Goal: Task Accomplishment & Management: Complete application form

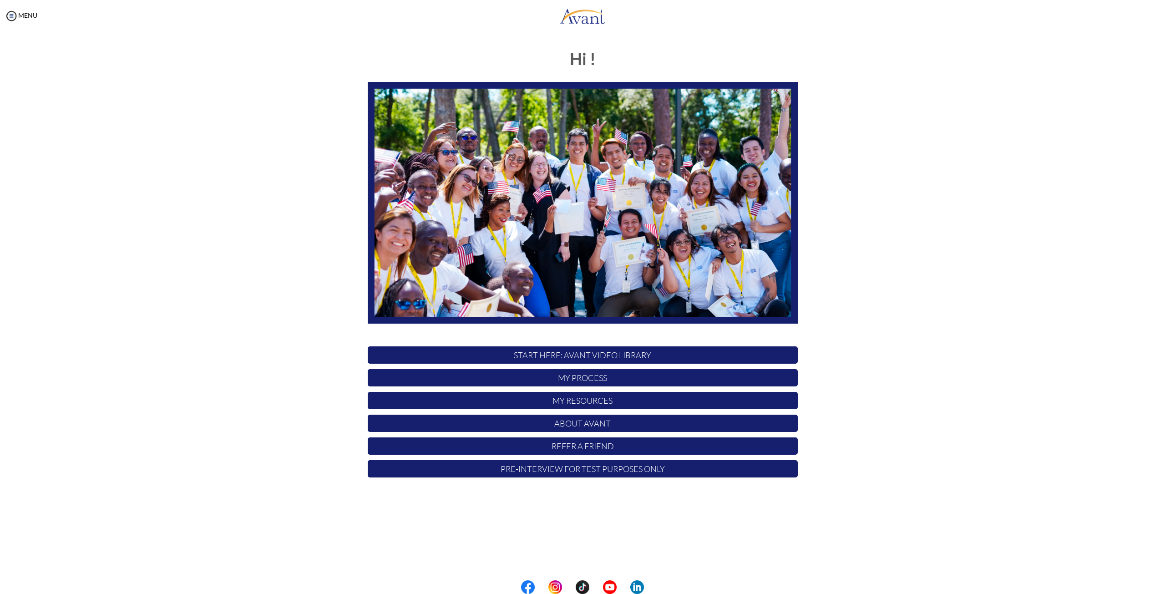
type input "[EMAIL_ADDRESS][DOMAIN_NAME]"
click at [602, 383] on p "My Process" at bounding box center [583, 377] width 430 height 17
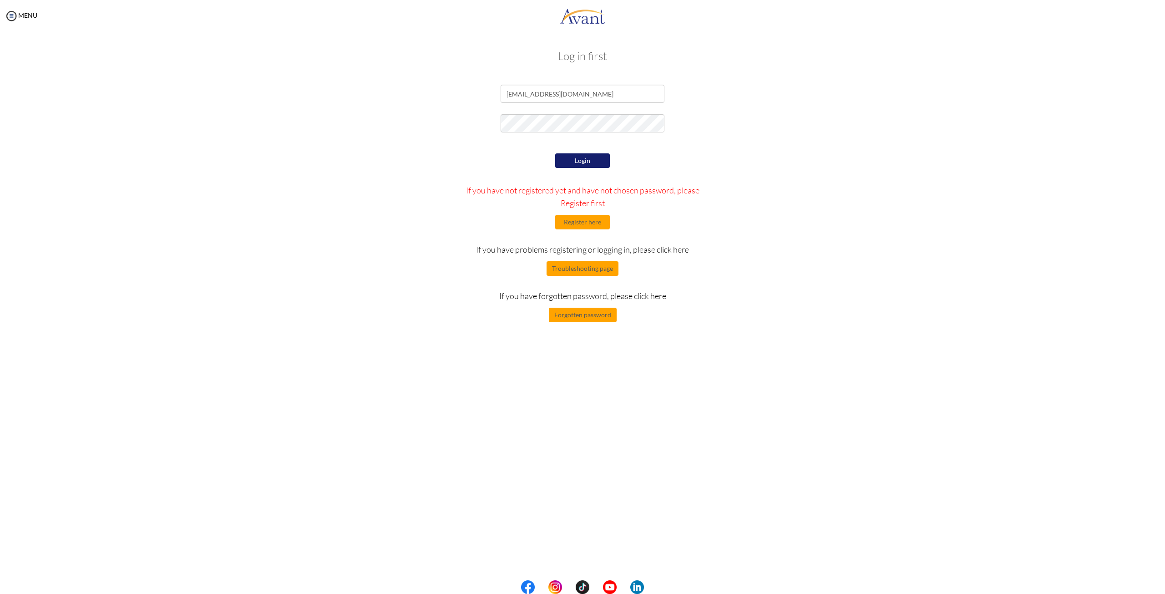
click at [582, 161] on button "Login" at bounding box center [582, 160] width 55 height 15
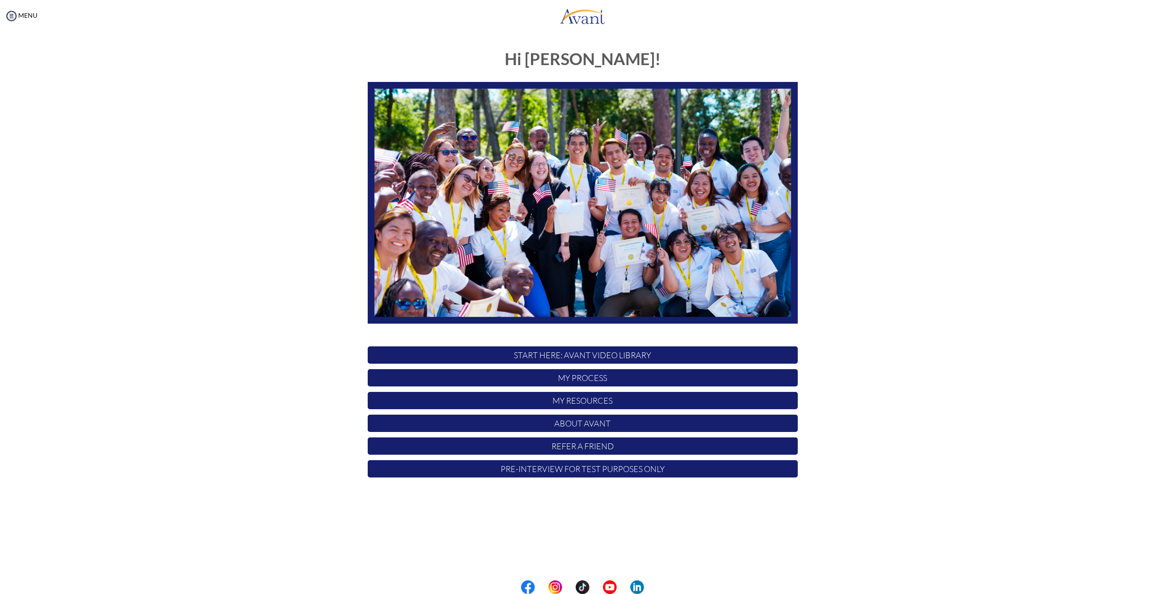
click at [539, 354] on p "START HERE: Avant Video Library" at bounding box center [583, 354] width 430 height 17
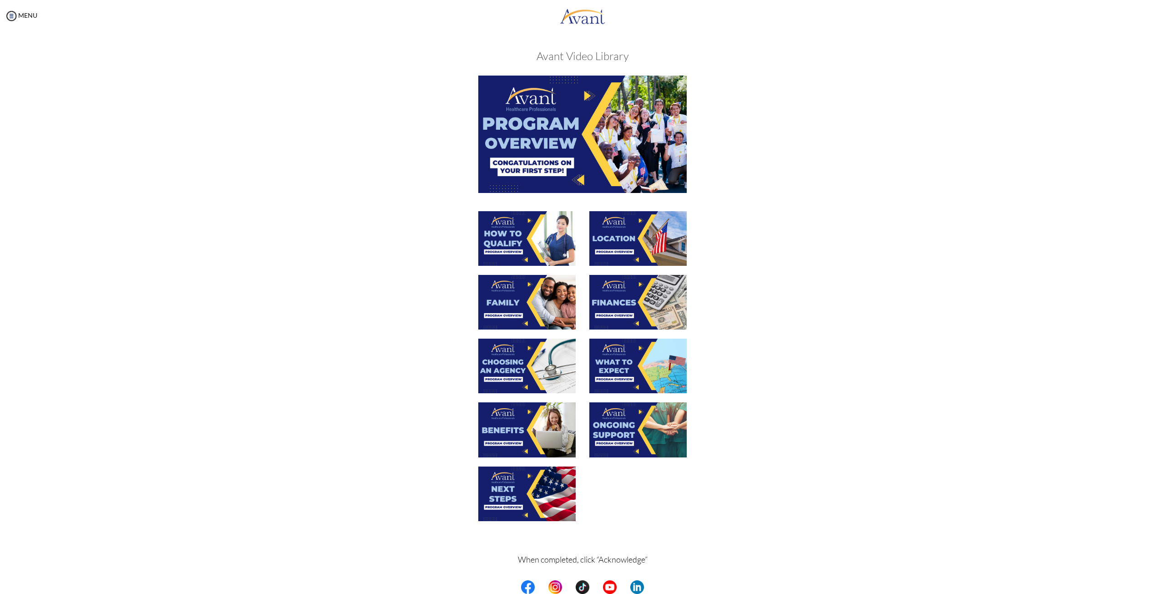
click at [575, 148] on img at bounding box center [582, 134] width 208 height 117
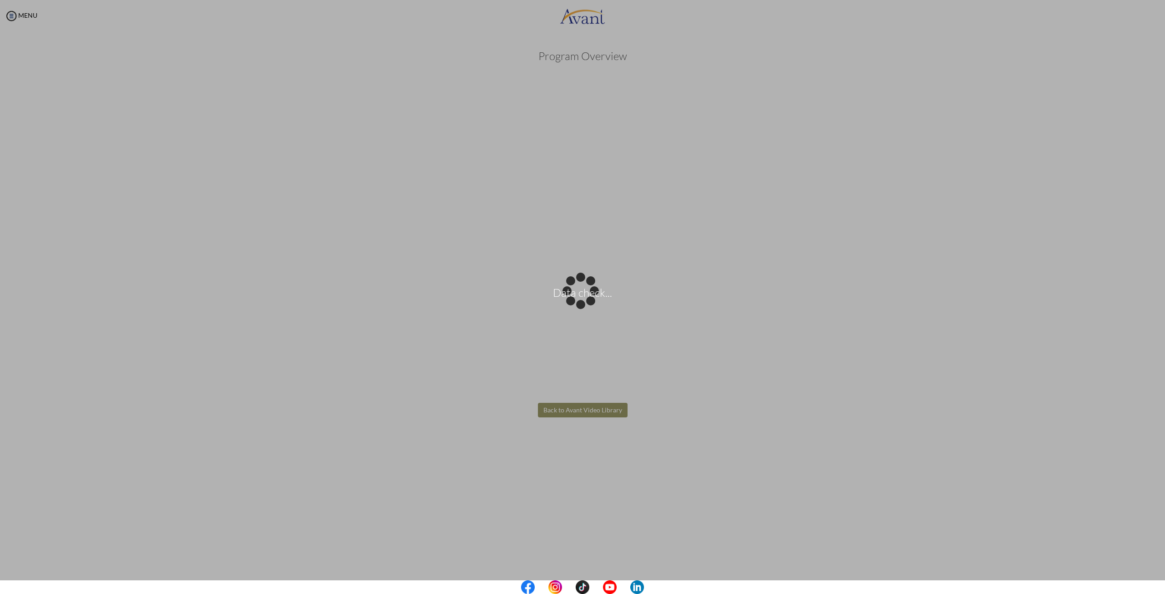
click at [581, 405] on body "Data check... Maintenance break. Please come back in 2 hours. MENU My Status Wh…" at bounding box center [582, 297] width 1165 height 594
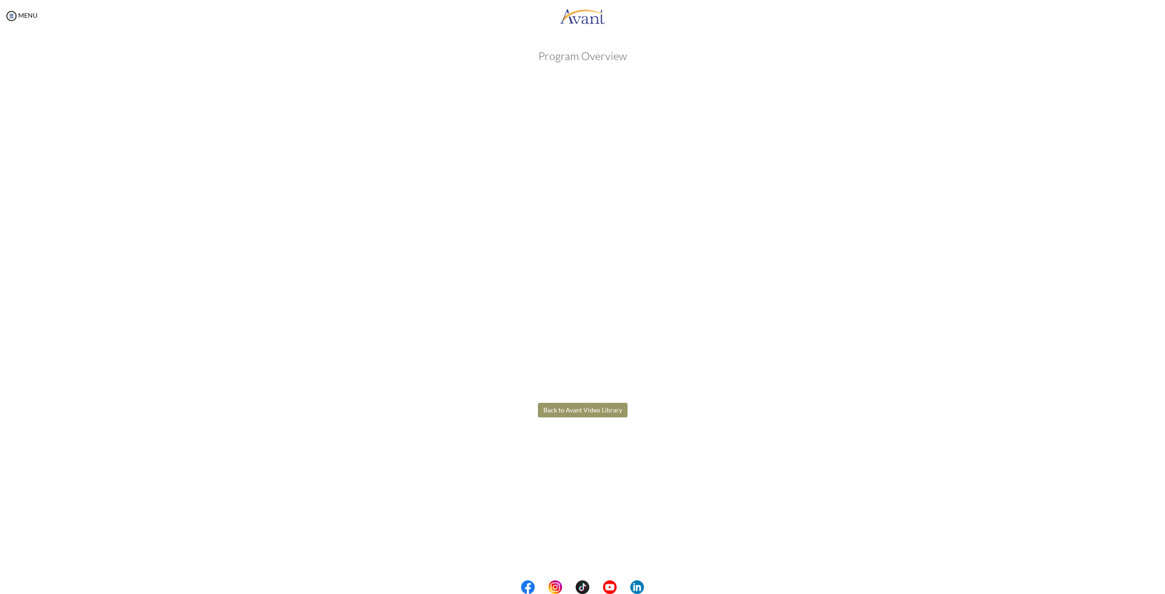
click at [943, 338] on body "Maintenance break. Please come back in 2 hours. MENU My Status What is the next…" at bounding box center [582, 297] width 1165 height 594
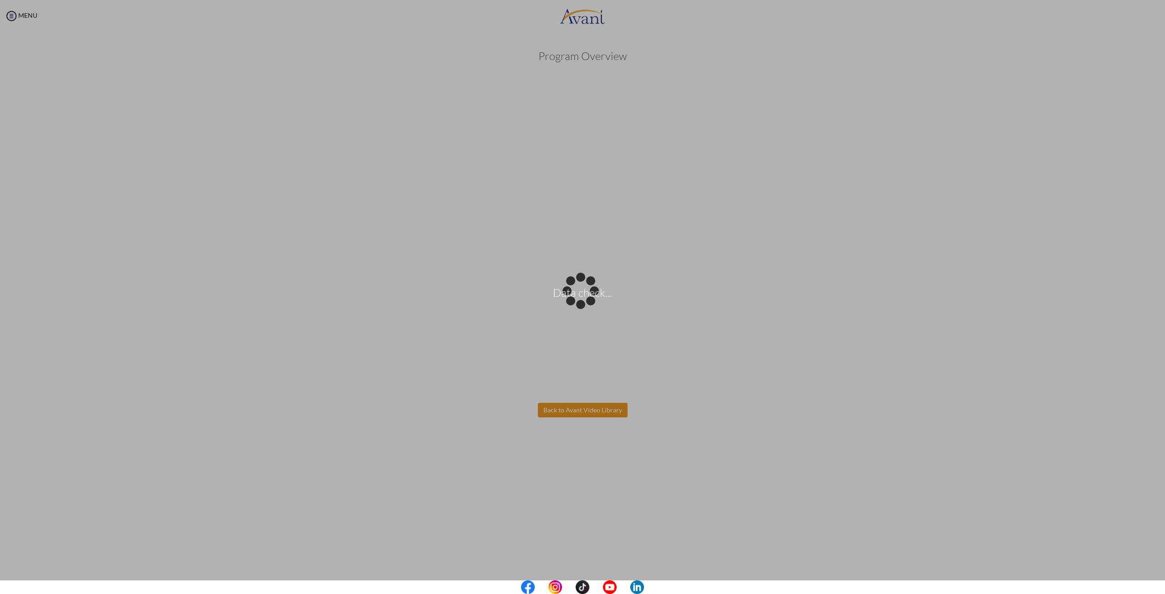
click at [575, 411] on body "Data check... Maintenance break. Please come back in 2 hours. MENU My Status Wh…" at bounding box center [582, 297] width 1165 height 594
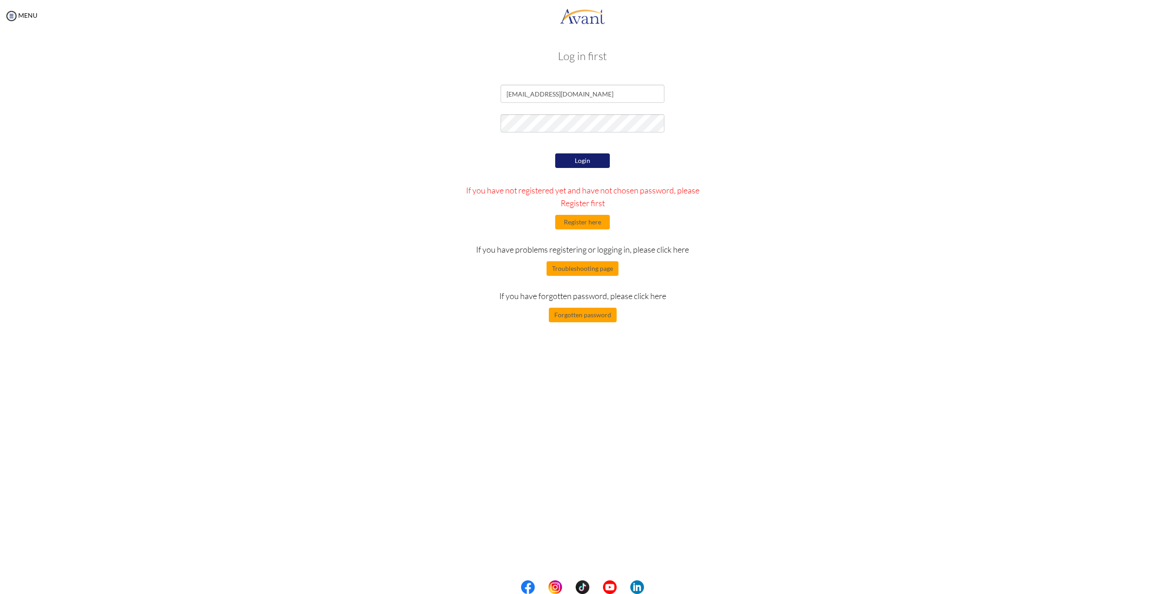
drag, startPoint x: 595, startPoint y: 152, endPoint x: 595, endPoint y: 158, distance: 6.4
click at [595, 154] on div "Login If you have not registered yet and have not chosen password, please Regis…" at bounding box center [582, 236] width 266 height 171
click at [595, 158] on button "Login" at bounding box center [582, 160] width 55 height 15
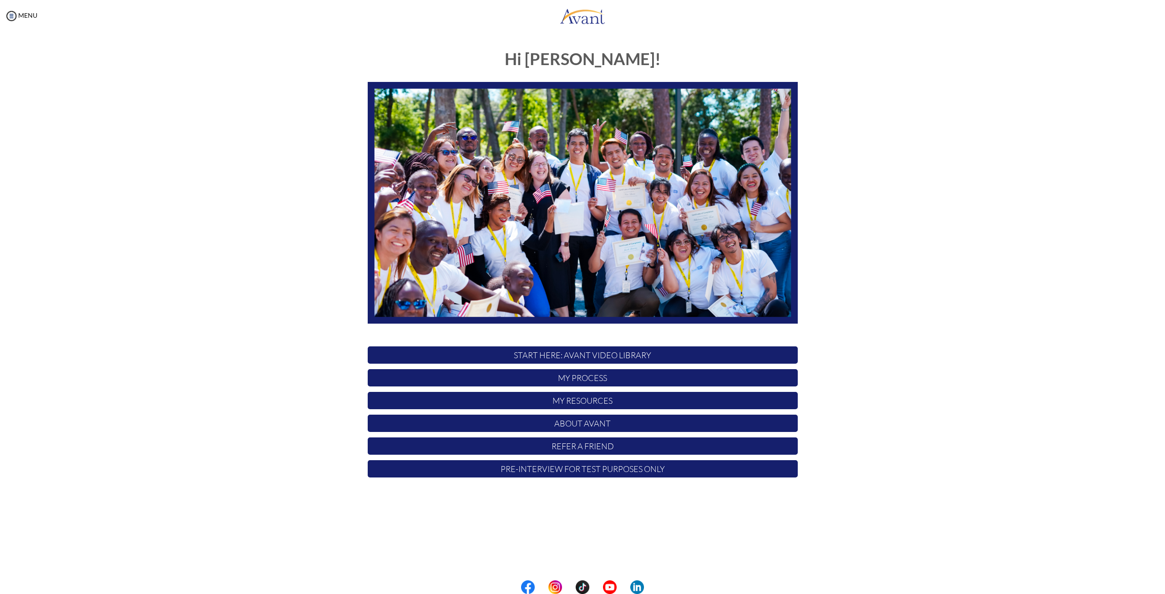
click at [595, 354] on p "START HERE: Avant Video Library" at bounding box center [583, 354] width 430 height 17
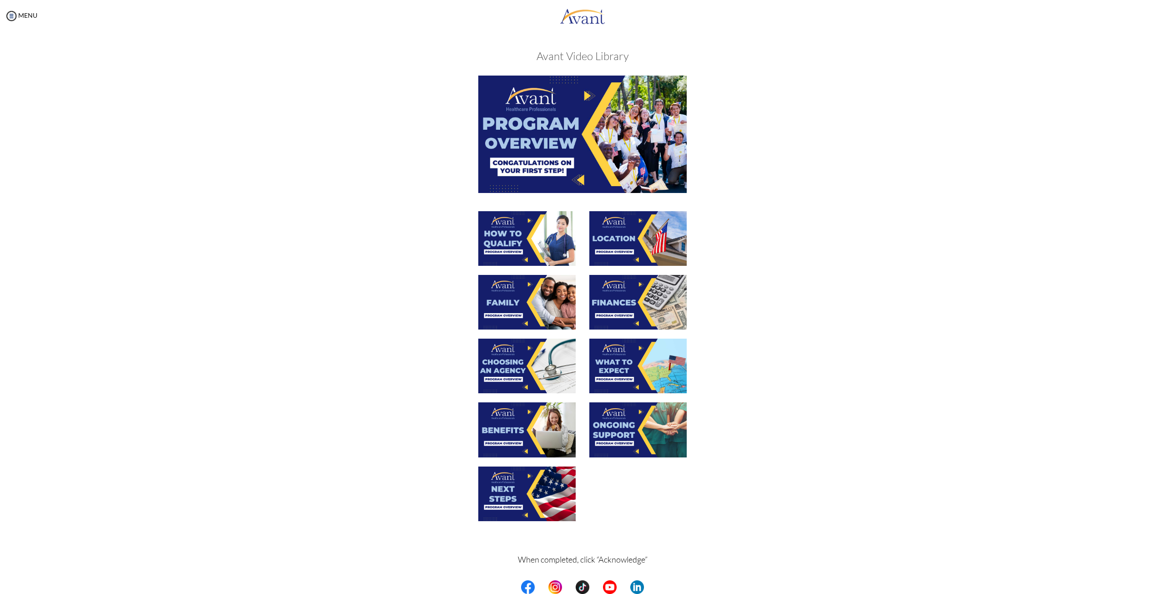
click at [514, 230] on img at bounding box center [526, 238] width 97 height 55
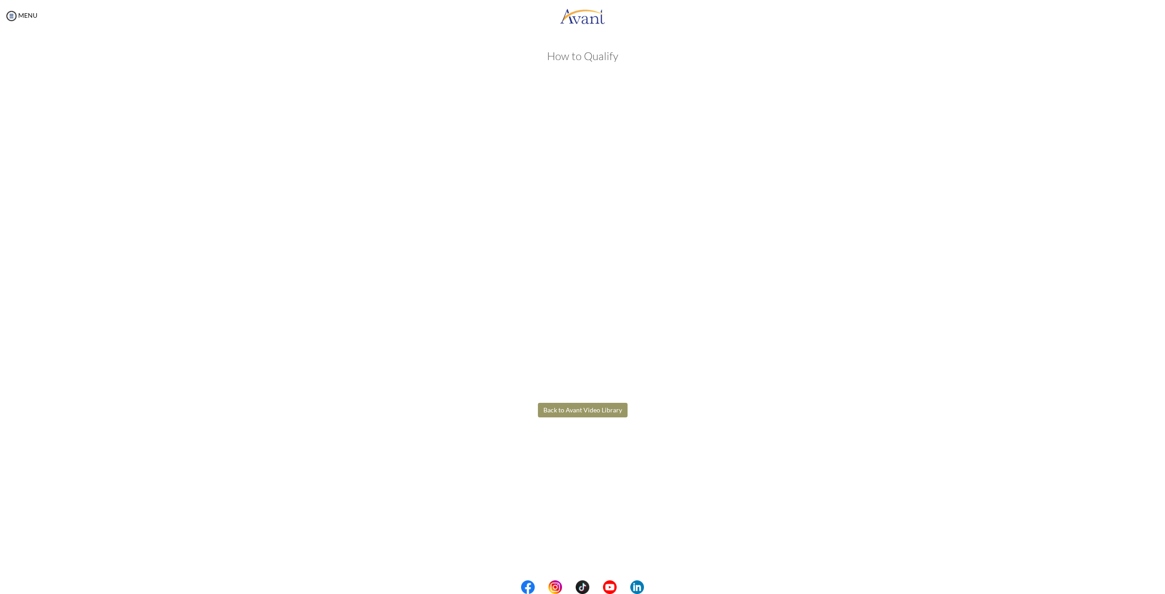
click at [1065, 357] on body "Maintenance break. Please come back in 2 hours. MENU My Status What is the next…" at bounding box center [582, 297] width 1165 height 594
click at [563, 408] on button "Back to Avant Video Library" at bounding box center [583, 410] width 90 height 15
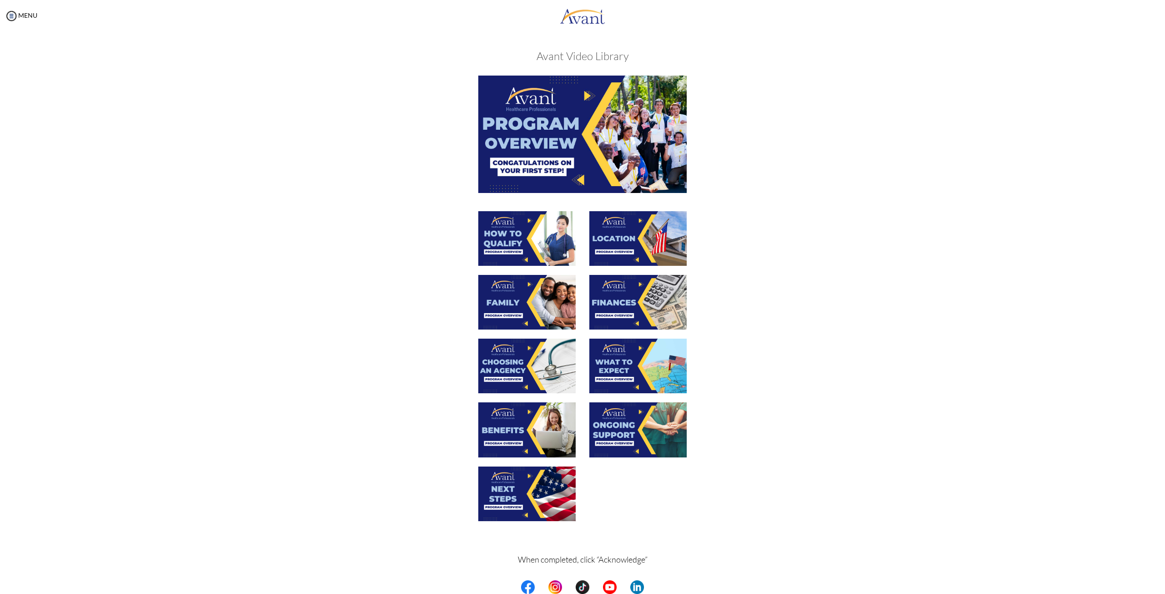
click at [619, 227] on img at bounding box center [637, 238] width 97 height 55
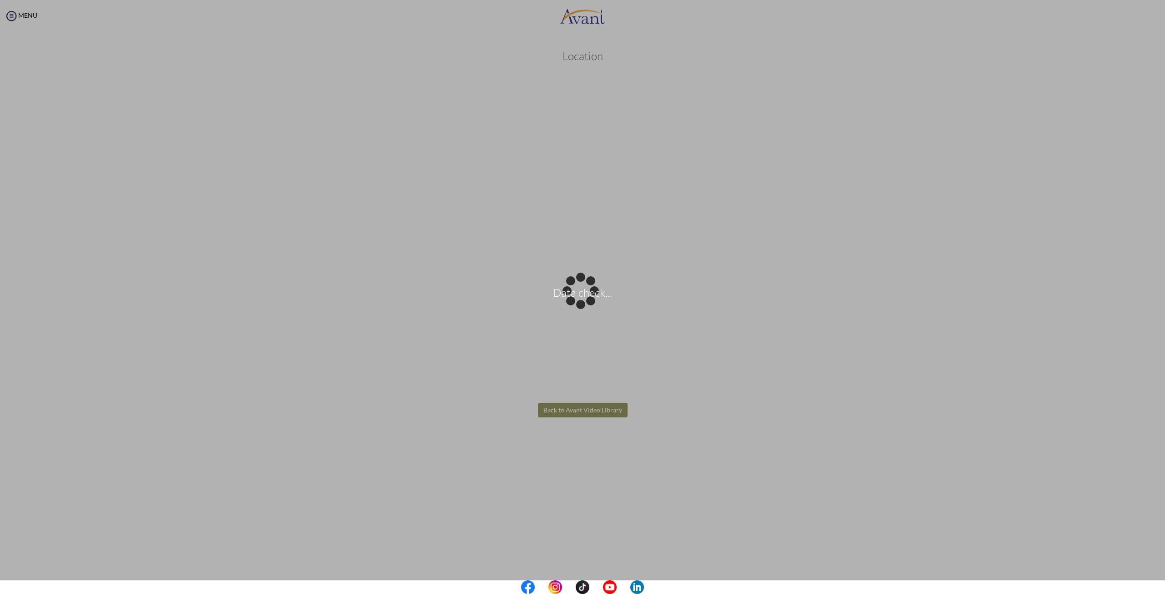
click at [590, 413] on body "Data check... Maintenance break. Please come back in 2 hours. MENU My Status Wh…" at bounding box center [582, 297] width 1165 height 594
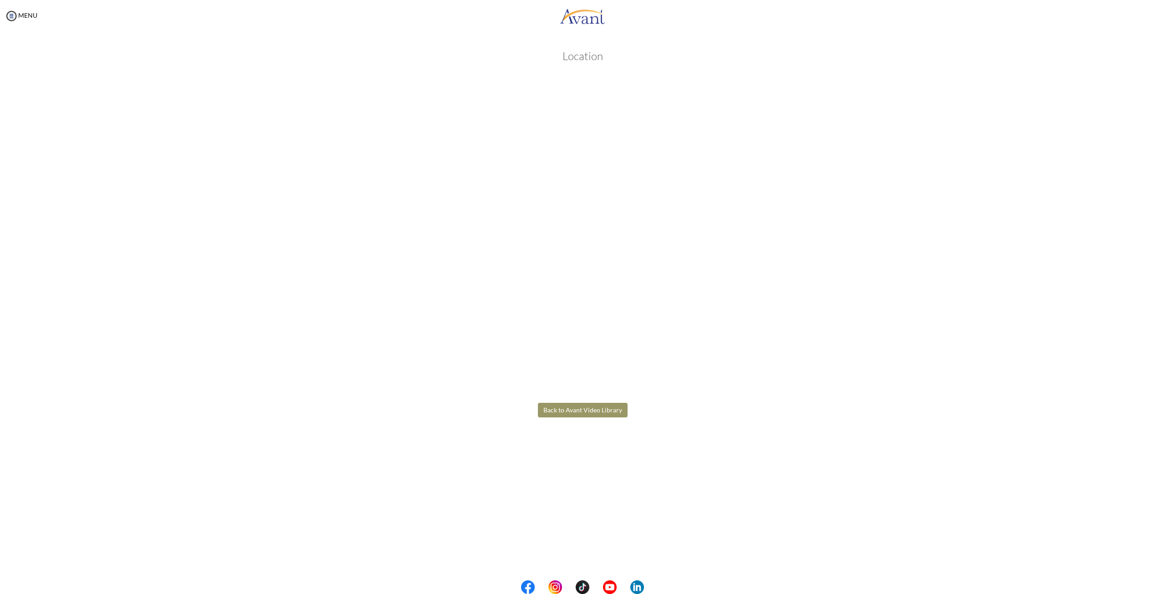
click at [592, 407] on button "Back to Avant Video Library" at bounding box center [583, 410] width 90 height 15
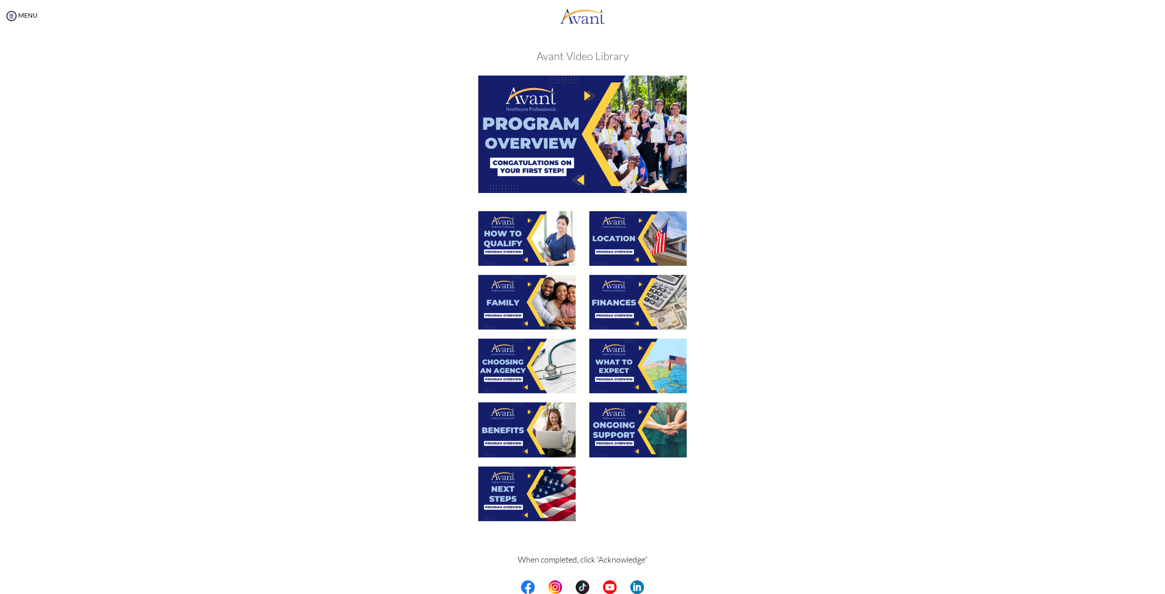
click at [511, 302] on img at bounding box center [526, 302] width 97 height 55
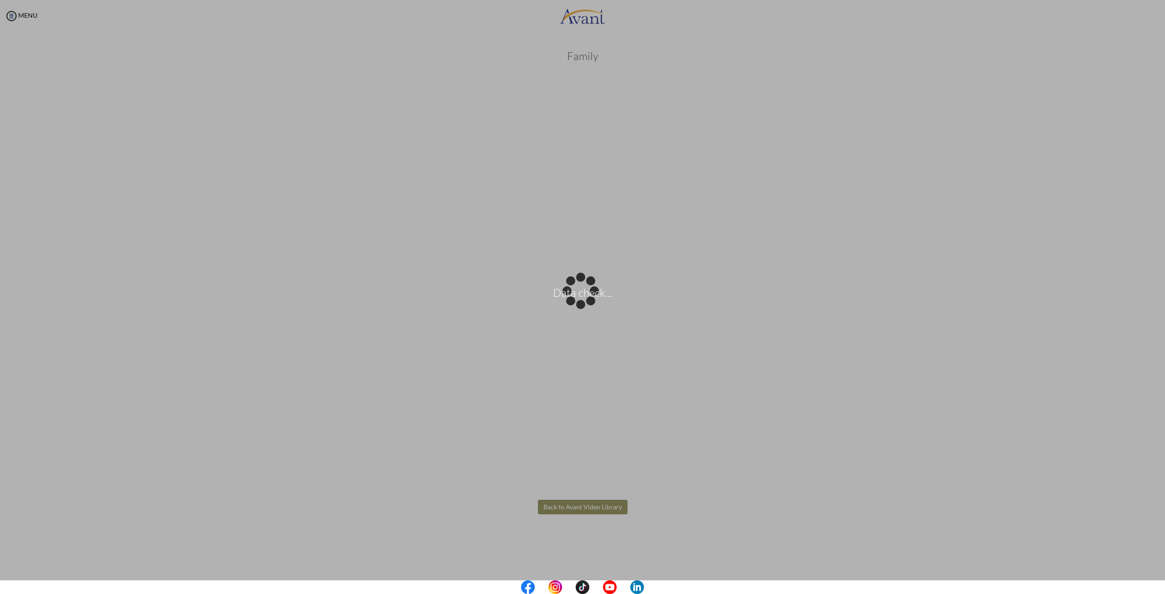
click at [574, 511] on body "Data check... Maintenance break. Please come back in 2 hours. MENU My Status Wh…" at bounding box center [582, 297] width 1165 height 594
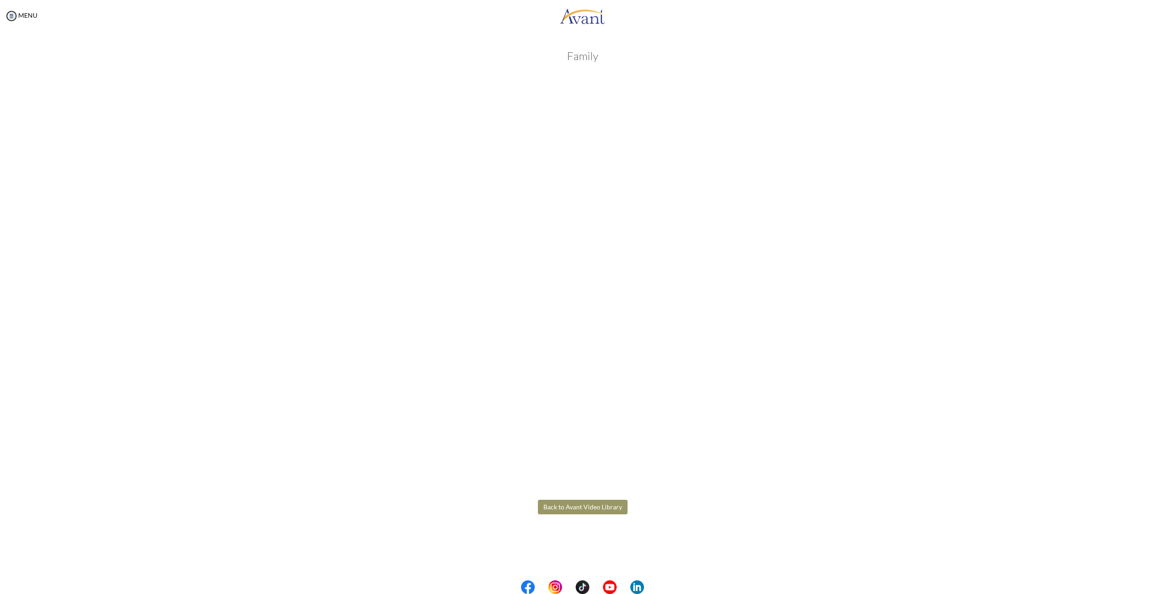
click at [593, 505] on button "Back to Avant Video Library" at bounding box center [583, 506] width 90 height 15
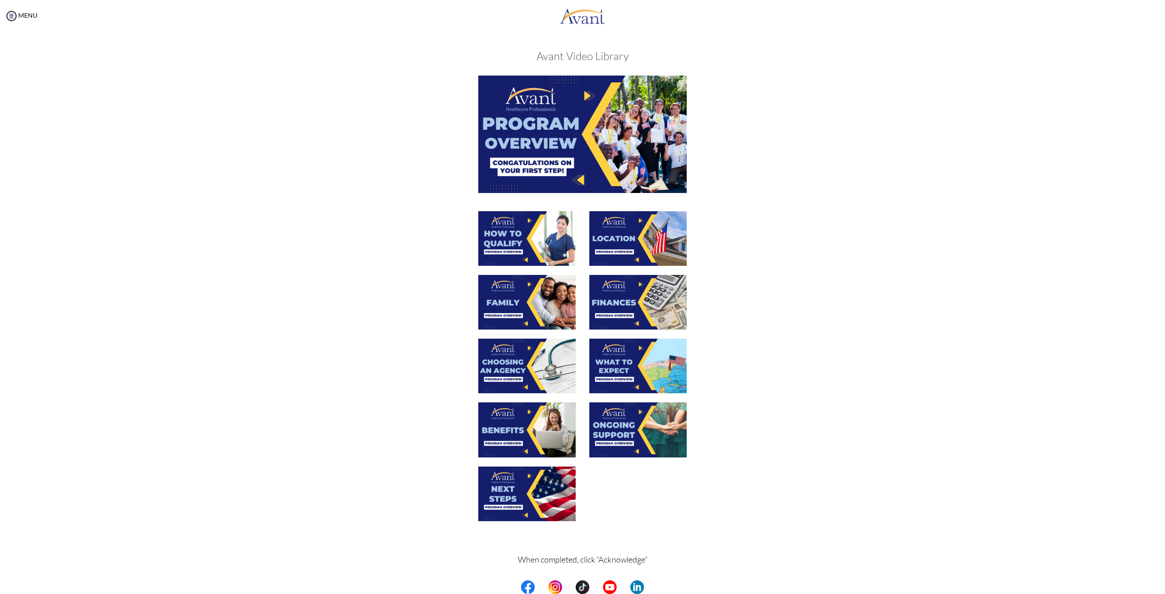
click at [637, 307] on img at bounding box center [637, 302] width 97 height 55
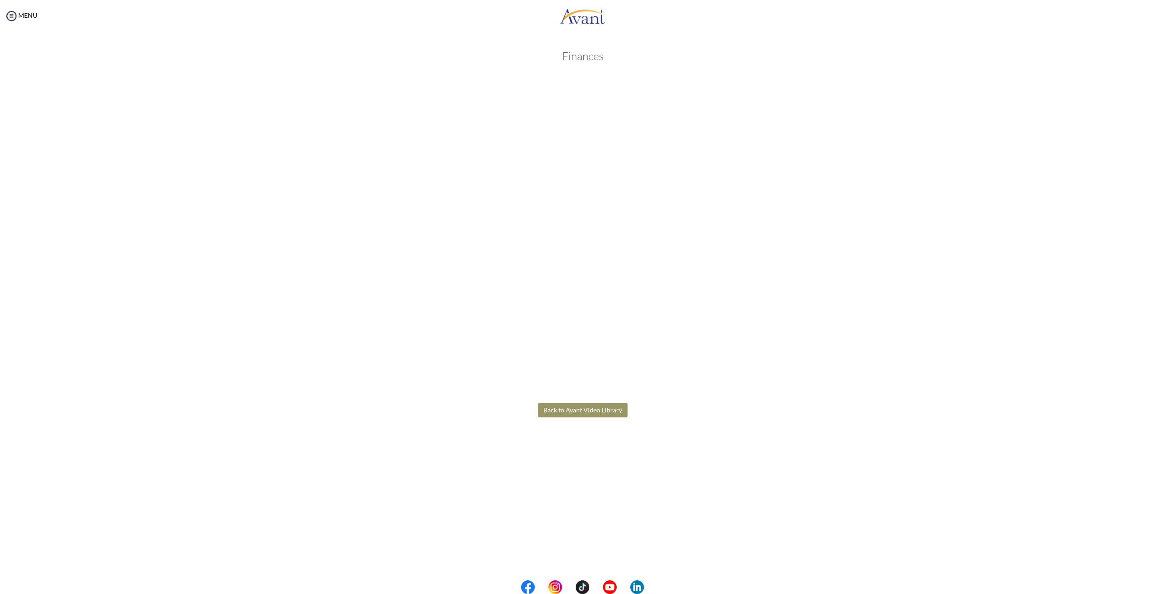
click at [590, 408] on body "Maintenance break. Please come back in 2 hours. MENU My Status What is the next…" at bounding box center [582, 297] width 1165 height 594
click at [584, 414] on button "Back to Avant Video Library" at bounding box center [583, 410] width 90 height 15
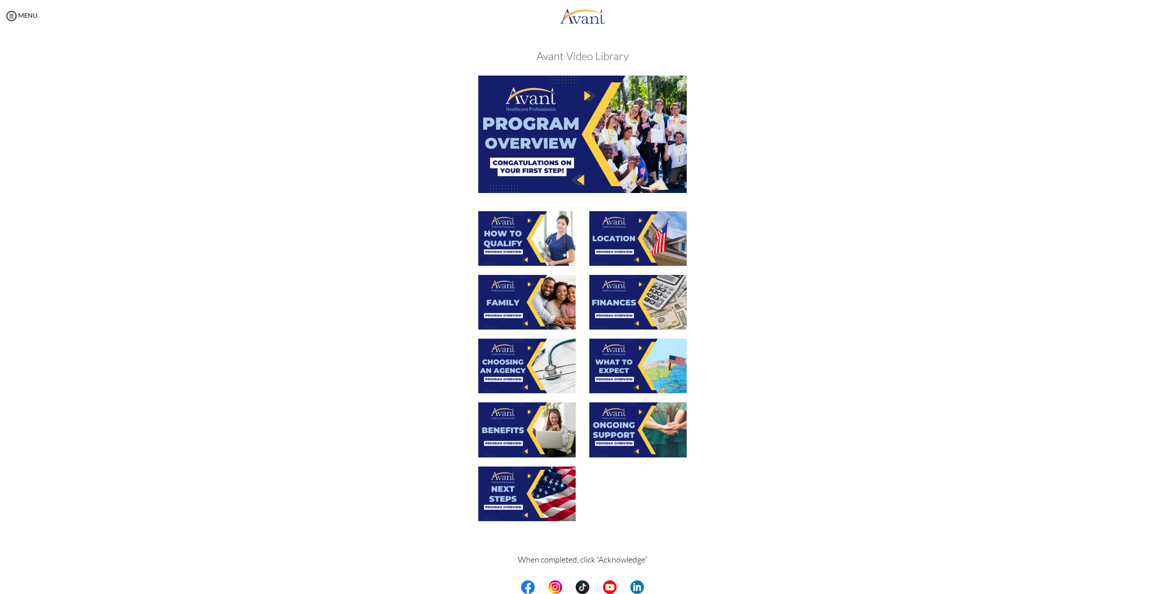
click at [519, 361] on img at bounding box center [526, 365] width 97 height 55
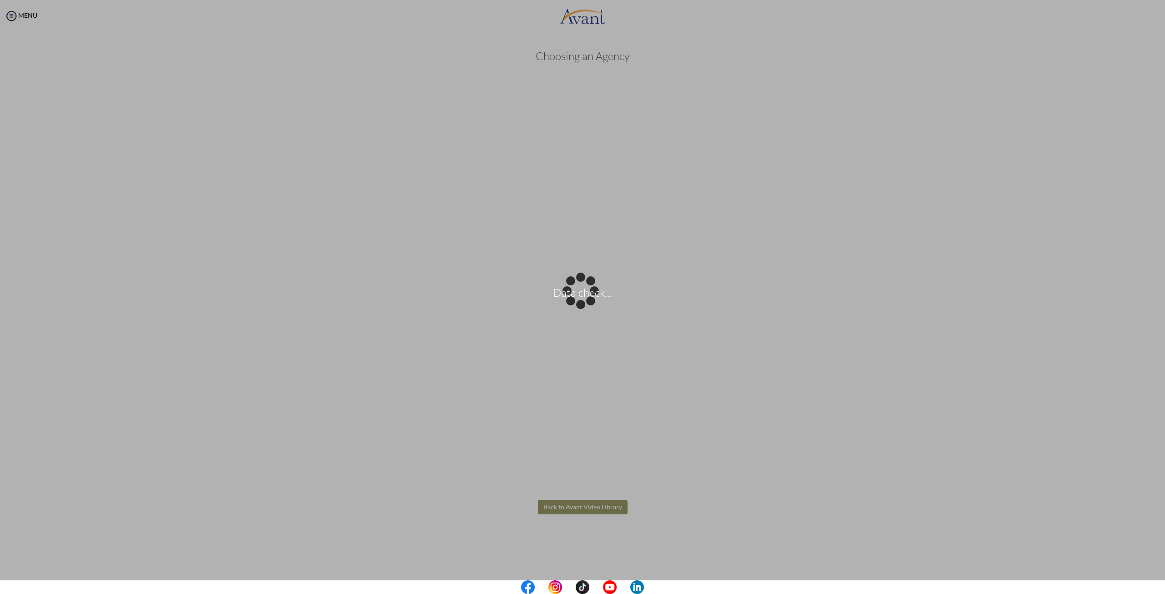
click at [596, 499] on body "Data check... Maintenance break. Please come back in 2 hours. MENU My Status Wh…" at bounding box center [582, 297] width 1165 height 594
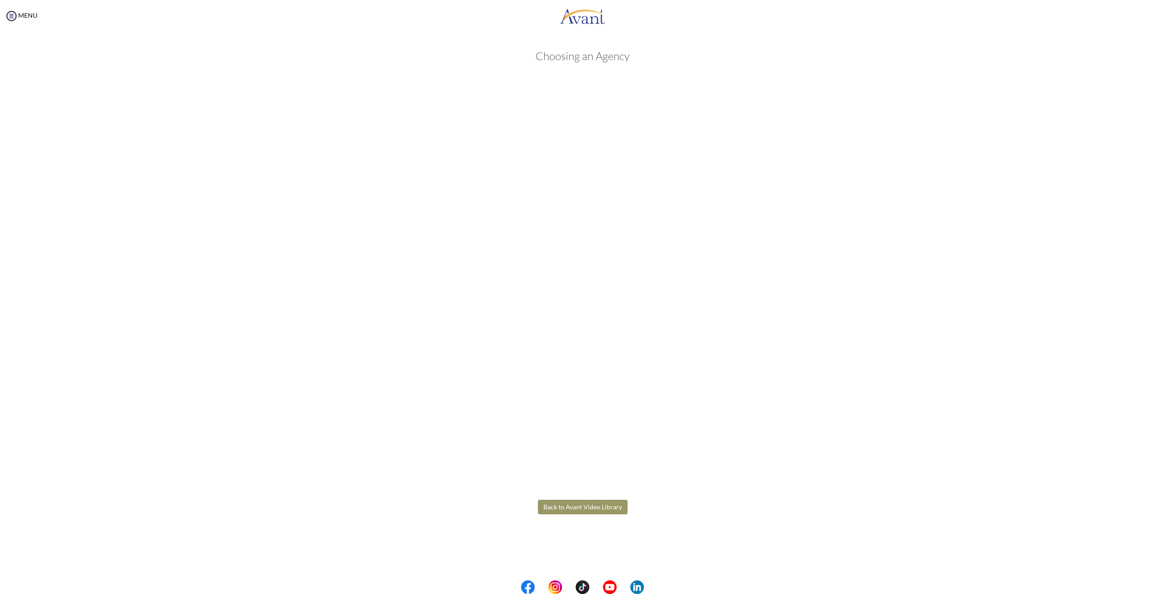
click at [585, 501] on button "Back to Avant Video Library" at bounding box center [583, 506] width 90 height 15
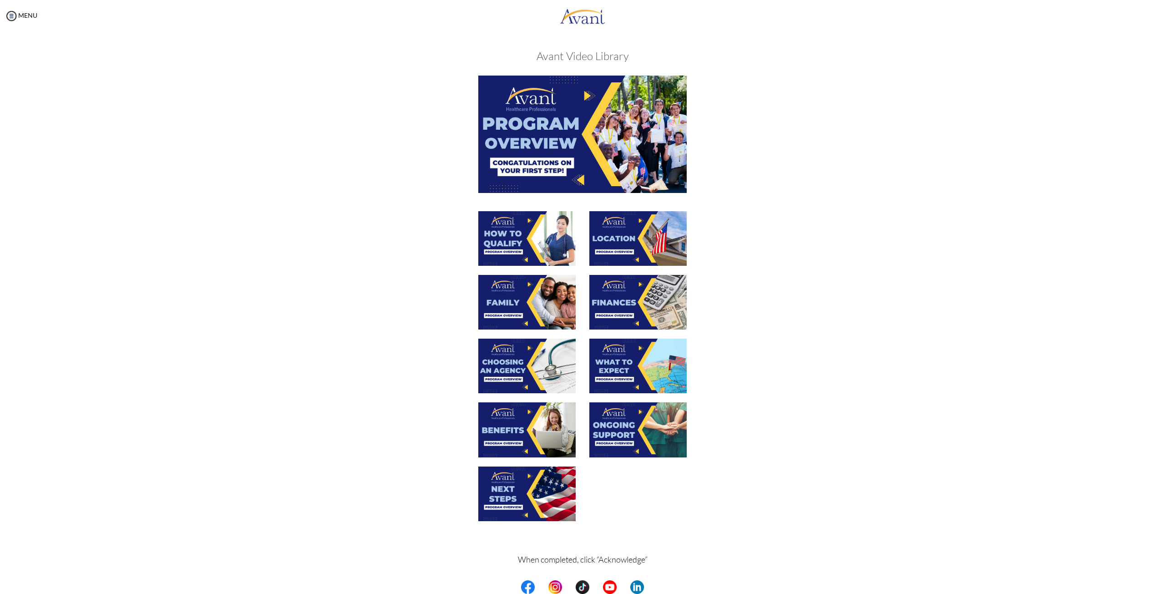
click at [639, 373] on img at bounding box center [637, 365] width 97 height 55
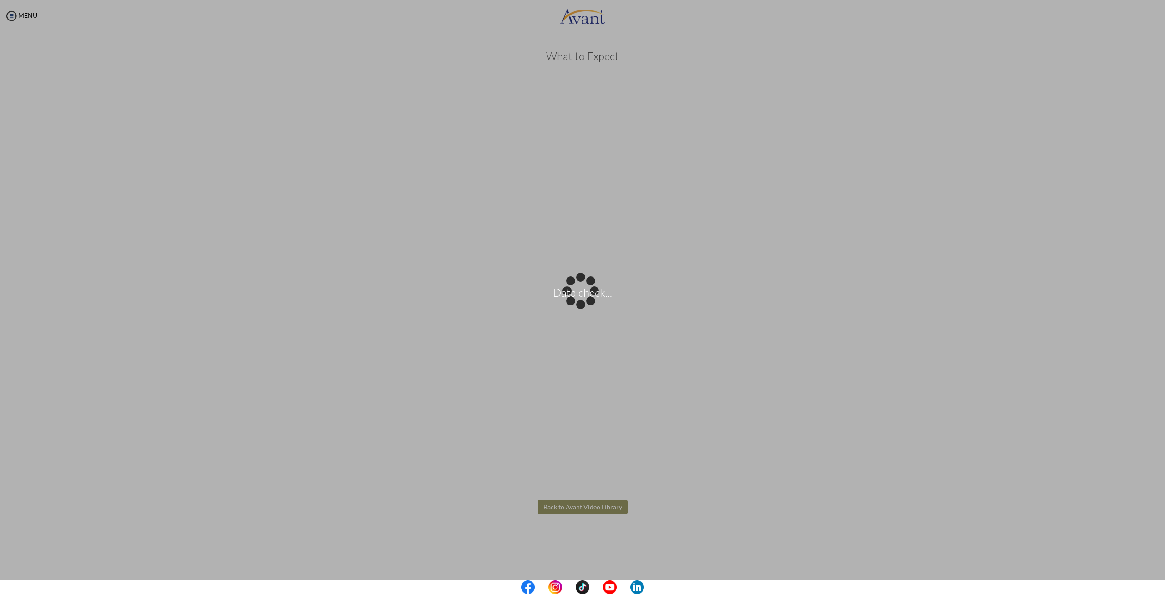
click at [573, 504] on body "Data check... Maintenance break. Please come back in 2 hours. MENU My Status Wh…" at bounding box center [582, 297] width 1165 height 594
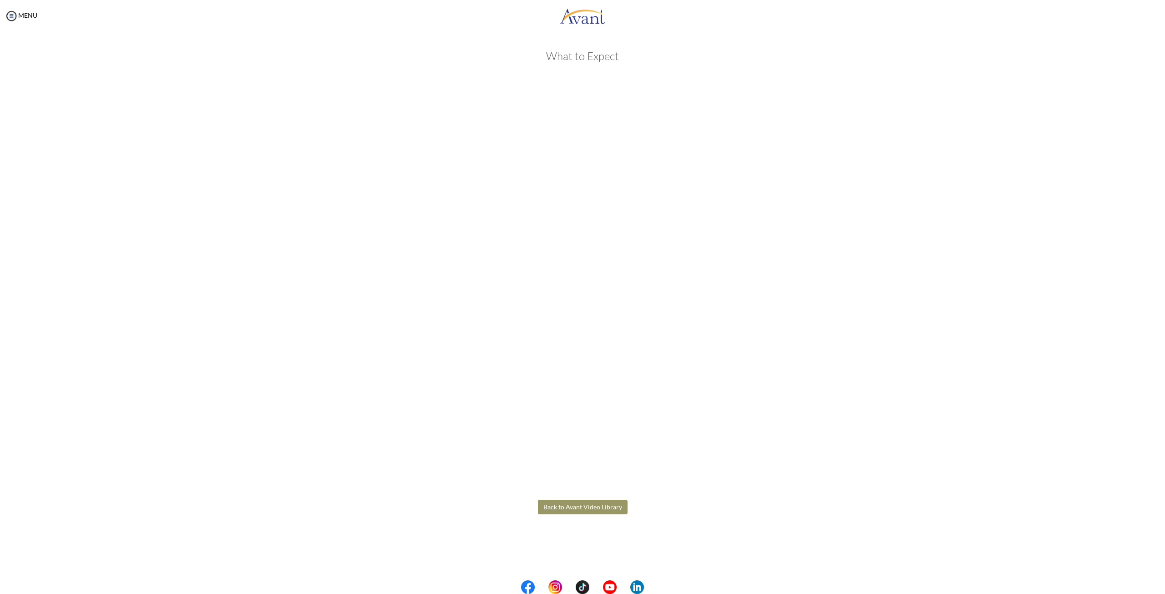
click at [587, 504] on button "Back to Avant Video Library" at bounding box center [583, 506] width 90 height 15
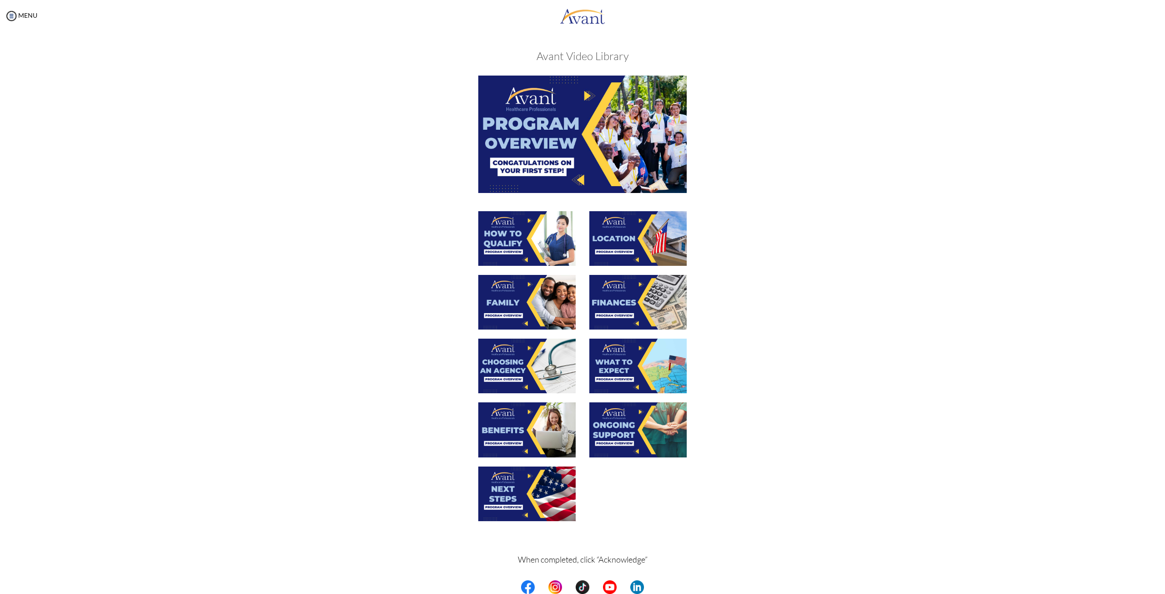
click at [514, 426] on img at bounding box center [526, 429] width 97 height 55
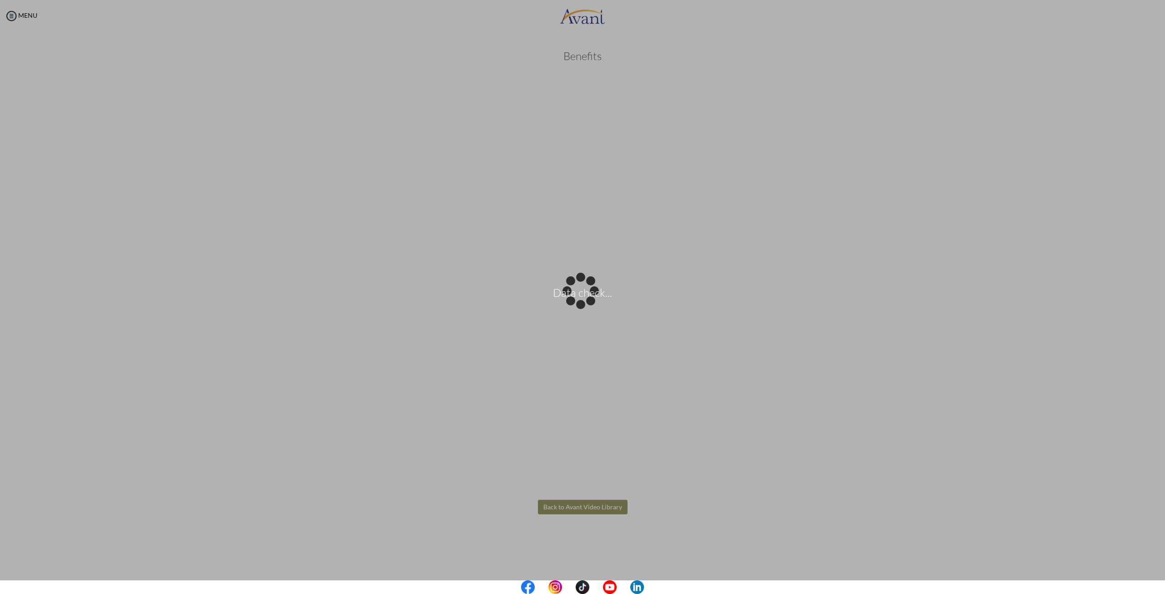
click at [585, 505] on body "Data check... Maintenance break. Please come back in 2 hours. MENU My Status Wh…" at bounding box center [582, 297] width 1165 height 594
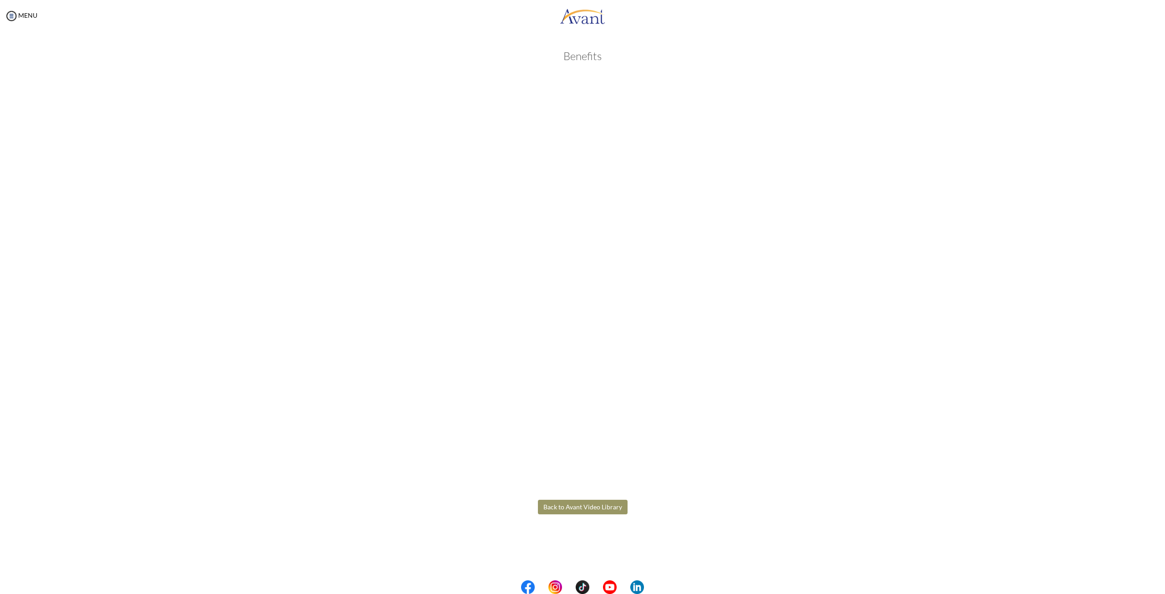
click at [570, 505] on button "Back to Avant Video Library" at bounding box center [583, 506] width 90 height 15
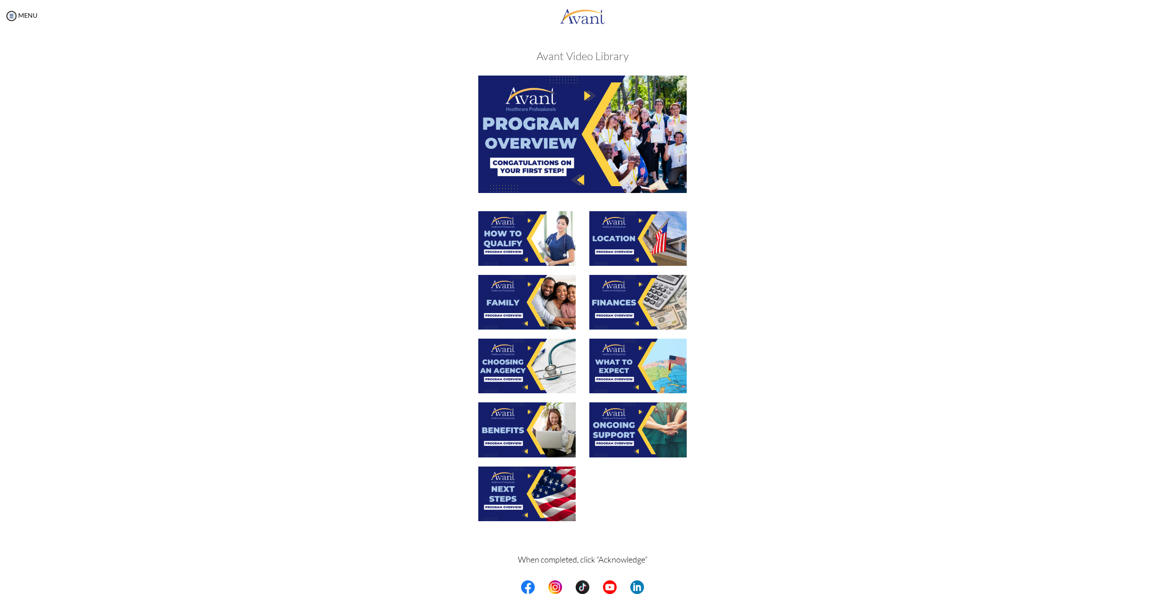
click at [637, 428] on img at bounding box center [637, 429] width 97 height 55
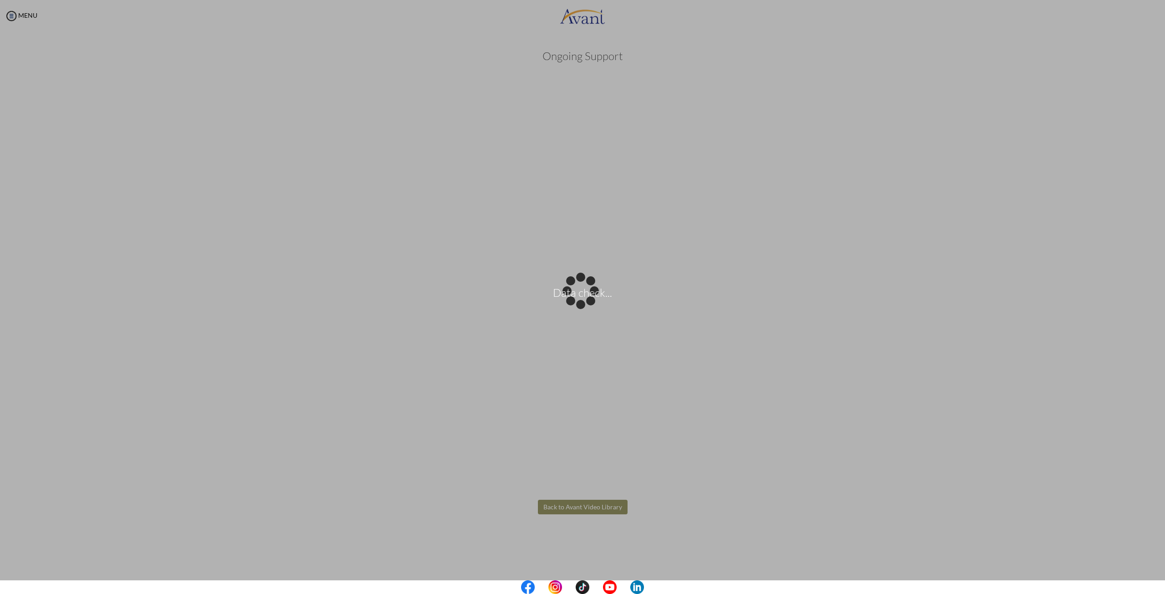
click at [602, 511] on body "Data check... Maintenance break. Please come back in 2 hours. MENU My Status Wh…" at bounding box center [582, 297] width 1165 height 594
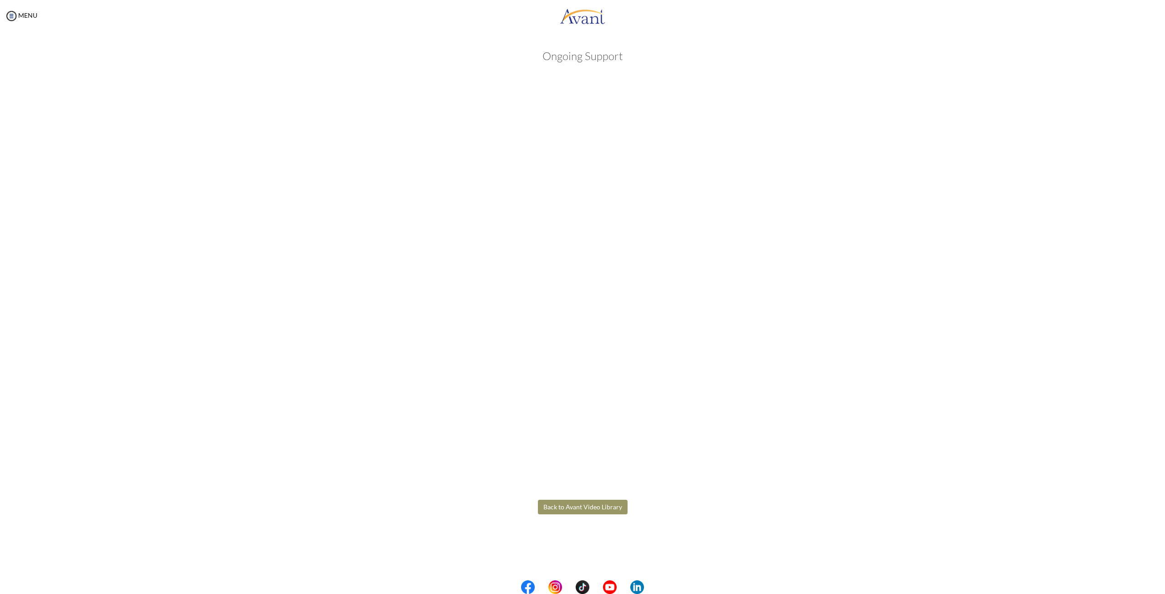
click at [590, 501] on button "Back to Avant Video Library" at bounding box center [583, 506] width 90 height 15
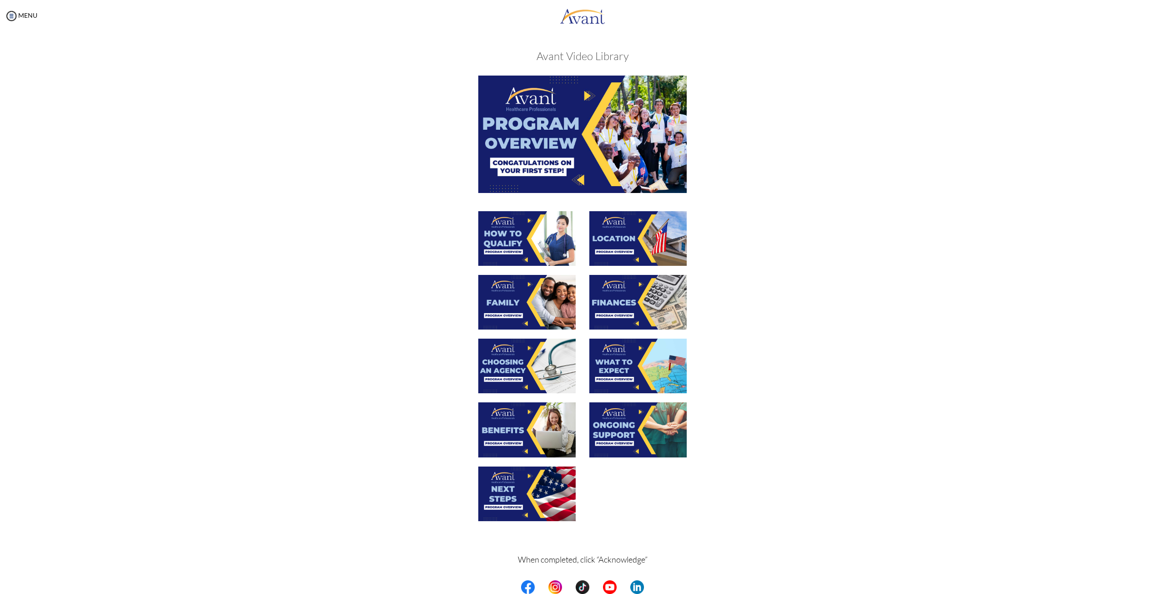
click at [517, 486] on img at bounding box center [526, 493] width 97 height 55
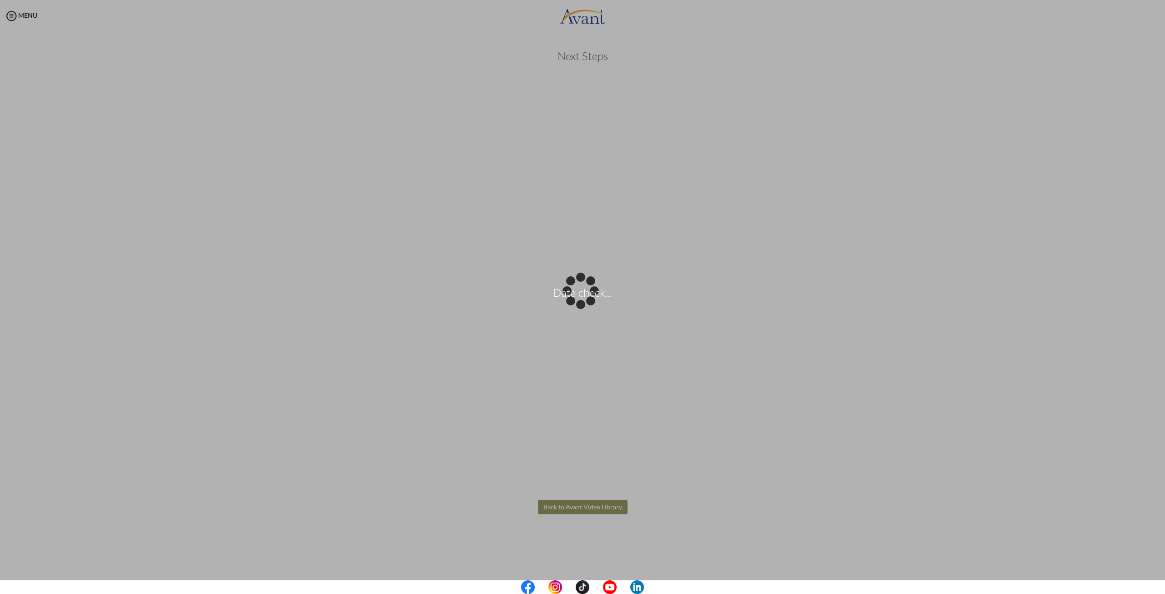
click at [597, 506] on body "Data check... Maintenance break. Please come back in 2 hours. MENU My Status Wh…" at bounding box center [582, 297] width 1165 height 594
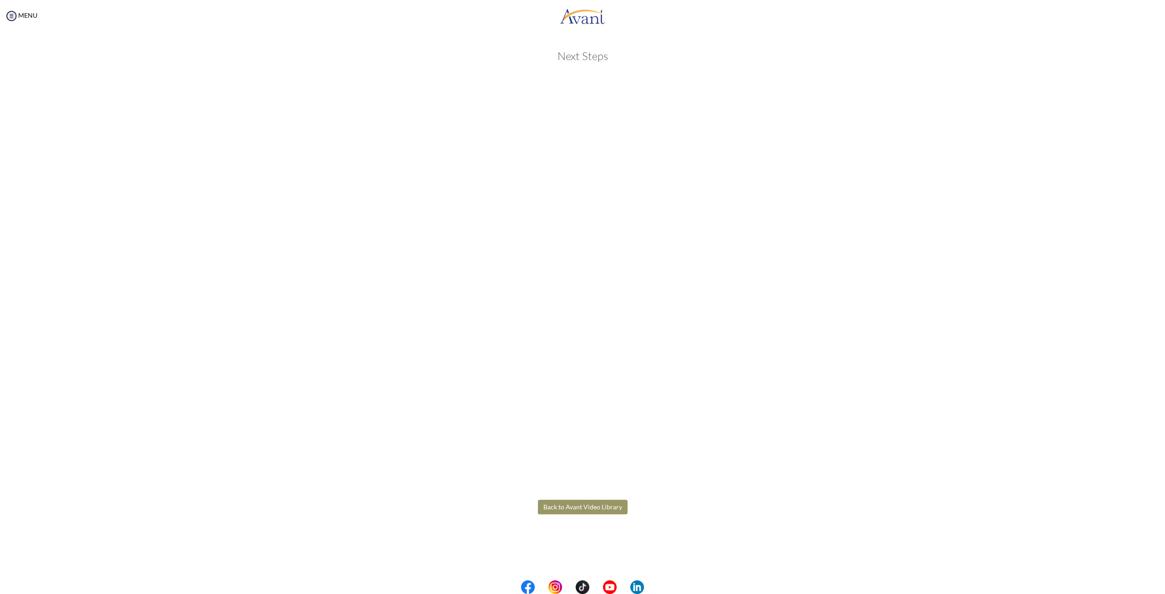
click at [597, 506] on button "Back to Avant Video Library" at bounding box center [583, 506] width 90 height 15
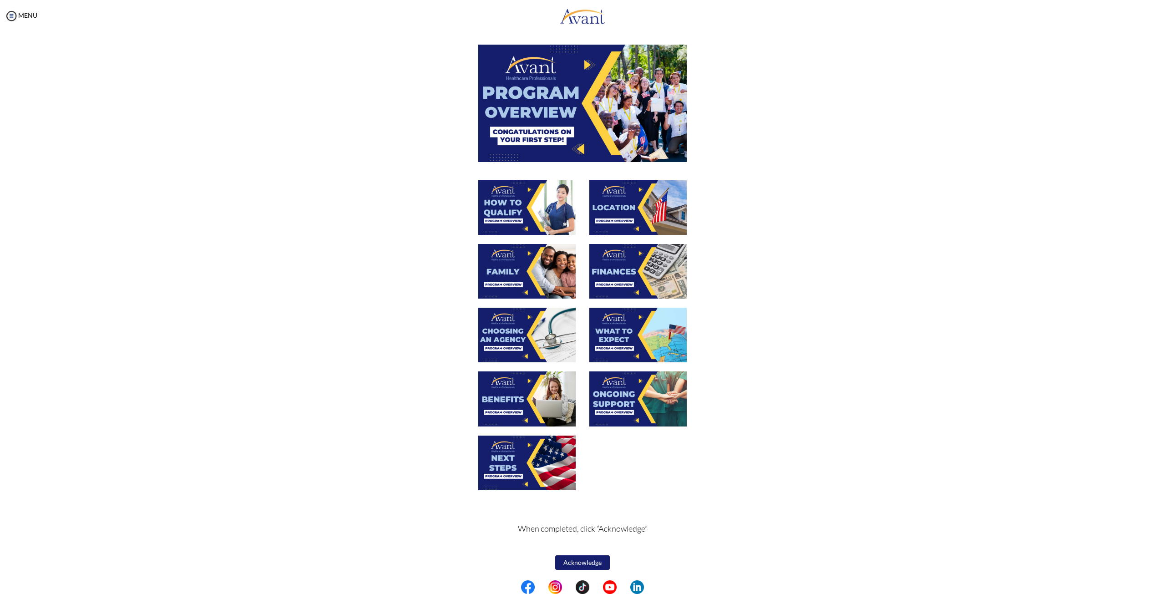
scroll to position [32, 0]
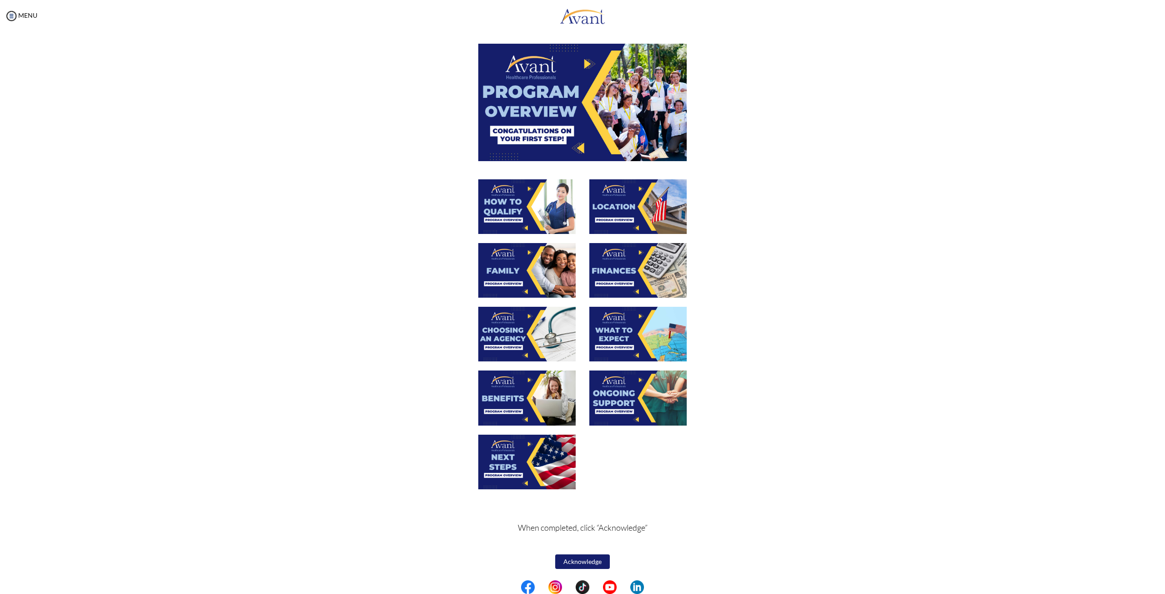
click at [581, 562] on button "Acknowledge" at bounding box center [582, 561] width 55 height 15
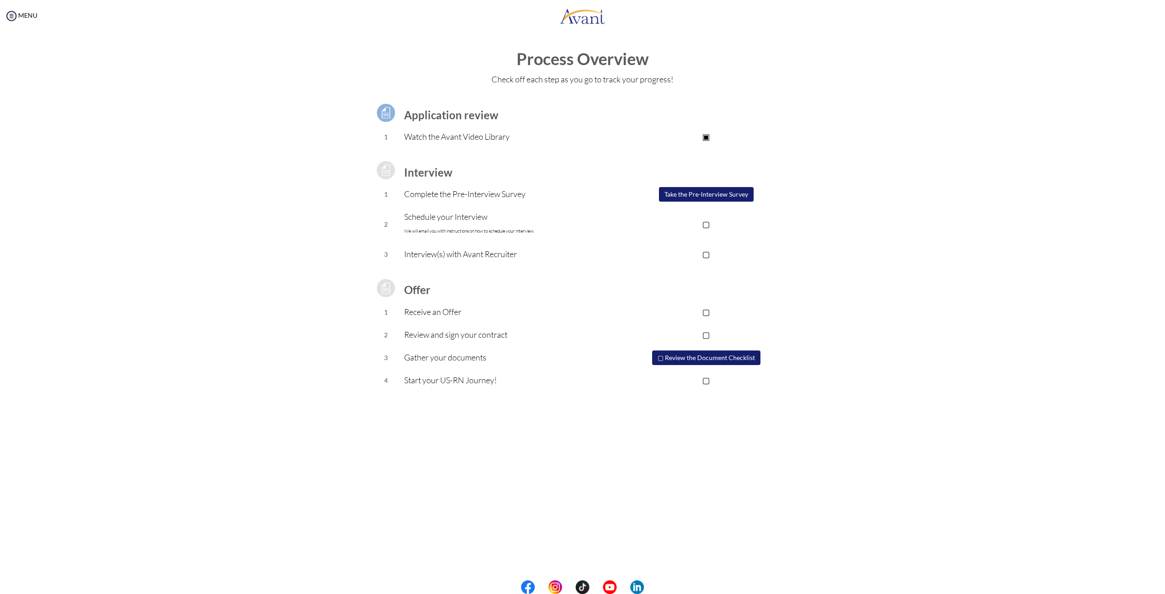
click at [737, 197] on button "Take the Pre-Interview Survey" at bounding box center [706, 194] width 95 height 15
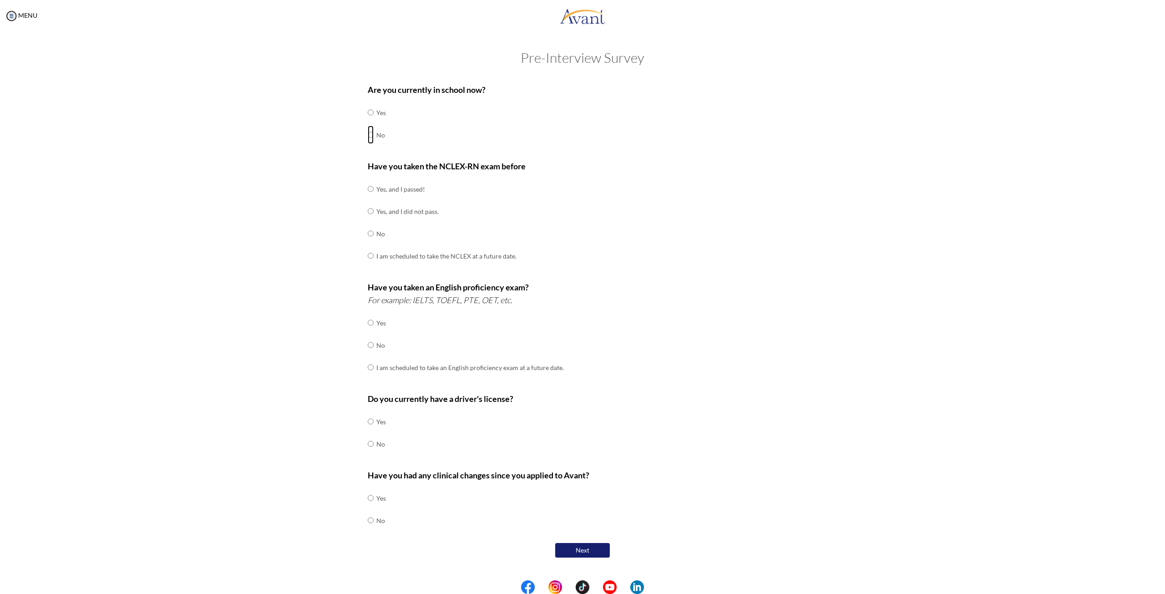
click at [369, 135] on input "radio" at bounding box center [371, 135] width 6 height 18
radio input "true"
click at [371, 189] on input "radio" at bounding box center [371, 189] width 6 height 18
radio input "true"
click at [371, 344] on input "radio" at bounding box center [371, 345] width 6 height 18
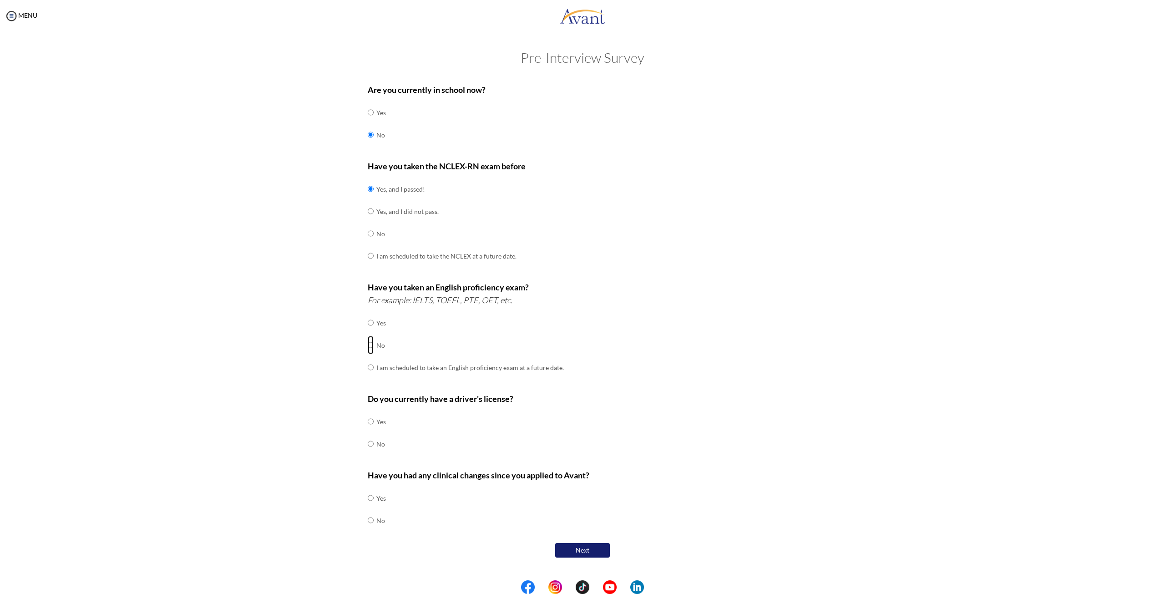
radio input "true"
click at [371, 422] on input "radio" at bounding box center [371, 421] width 6 height 18
radio input "true"
click at [373, 516] on input "radio" at bounding box center [371, 520] width 6 height 18
radio input "true"
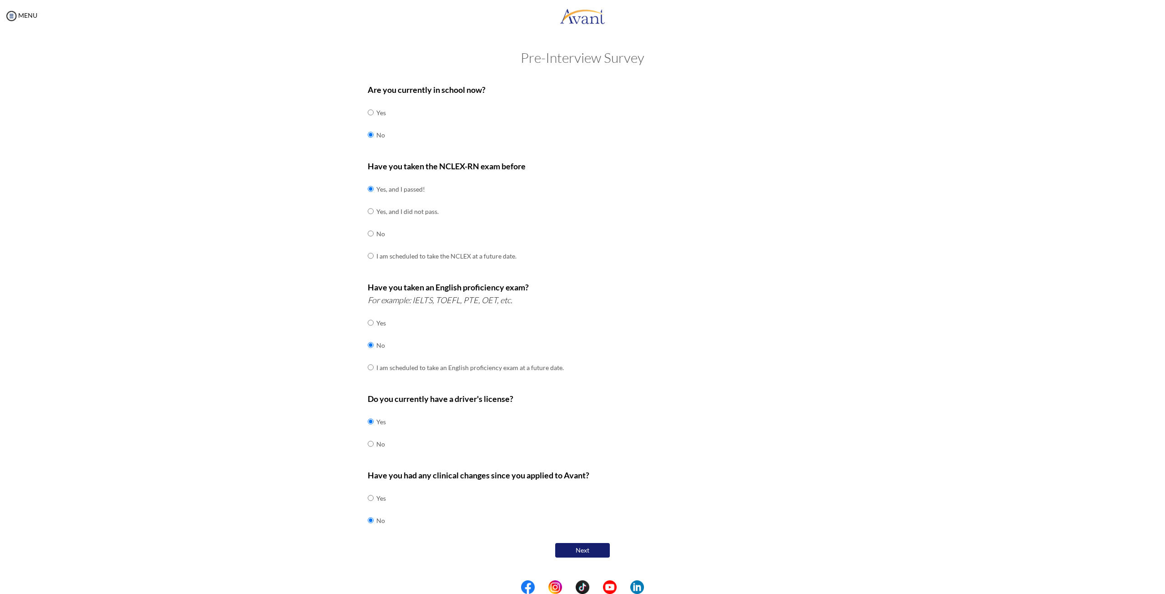
click at [593, 553] on button "Next" at bounding box center [582, 550] width 55 height 15
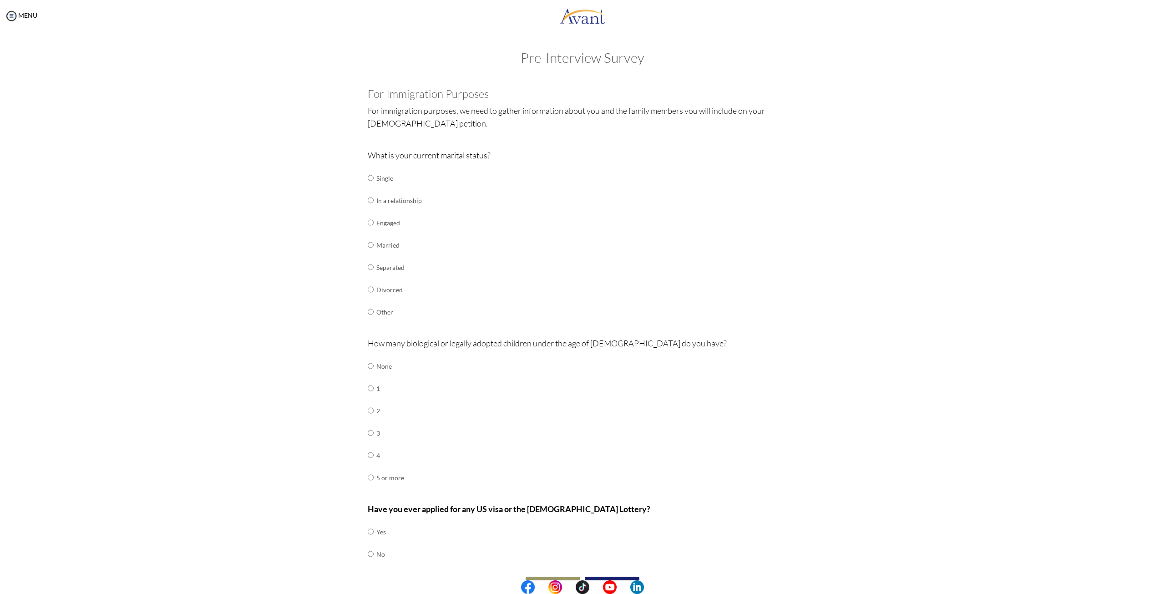
click at [362, 182] on div "Are you currently in school now? Yes No Have you taken the NCLEX-RN exam before…" at bounding box center [583, 336] width 444 height 515
click at [368, 181] on input "radio" at bounding box center [371, 178] width 6 height 18
radio input "true"
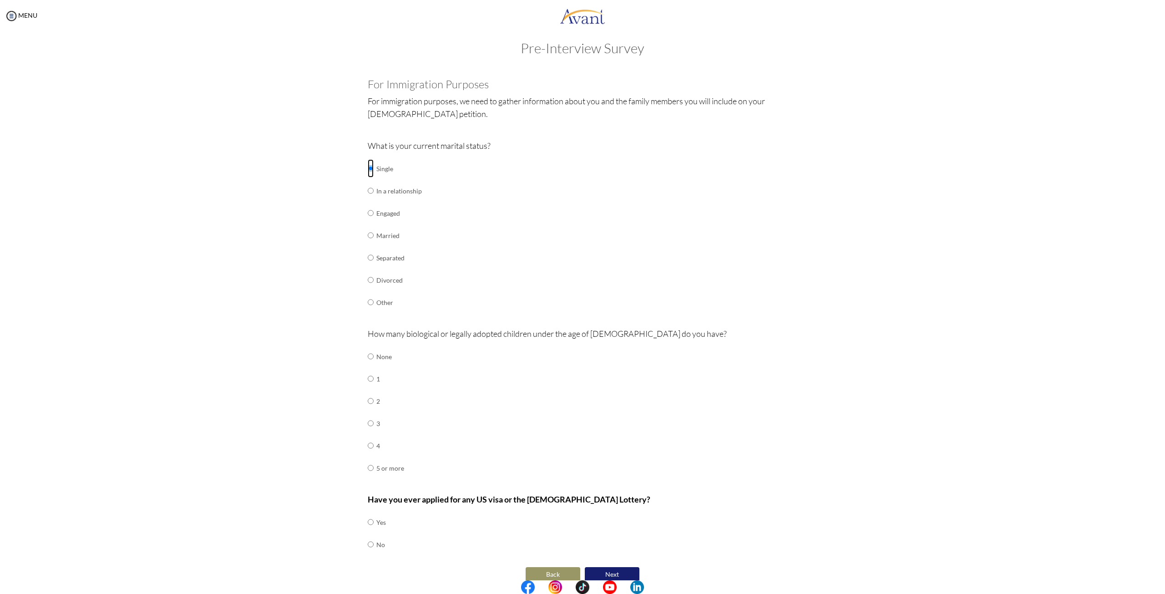
scroll to position [22, 0]
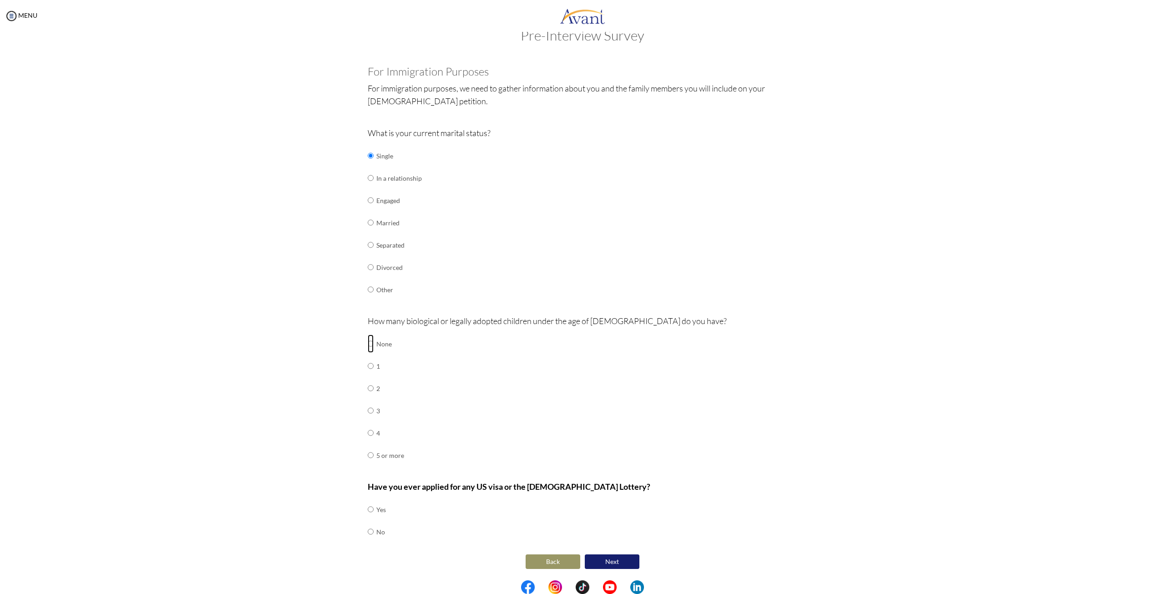
click at [368, 341] on input "radio" at bounding box center [371, 343] width 6 height 18
radio input "true"
click at [368, 535] on input "radio" at bounding box center [371, 531] width 6 height 18
radio input "true"
click at [607, 564] on button "Next" at bounding box center [612, 561] width 55 height 15
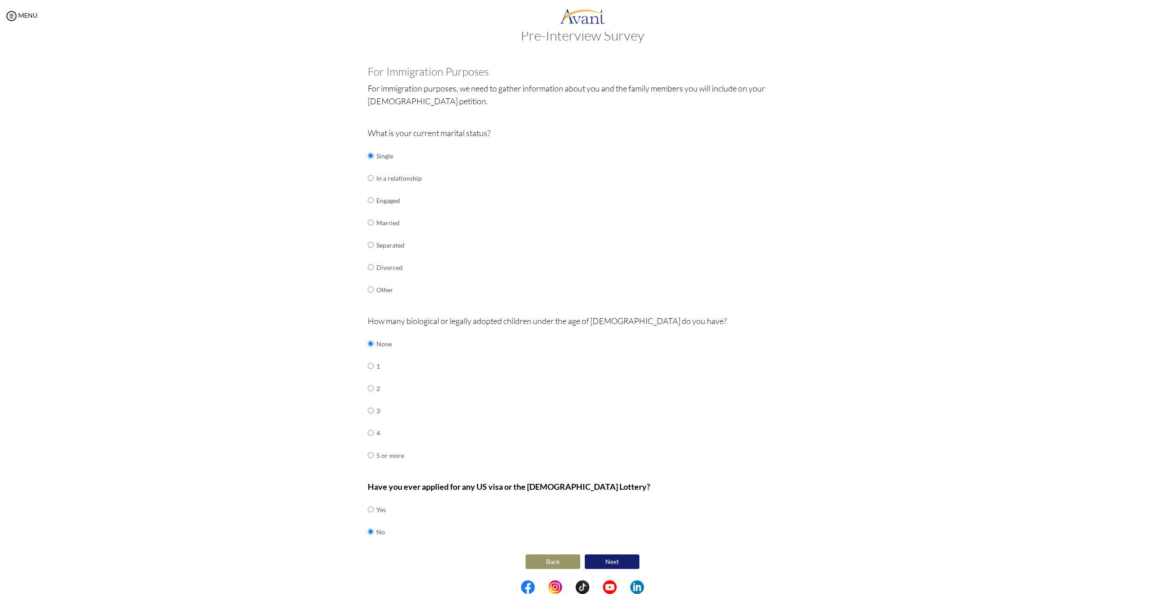
scroll to position [0, 0]
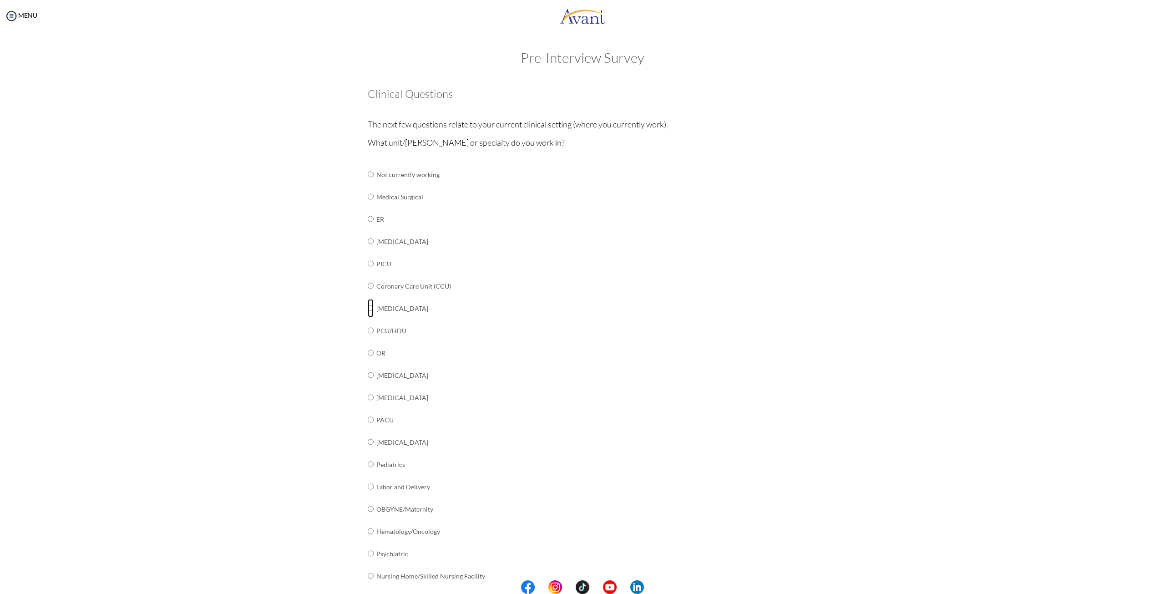
click at [368, 303] on input "radio" at bounding box center [371, 308] width 6 height 18
radio input "true"
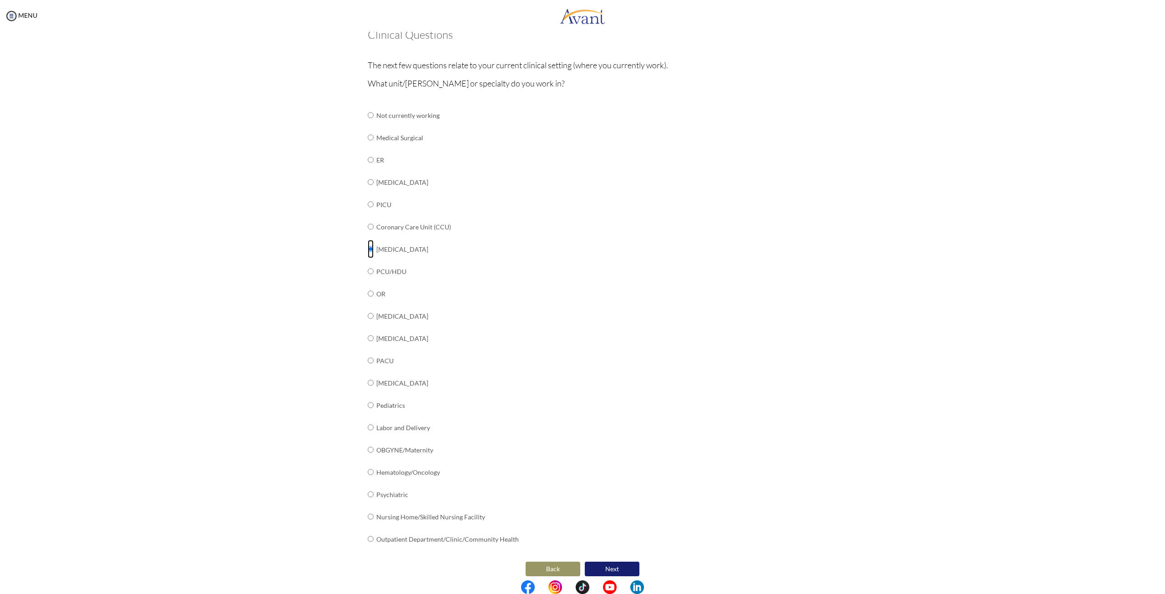
scroll to position [66, 0]
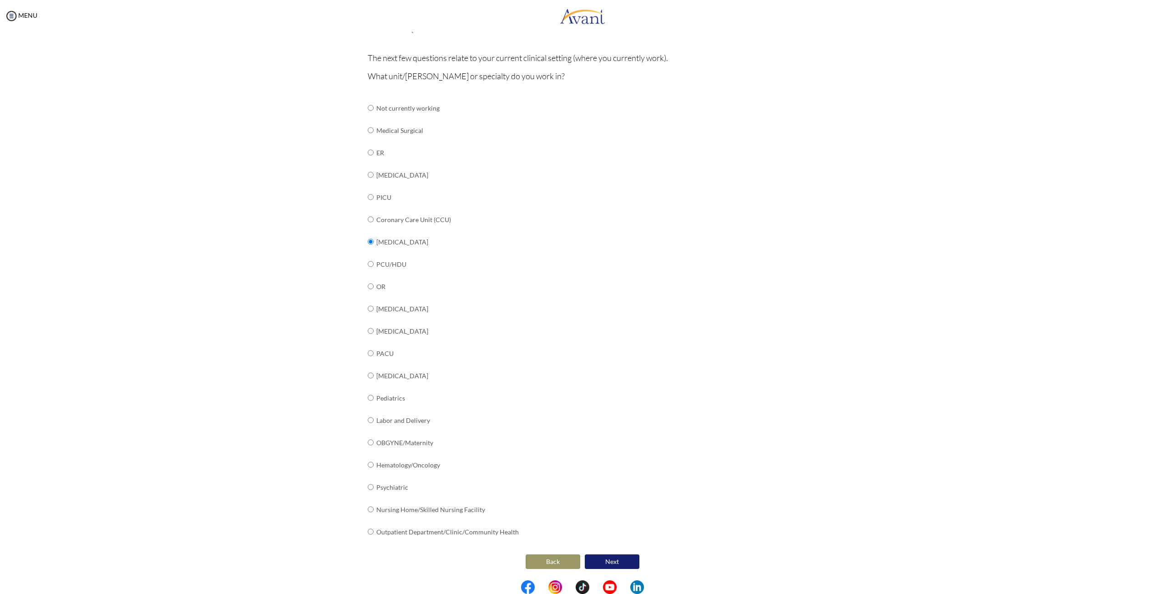
click at [610, 557] on button "Next" at bounding box center [612, 561] width 55 height 15
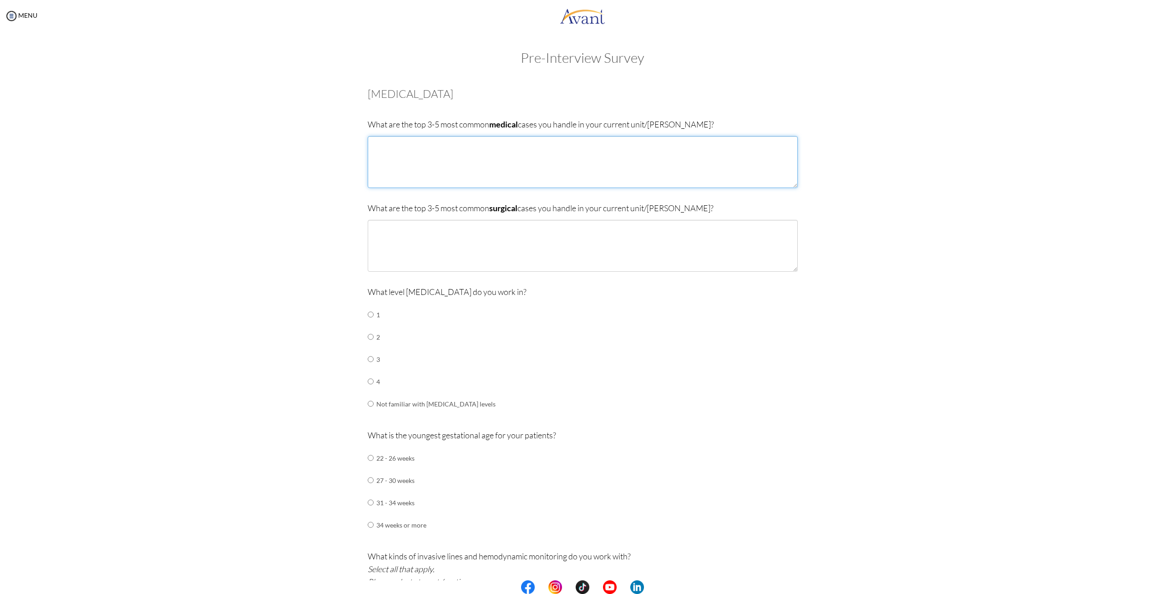
click at [522, 157] on textarea at bounding box center [583, 162] width 430 height 52
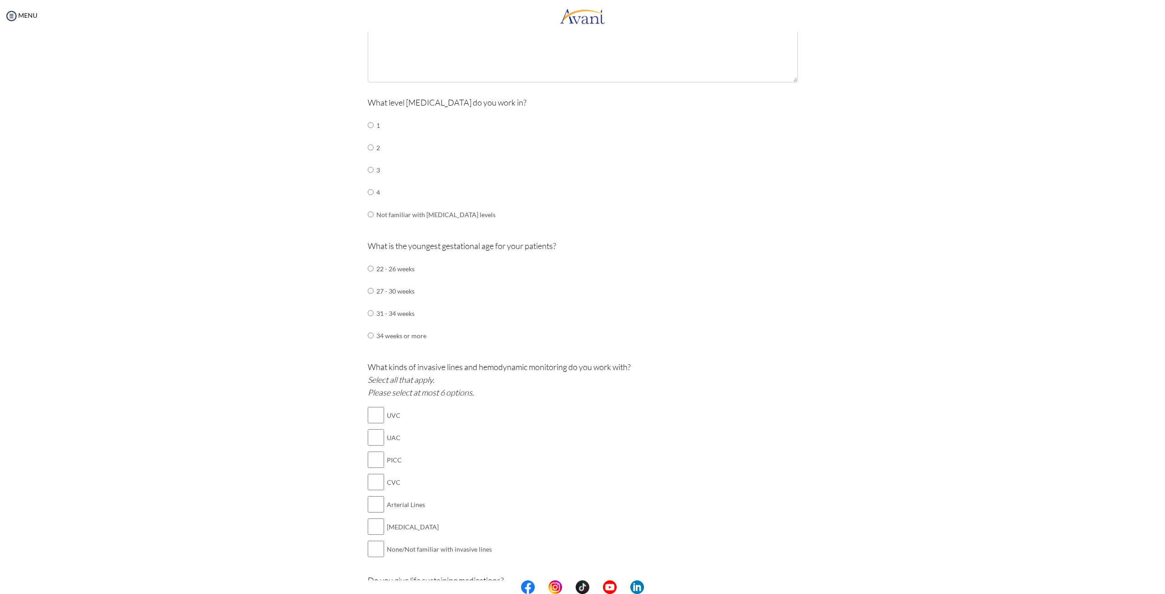
scroll to position [40, 0]
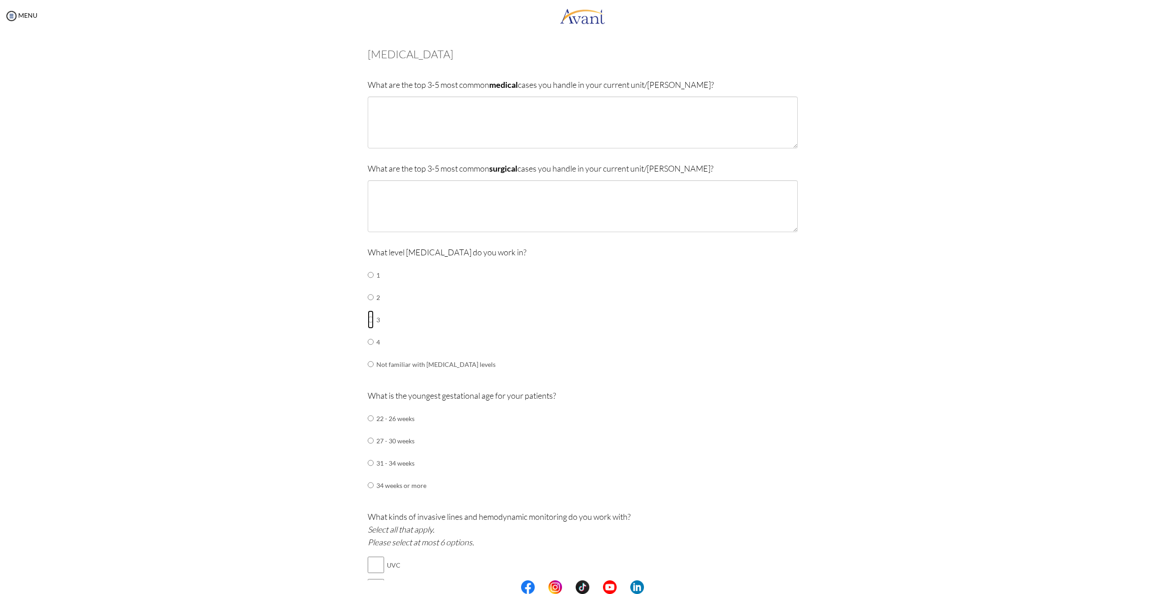
click at [368, 322] on input "radio" at bounding box center [371, 319] width 6 height 18
radio input "true"
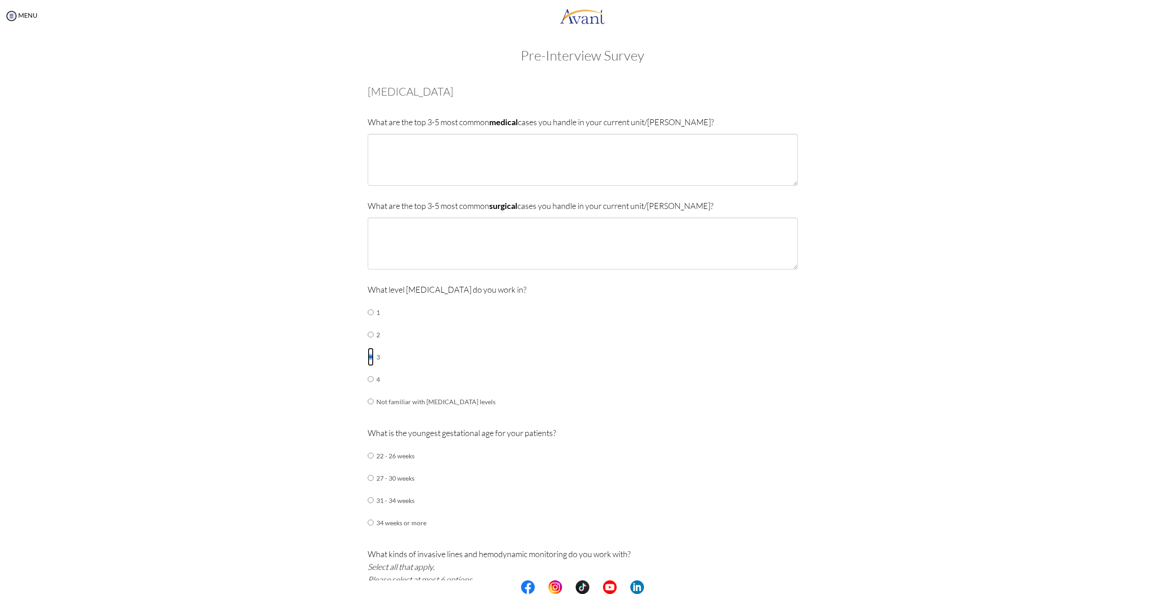
scroll to position [0, 0]
click at [451, 146] on textarea at bounding box center [583, 162] width 430 height 52
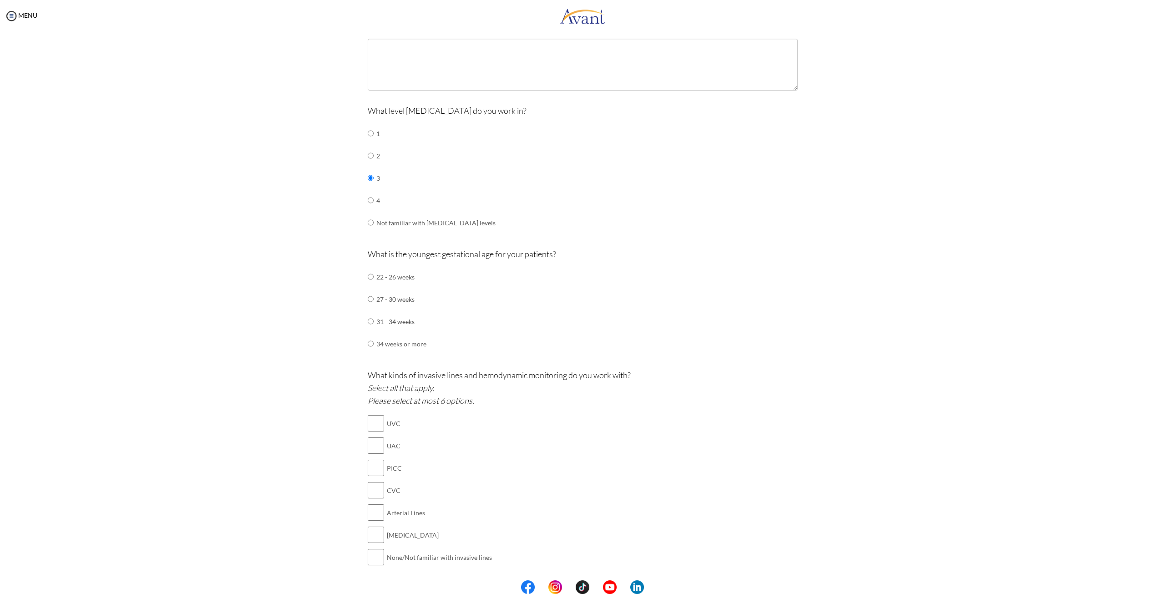
scroll to position [182, 0]
click at [368, 275] on input "radio" at bounding box center [371, 276] width 6 height 18
radio input "true"
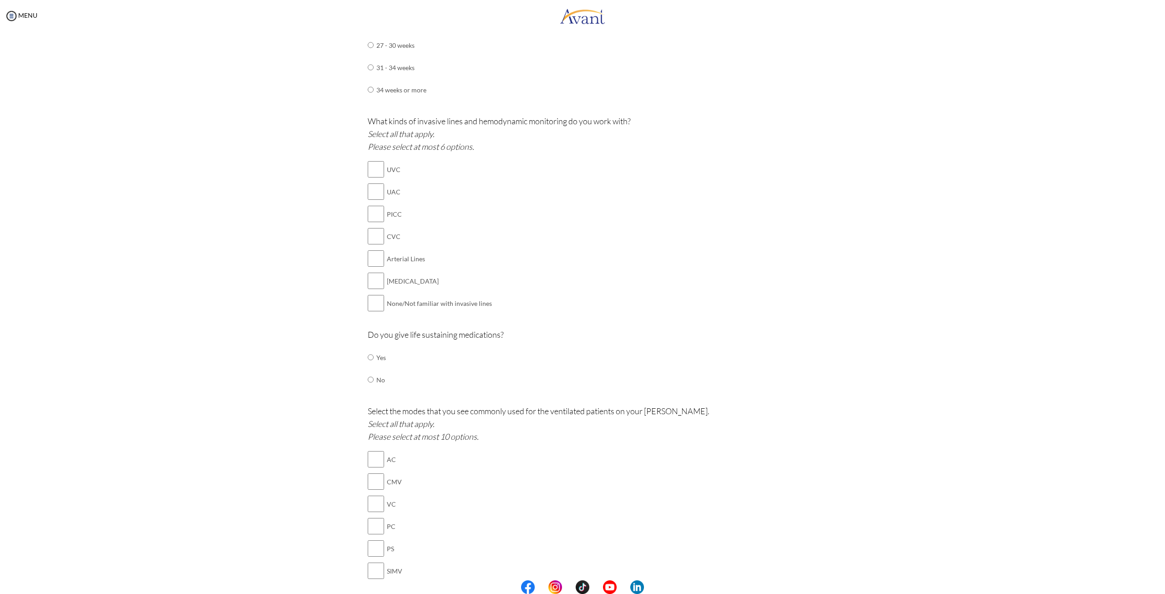
scroll to position [455, 0]
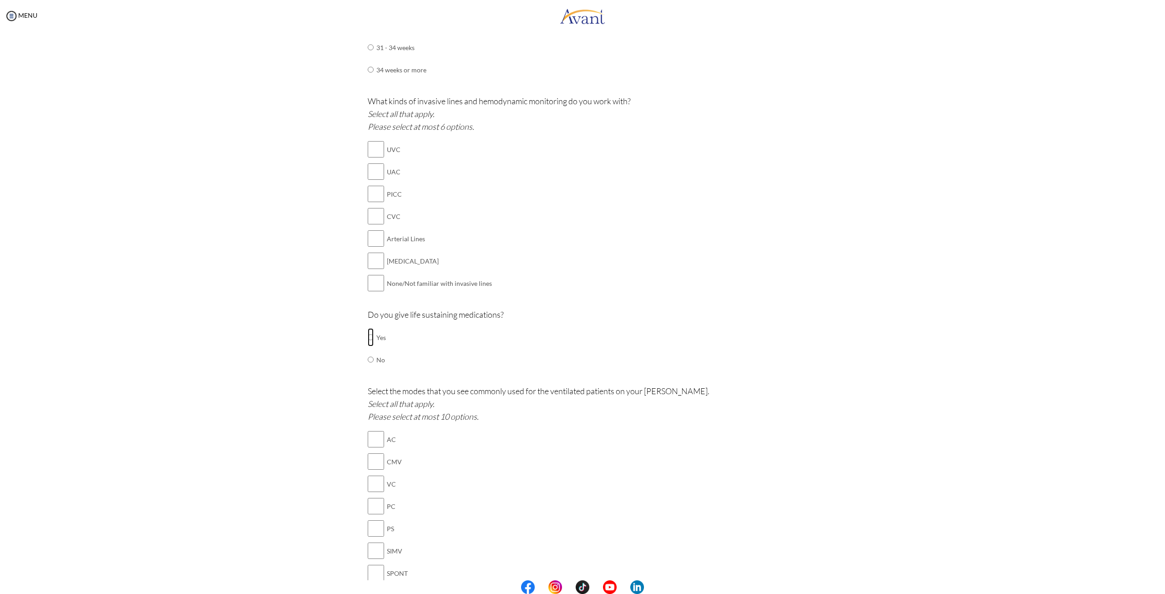
click at [368, 338] on input "radio" at bounding box center [371, 337] width 6 height 18
radio input "true"
click at [368, 337] on input "radio" at bounding box center [371, 337] width 6 height 18
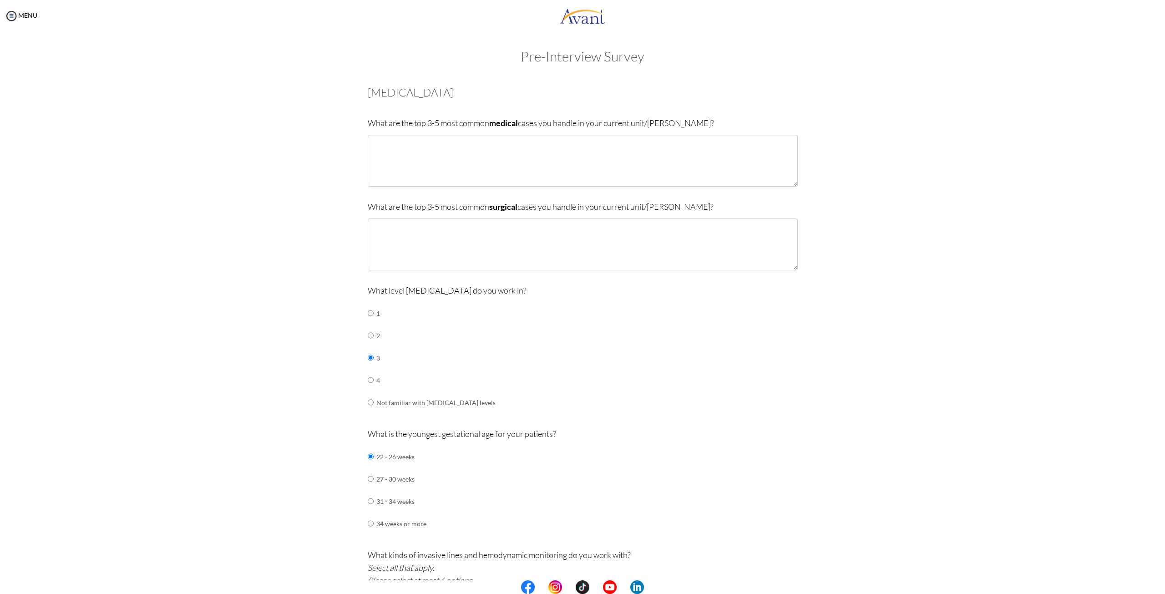
scroll to position [0, 0]
click at [439, 152] on textarea at bounding box center [583, 162] width 430 height 52
click at [474, 244] on textarea at bounding box center [583, 246] width 430 height 52
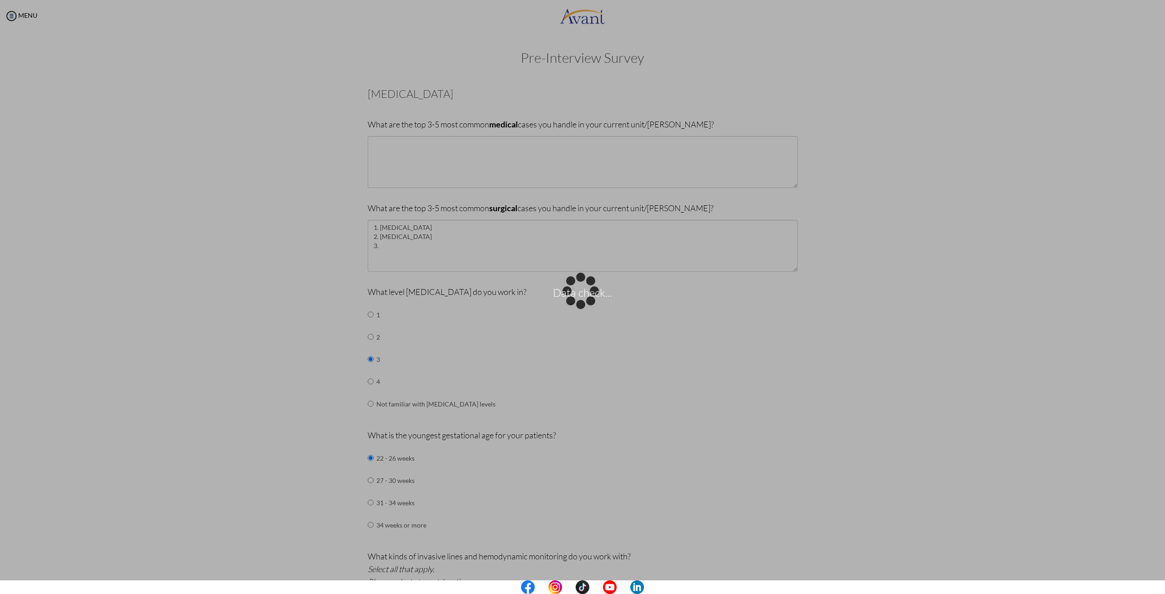
click at [576, 291] on div "Data check..." at bounding box center [582, 297] width 13 height 13
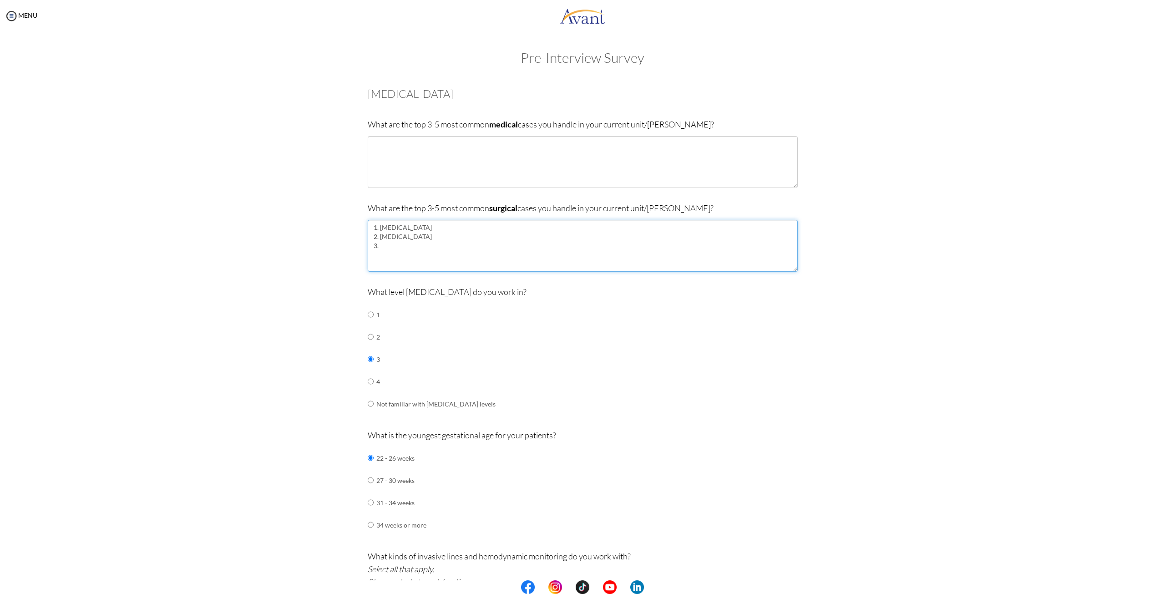
click at [411, 245] on textarea "1. [MEDICAL_DATA] 2. [MEDICAL_DATA] 3." at bounding box center [583, 246] width 430 height 52
click at [476, 247] on textarea "1. [MEDICAL_DATA] 2. [MEDICAL_DATA] 3. [MEDICAL_DATA]" at bounding box center [583, 246] width 430 height 52
type textarea "1. [MEDICAL_DATA] 2. [MEDICAL_DATA] 3. [MEDICAL_DATA]"
click at [470, 164] on textarea at bounding box center [583, 162] width 430 height 52
click at [451, 149] on textarea "1." at bounding box center [583, 162] width 430 height 52
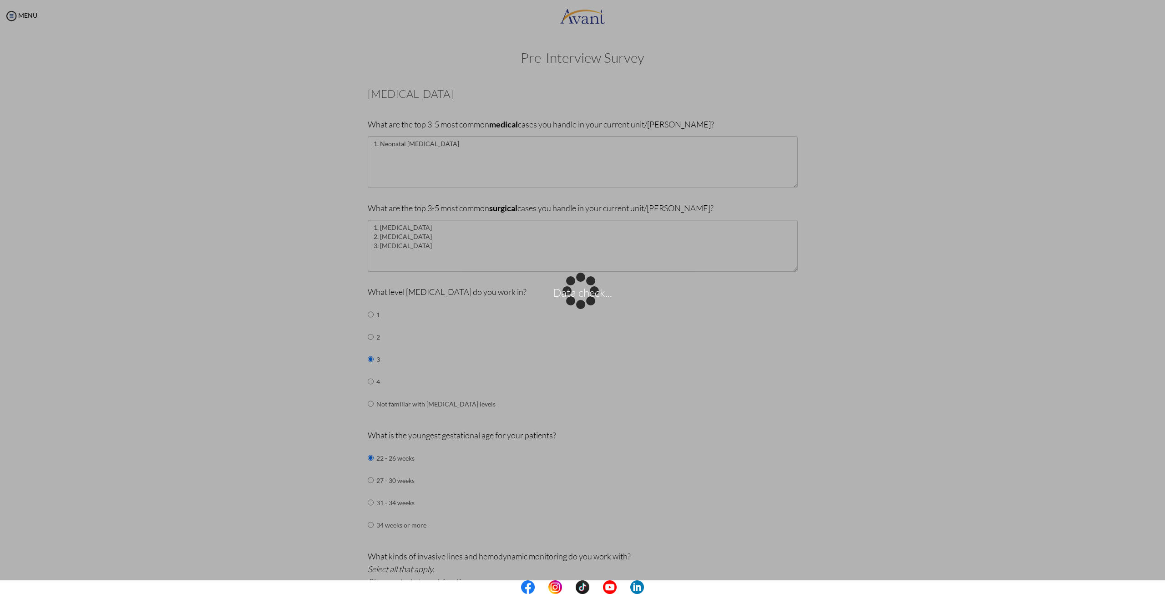
click at [576, 291] on div "Data check..." at bounding box center [582, 297] width 13 height 13
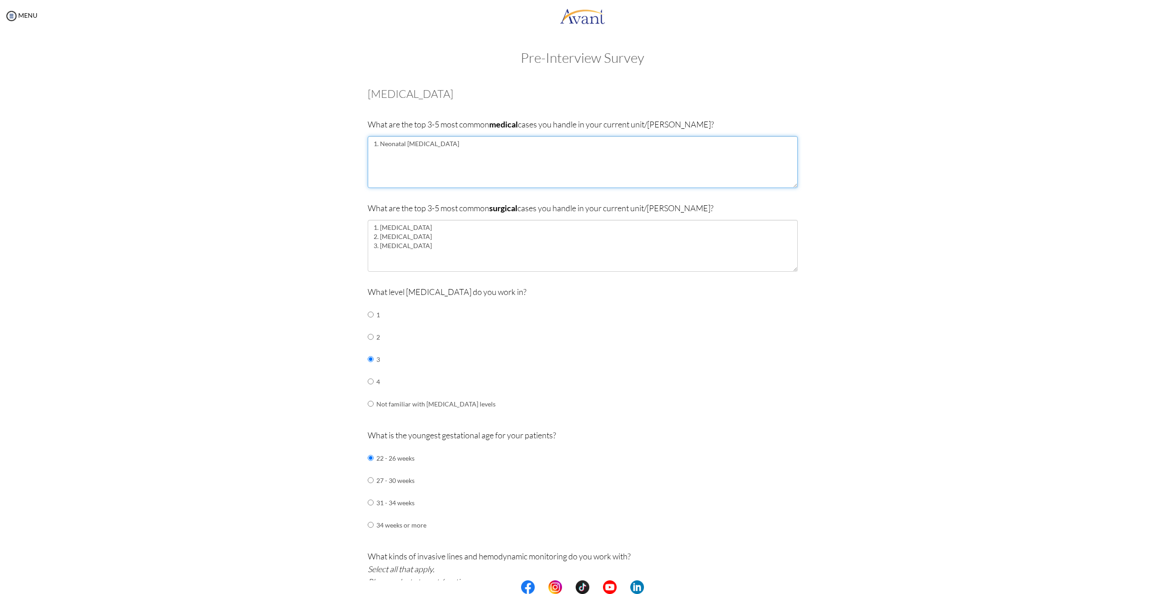
drag, startPoint x: 460, startPoint y: 146, endPoint x: 374, endPoint y: 139, distance: 86.3
click at [377, 142] on textarea "1. Neonatal [MEDICAL_DATA]" at bounding box center [583, 162] width 430 height 52
type textarea "1. [MEDICAL_DATA] 2."
click at [464, 254] on textarea "1. [MEDICAL_DATA] 2. [MEDICAL_DATA] 3. [MEDICAL_DATA]" at bounding box center [583, 246] width 430 height 52
click at [395, 243] on textarea "1. [MEDICAL_DATA] 2. [MEDICAL_DATA] 3. [MEDICAL_DATA] 4." at bounding box center [583, 246] width 430 height 52
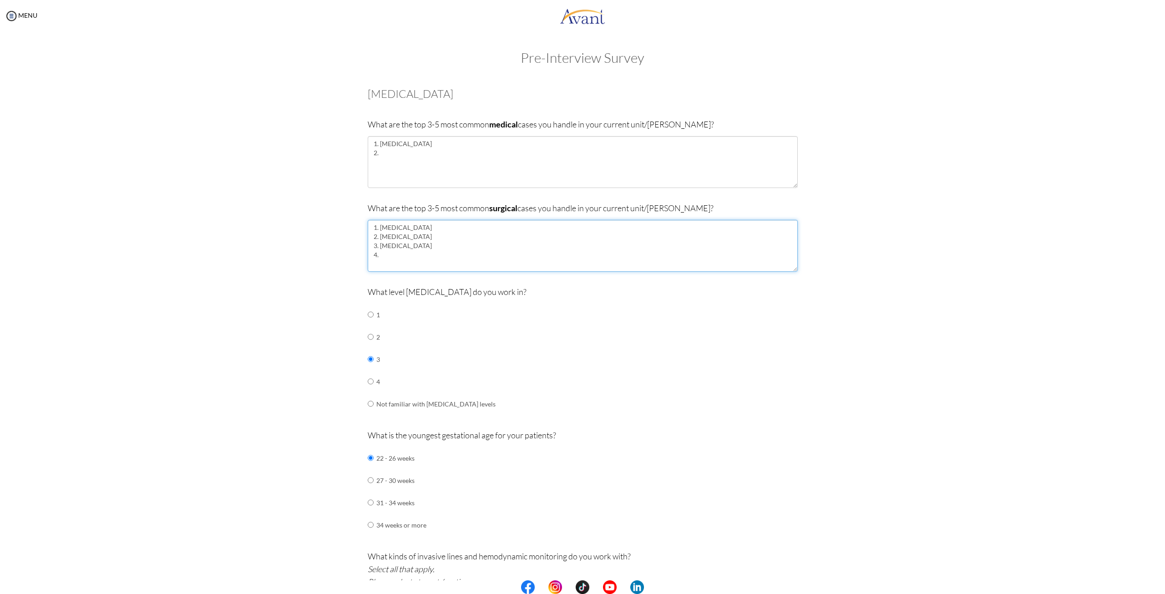
click at [376, 228] on textarea "1. [MEDICAL_DATA] 2. [MEDICAL_DATA] 3. [MEDICAL_DATA] 4." at bounding box center [583, 246] width 430 height 52
click at [404, 256] on textarea "1. [MEDICAL_DATA] 2. [MEDICAL_DATA] 3. [MEDICAL_DATA] 4." at bounding box center [583, 246] width 430 height 52
click at [416, 256] on textarea "1. [MEDICAL_DATA] 2. [MEDICAL_DATA] 3. [MEDICAL_DATA] 4." at bounding box center [583, 246] width 430 height 52
click at [382, 263] on textarea "1. [MEDICAL_DATA] 2. [MEDICAL_DATA] 3. [MEDICAL_DATA] 4. [MEDICAL_DATA] 5." at bounding box center [583, 246] width 430 height 52
type textarea "1. [MEDICAL_DATA] 2. [MEDICAL_DATA] 3. [MEDICAL_DATA] 4. [MEDICAL_DATA]"
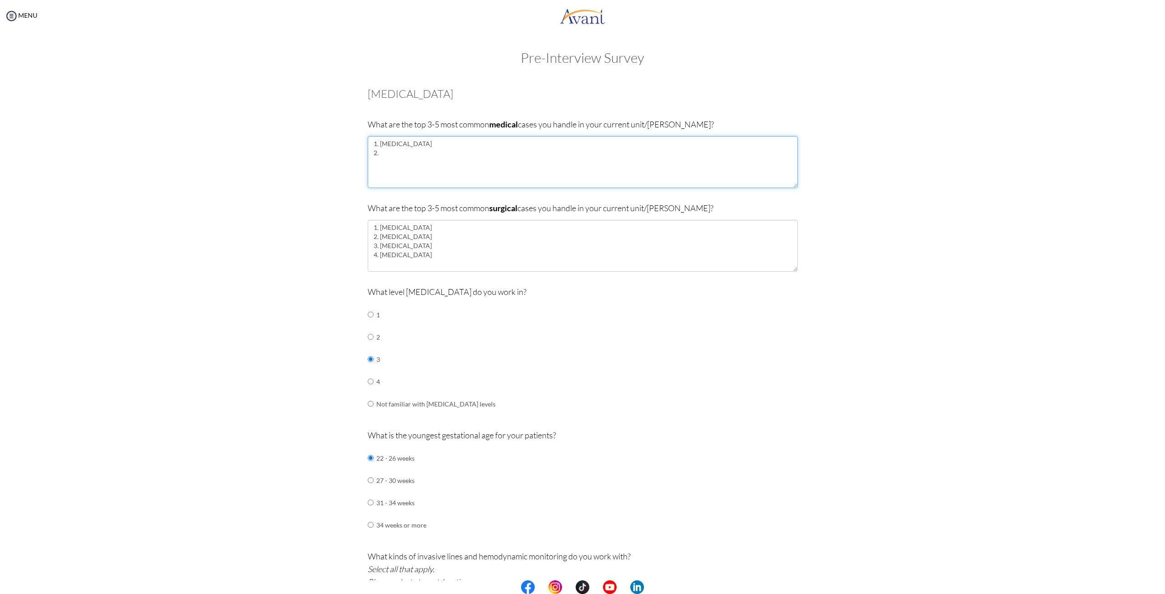
click at [417, 155] on textarea "1. [MEDICAL_DATA] 2." at bounding box center [583, 162] width 430 height 52
click at [439, 153] on textarea "1. [MEDICAL_DATA] 2. [MEDICAL_DATA] 3." at bounding box center [583, 162] width 430 height 52
click at [470, 142] on textarea "1. [MEDICAL_DATA] 2. [MEDICAL_DATA] 3." at bounding box center [583, 162] width 430 height 52
type textarea "1. [MEDICAL_DATA] 2. [MEDICAL_DATA] Aspiration 2. [MEDICAL_DATA] 3."
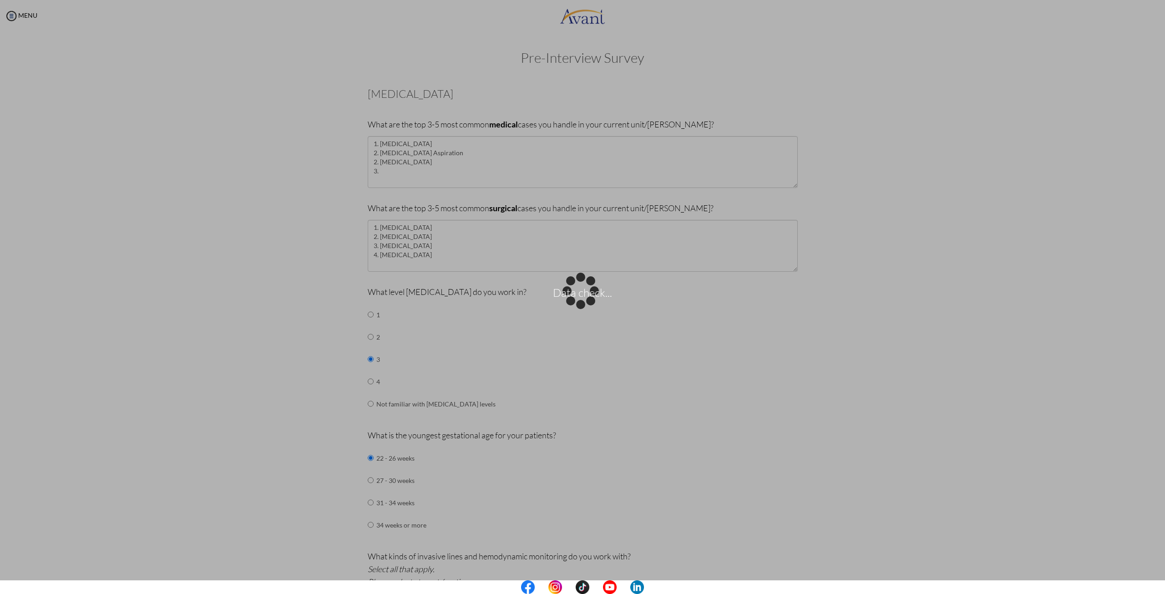
click at [576, 291] on div "Data check..." at bounding box center [582, 297] width 13 height 13
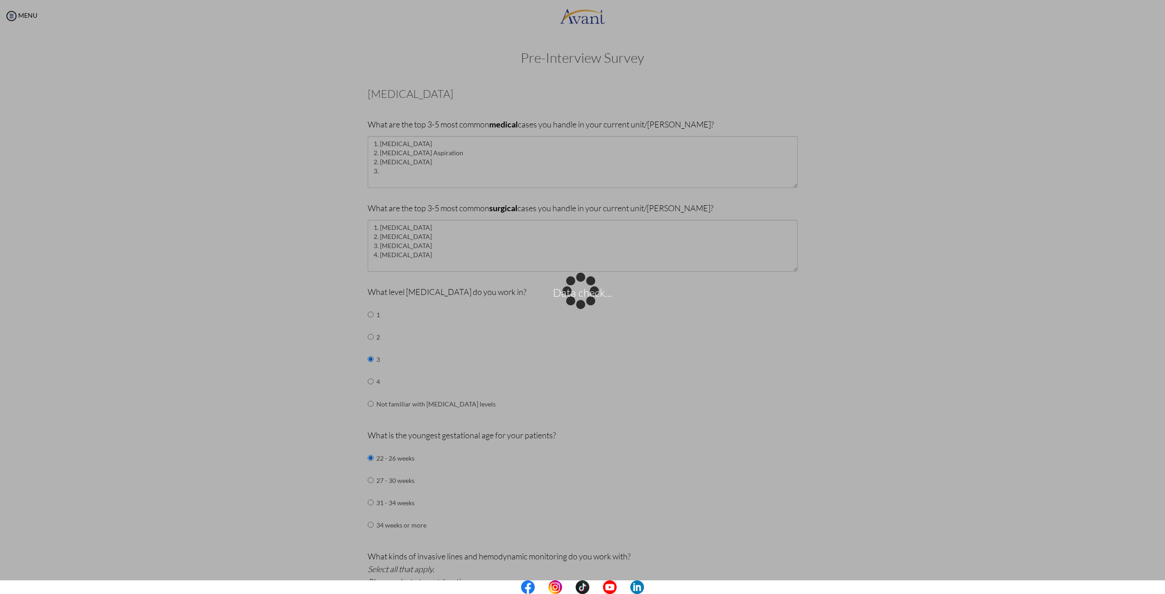
click at [576, 291] on div "Data check..." at bounding box center [582, 297] width 13 height 13
drag, startPoint x: 535, startPoint y: 131, endPoint x: 500, endPoint y: 126, distance: 35.4
click at [576, 291] on div "Data check..." at bounding box center [582, 297] width 13 height 13
drag, startPoint x: 484, startPoint y: 124, endPoint x: 465, endPoint y: 120, distance: 19.4
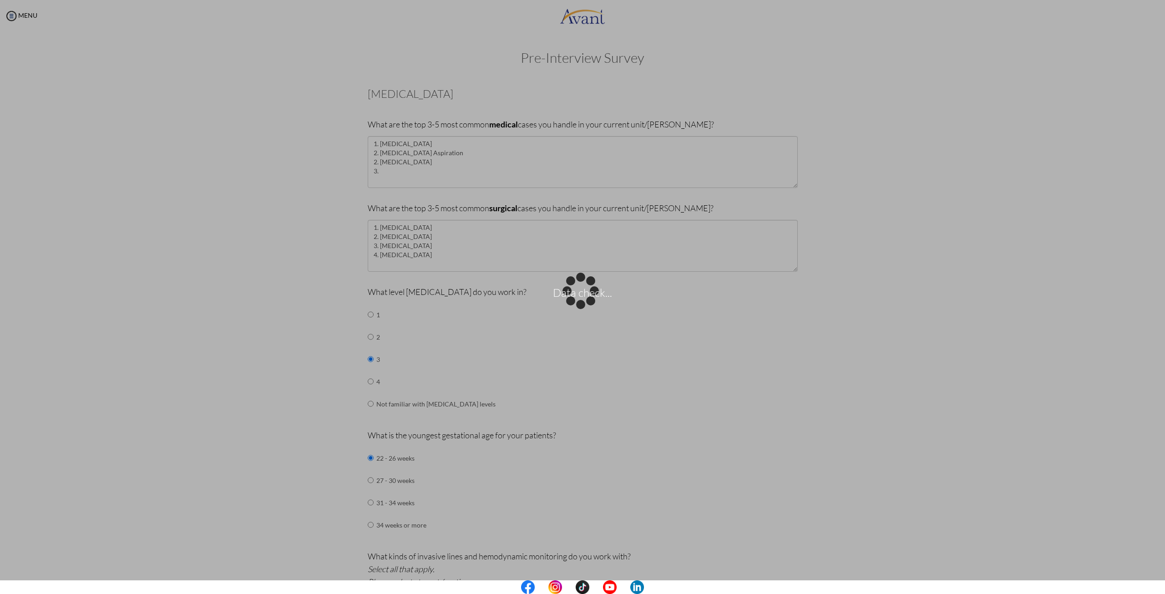
click at [576, 291] on div "Data check..." at bounding box center [582, 297] width 13 height 13
drag, startPoint x: 459, startPoint y: 119, endPoint x: 434, endPoint y: 115, distance: 25.4
click at [576, 291] on div "Data check..." at bounding box center [582, 297] width 13 height 13
click at [589, 303] on div "Data check..." at bounding box center [582, 297] width 13 height 13
click at [576, 291] on div "Data check..." at bounding box center [582, 297] width 13 height 13
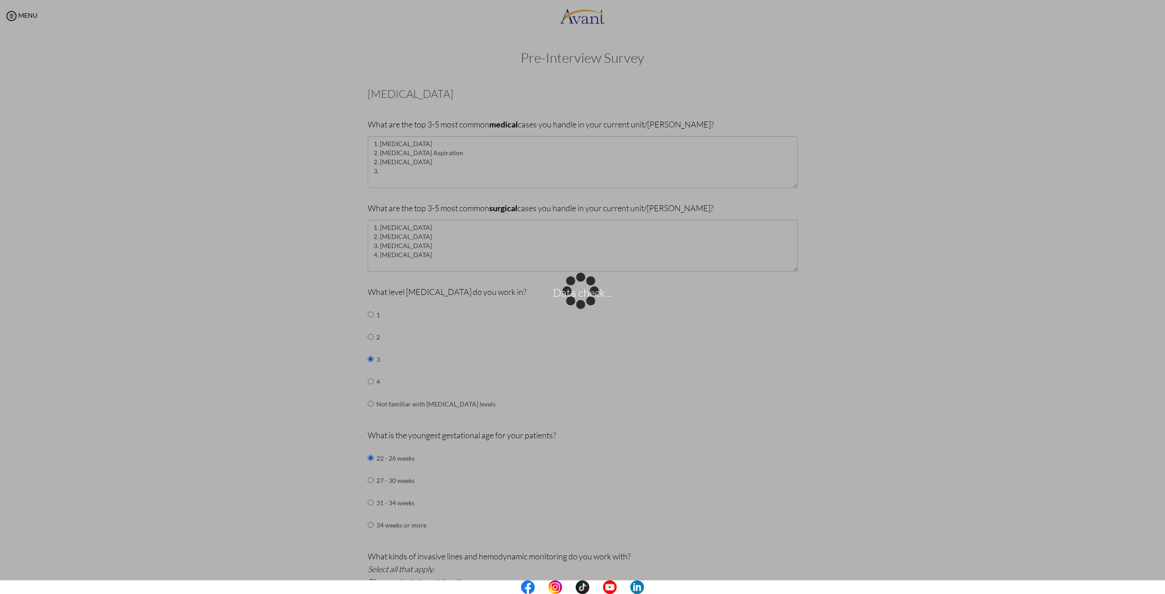
click at [589, 303] on div "Data check..." at bounding box center [582, 297] width 13 height 13
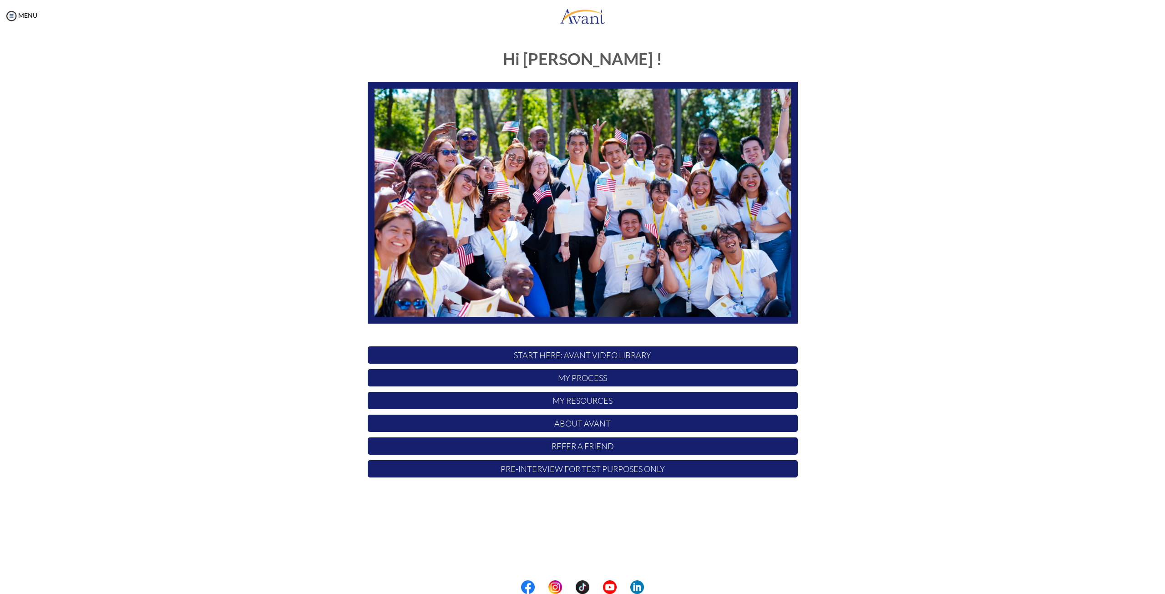
click at [616, 381] on p "My Process" at bounding box center [583, 377] width 430 height 17
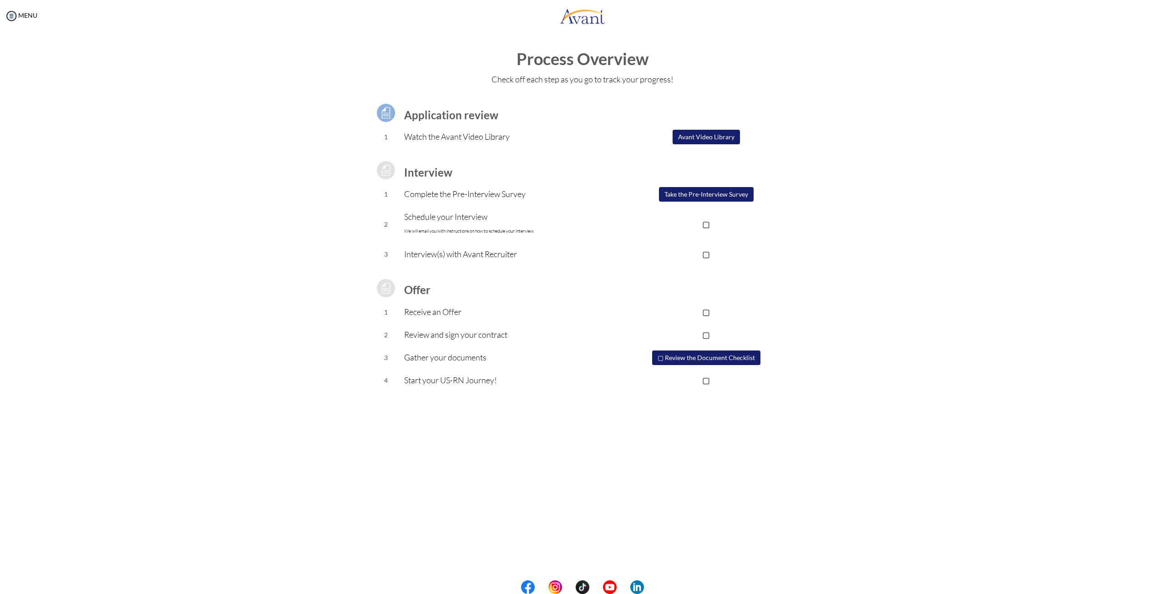
click at [716, 181] on td at bounding box center [706, 169] width 182 height 25
click at [712, 188] on button "Take the Pre-Interview Survey" at bounding box center [706, 194] width 95 height 15
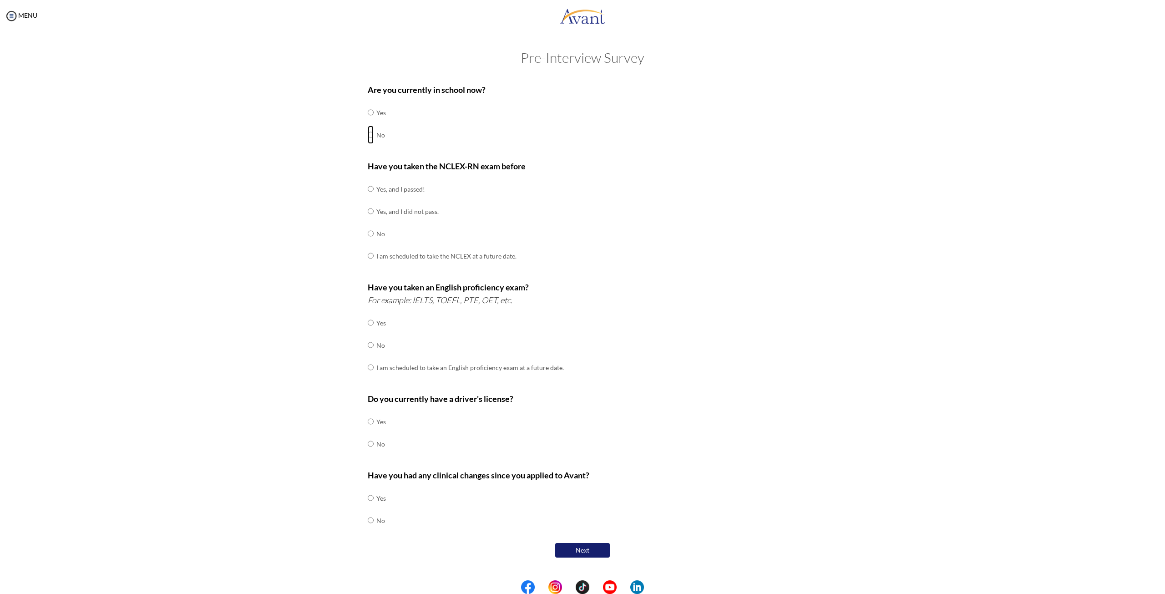
click at [372, 138] on input "radio" at bounding box center [371, 135] width 6 height 18
radio input "true"
click at [370, 189] on input "radio" at bounding box center [371, 189] width 6 height 18
radio input "true"
click at [368, 345] on input "radio" at bounding box center [371, 345] width 6 height 18
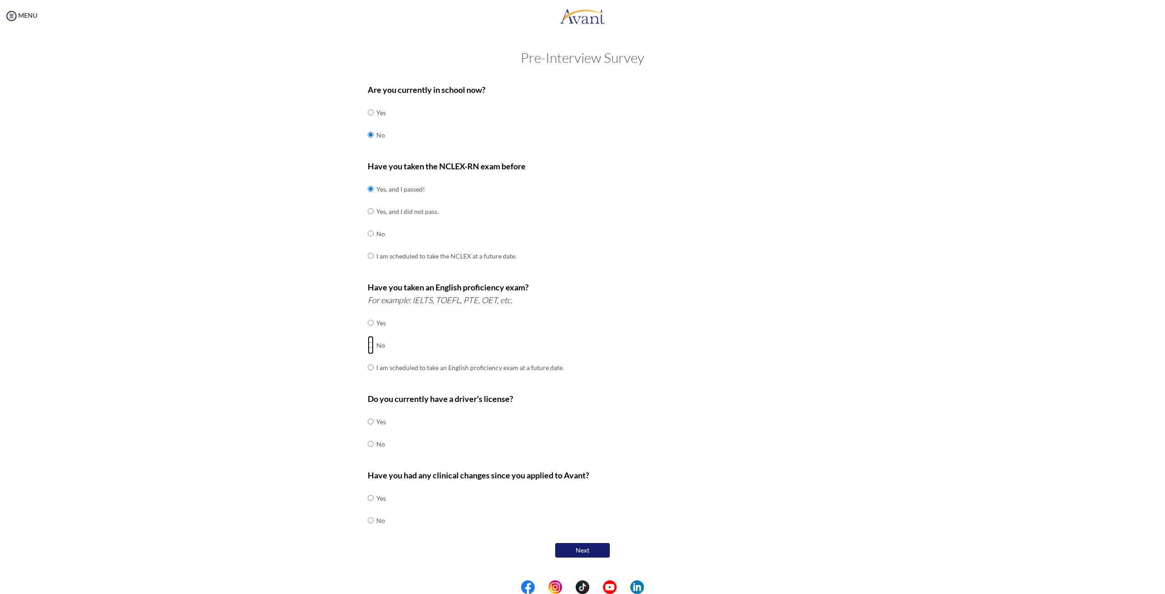
radio input "true"
click at [368, 417] on input "radio" at bounding box center [371, 421] width 6 height 18
radio input "true"
click at [368, 503] on input "radio" at bounding box center [371, 498] width 6 height 18
radio input "true"
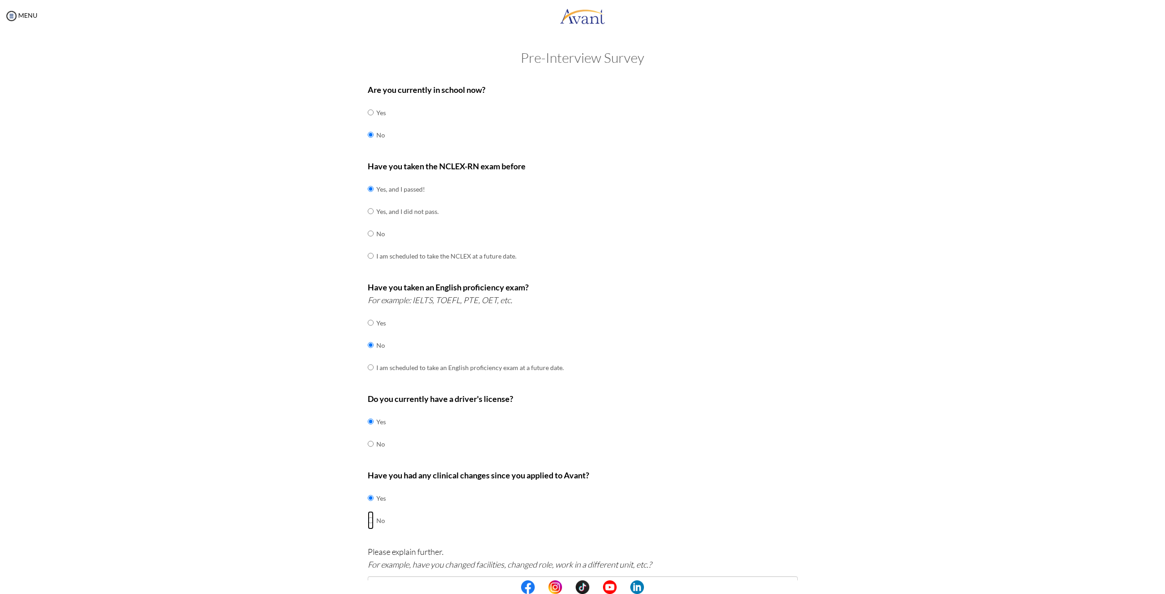
click at [369, 518] on input "radio" at bounding box center [371, 520] width 6 height 18
radio input "true"
click at [586, 550] on button "Next" at bounding box center [582, 550] width 55 height 15
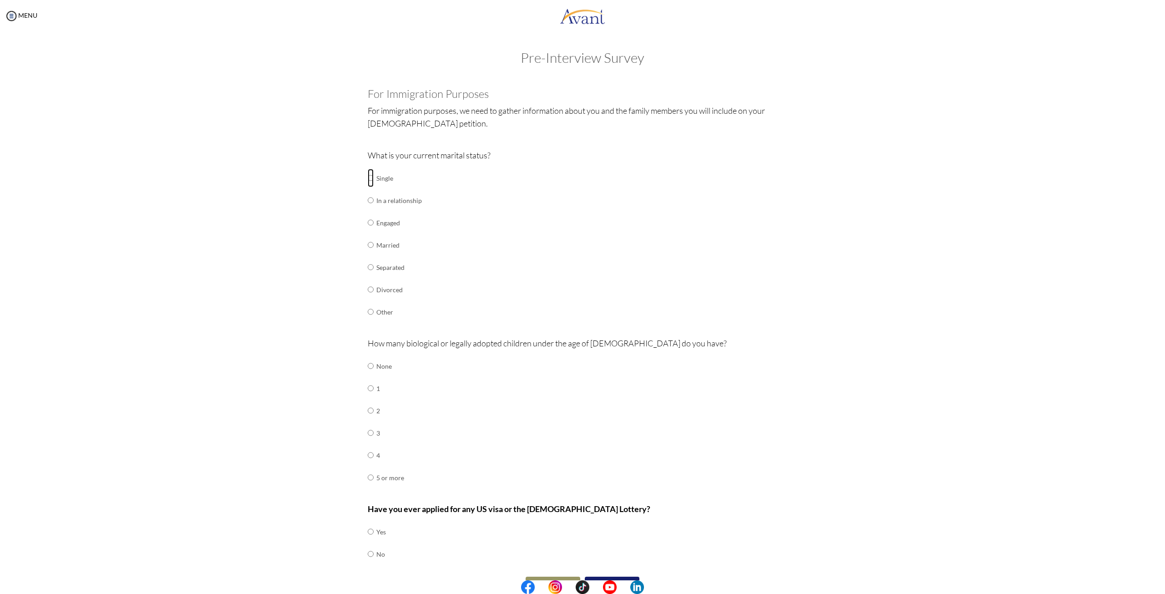
click at [368, 180] on input "radio" at bounding box center [371, 178] width 6 height 18
radio input "true"
click at [368, 367] on input "radio" at bounding box center [371, 366] width 6 height 18
radio input "true"
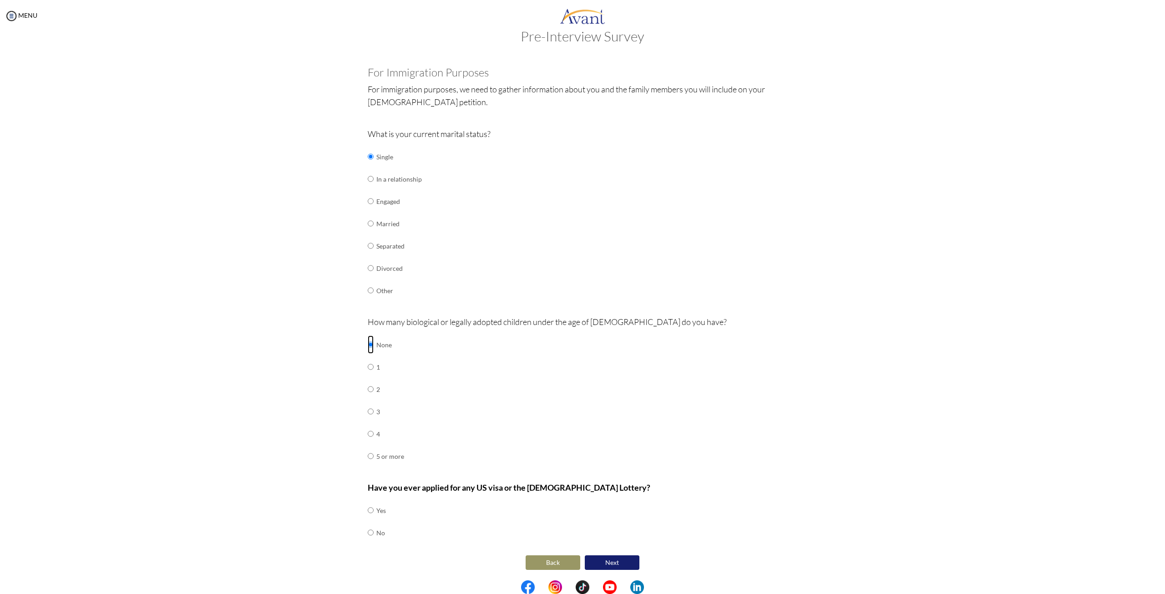
scroll to position [22, 0]
click at [368, 536] on input "radio" at bounding box center [371, 531] width 6 height 18
radio input "true"
click at [607, 566] on button "Next" at bounding box center [612, 561] width 55 height 15
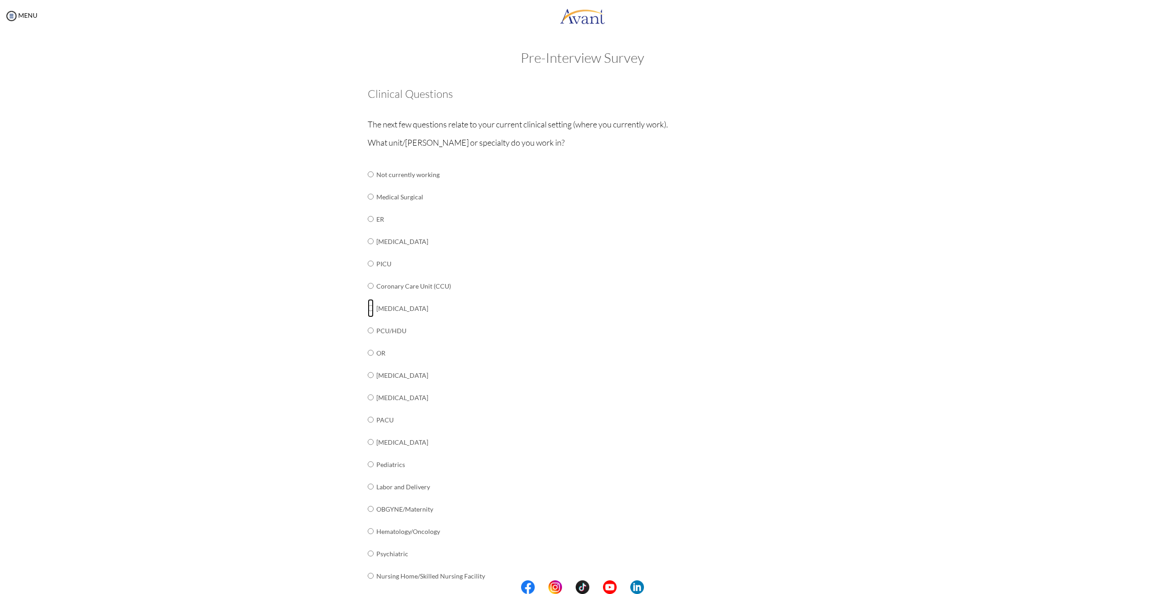
click at [368, 312] on input "radio" at bounding box center [371, 308] width 6 height 18
radio input "true"
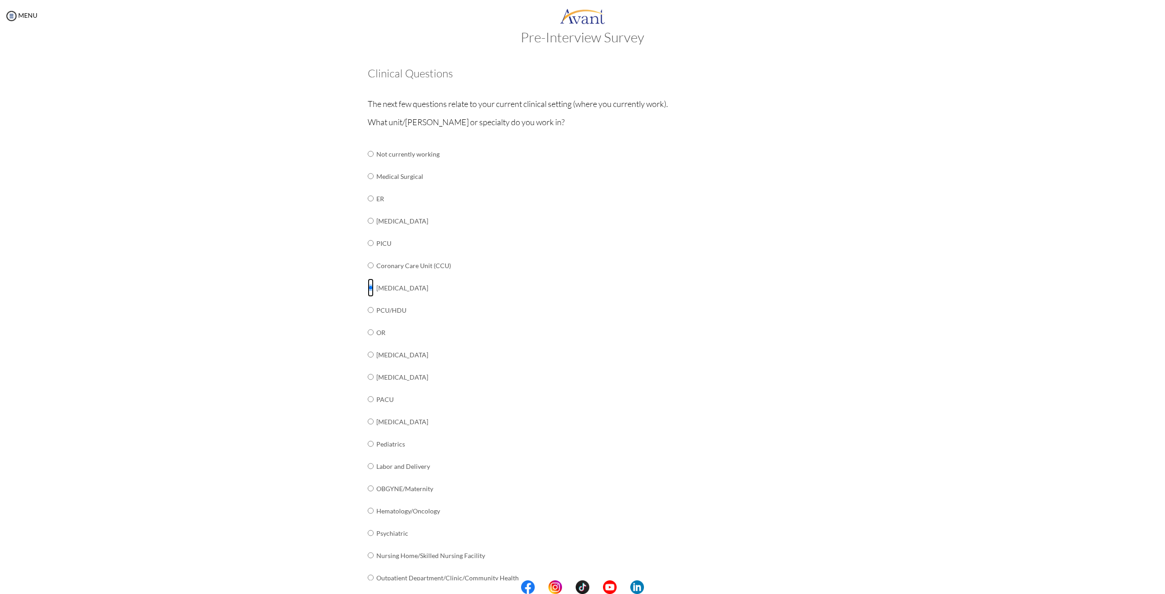
scroll to position [66, 0]
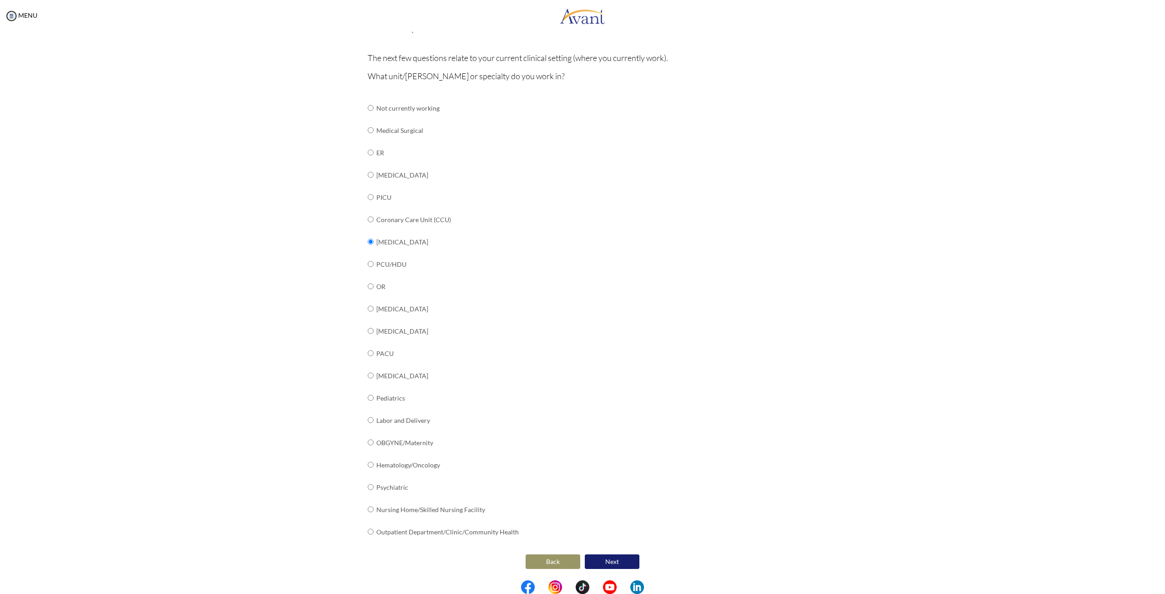
click at [594, 565] on button "Next" at bounding box center [612, 561] width 55 height 15
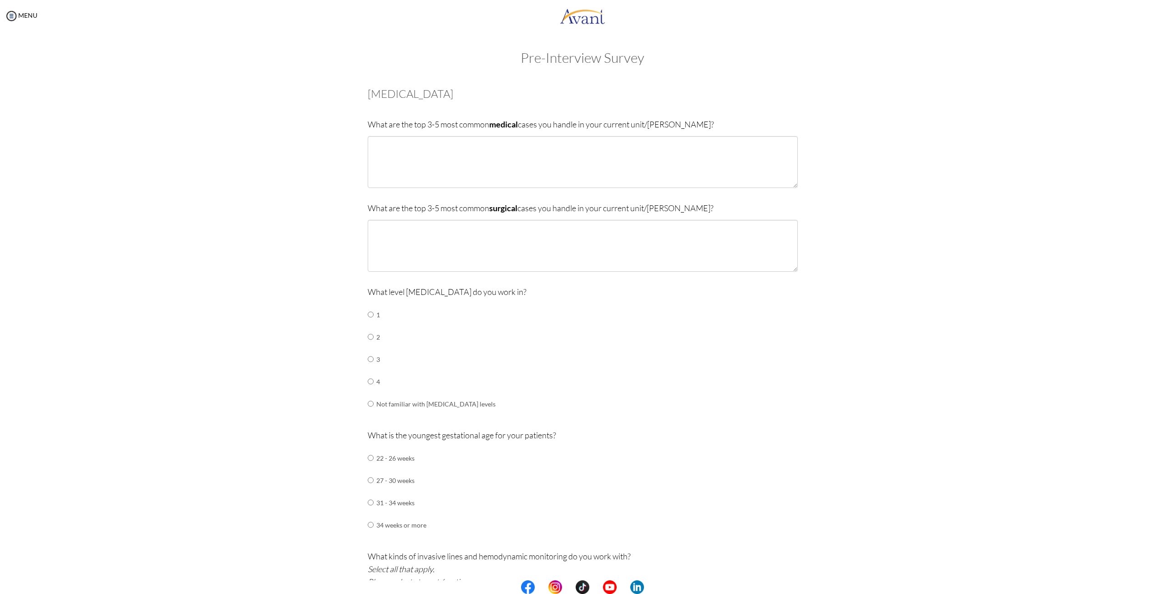
click at [428, 133] on div "What are the top 3-5 most common medical cases you handle in your current unit/…" at bounding box center [583, 157] width 430 height 79
click at [426, 146] on textarea at bounding box center [583, 162] width 430 height 52
click at [431, 150] on textarea at bounding box center [583, 162] width 430 height 52
drag, startPoint x: 464, startPoint y: 139, endPoint x: 468, endPoint y: 142, distance: 5.6
click at [464, 139] on textarea "1. Meconium Aspiration 2. Apnea of Prematurity 3. Respiratory Distress Syndrome…" at bounding box center [583, 162] width 430 height 52
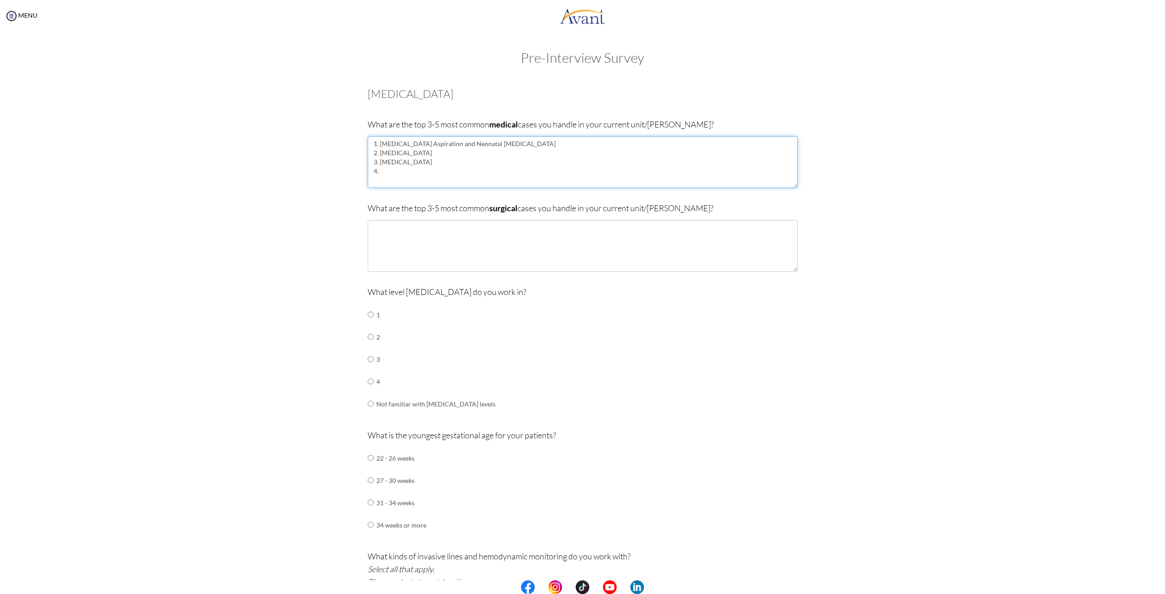
click at [415, 171] on textarea "1. Meconium Aspiration and Neonatal Pneumonia 2. Apnea of Prematurity 3. Respir…" at bounding box center [583, 162] width 430 height 52
click at [519, 145] on textarea "1. Meconium Aspiration and Neonatal Pneumonia 2. Apnea of Prematurity 3. Respir…" at bounding box center [583, 162] width 430 height 52
click at [422, 185] on textarea "1. Meconium Aspiration and Neonatal Pneumonia 2. Neonatal Jaundice or Hyperbili…" at bounding box center [583, 162] width 430 height 52
drag, startPoint x: 502, startPoint y: 153, endPoint x: 455, endPoint y: 161, distance: 48.1
click at [427, 155] on textarea "1. Meconium Aspiration and Neonatal Pneumonia 2. Neonatal Jaundice or Hyperbili…" at bounding box center [583, 162] width 430 height 52
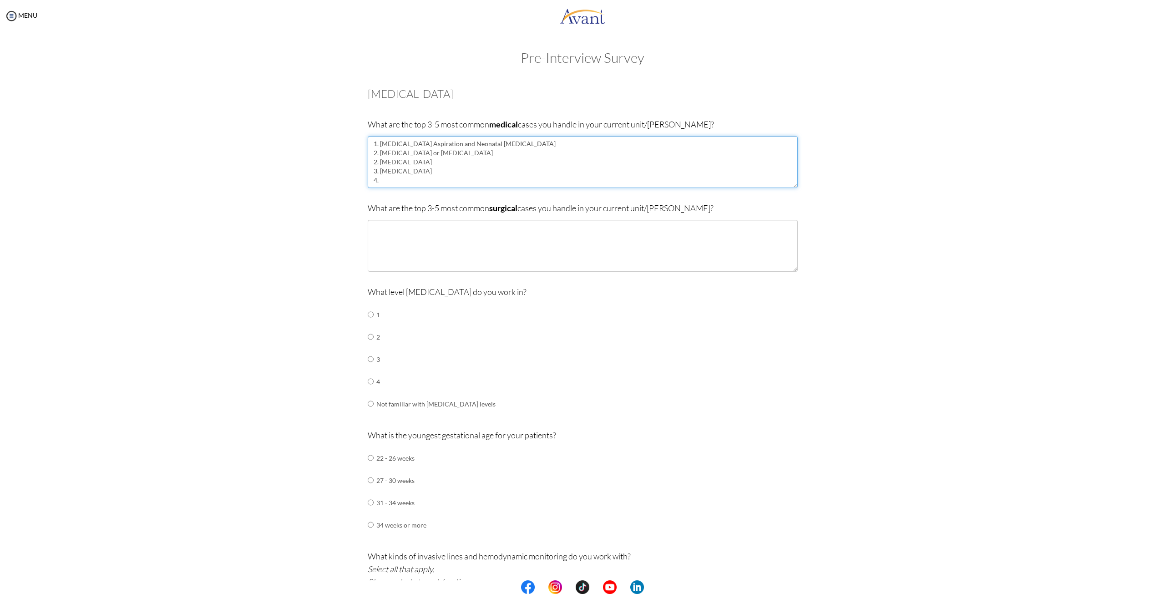
click at [477, 165] on textarea "1. Meconium Aspiration and Neonatal Pneumonia 2. Neonatal Jaundice or Hyperbili…" at bounding box center [583, 162] width 430 height 52
click at [499, 154] on textarea "1. Meconium Aspiration and Neonatal Pneumonia 2. Neonatal Jaundice or Hyperbili…" at bounding box center [583, 162] width 430 height 52
click at [374, 161] on textarea "1. Meconium Aspiration and Neonatal Pneumonia 2. Neonatal Jaundice or Hyperbili…" at bounding box center [583, 162] width 430 height 52
drag, startPoint x: 374, startPoint y: 171, endPoint x: 405, endPoint y: 154, distance: 35.6
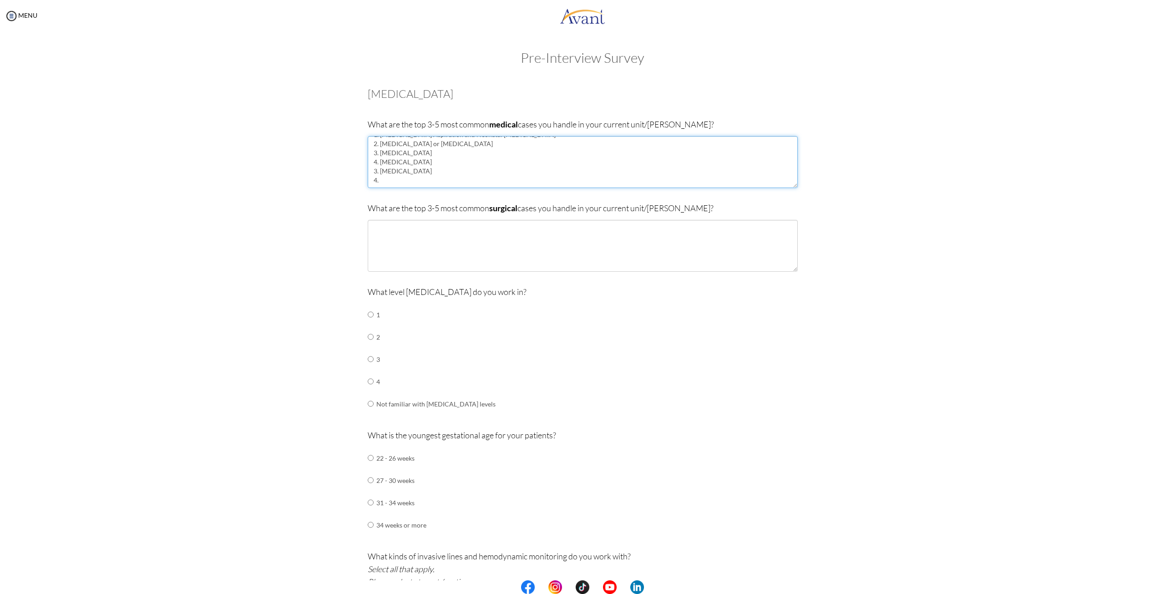
click at [373, 171] on textarea "1. Meconium Aspiration and Neonatal Pneumonia 2. Neonatal Jaundice or Hyperbili…" at bounding box center [583, 162] width 430 height 52
click at [414, 184] on textarea "1. Meconium Aspiration and Neonatal Pneumonia 2. Neonatal Jaundice or Hyperbili…" at bounding box center [583, 162] width 430 height 52
click at [467, 172] on textarea "1. Meconium Aspiration and Neonatal Pneumonia 2. Neonatal Jaundice or Hyperbili…" at bounding box center [583, 162] width 430 height 52
type textarea "1. Meconium Aspiration and Neonatal Pneumonia 2. Neonatal Jaundice or Hyperbili…"
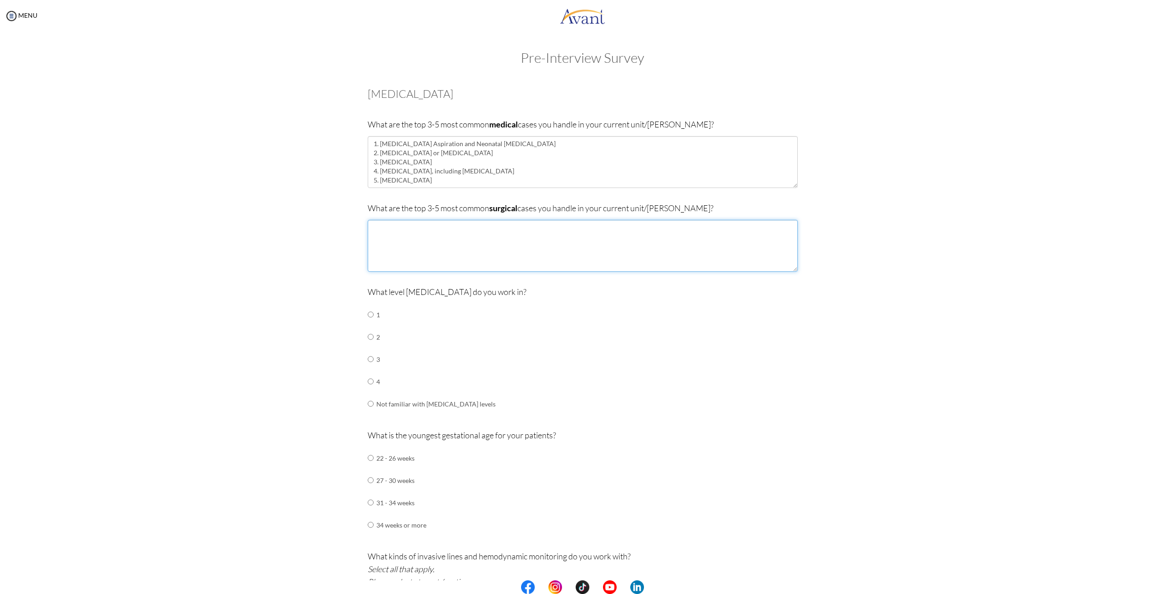
click at [481, 242] on textarea at bounding box center [583, 246] width 430 height 52
click at [463, 251] on textarea "1. [MEDICAL_DATA] 2. [MEDICAL_DATA] 3. [MEDICAL_DATA] 4. [MEDICAL_DATA]" at bounding box center [583, 246] width 430 height 52
type textarea "1. [MEDICAL_DATA] 2. [MEDICAL_DATA] 3. [MEDICAL_DATA] 4. [MEDICAL_DATA]"
click at [368, 358] on input "radio" at bounding box center [371, 359] width 6 height 18
radio input "true"
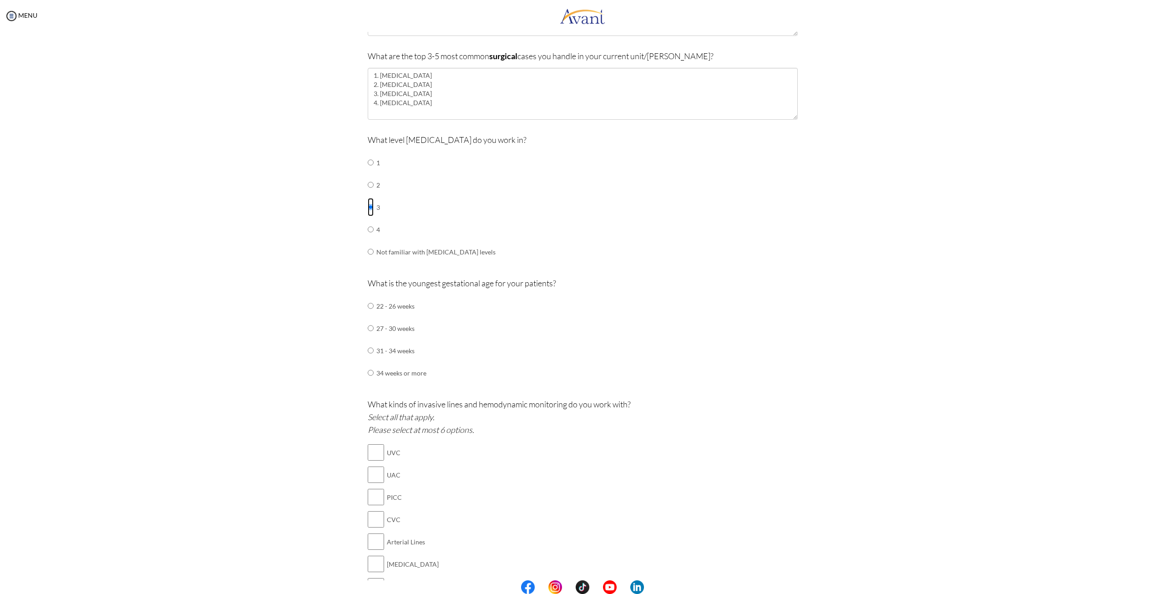
scroll to position [182, 0]
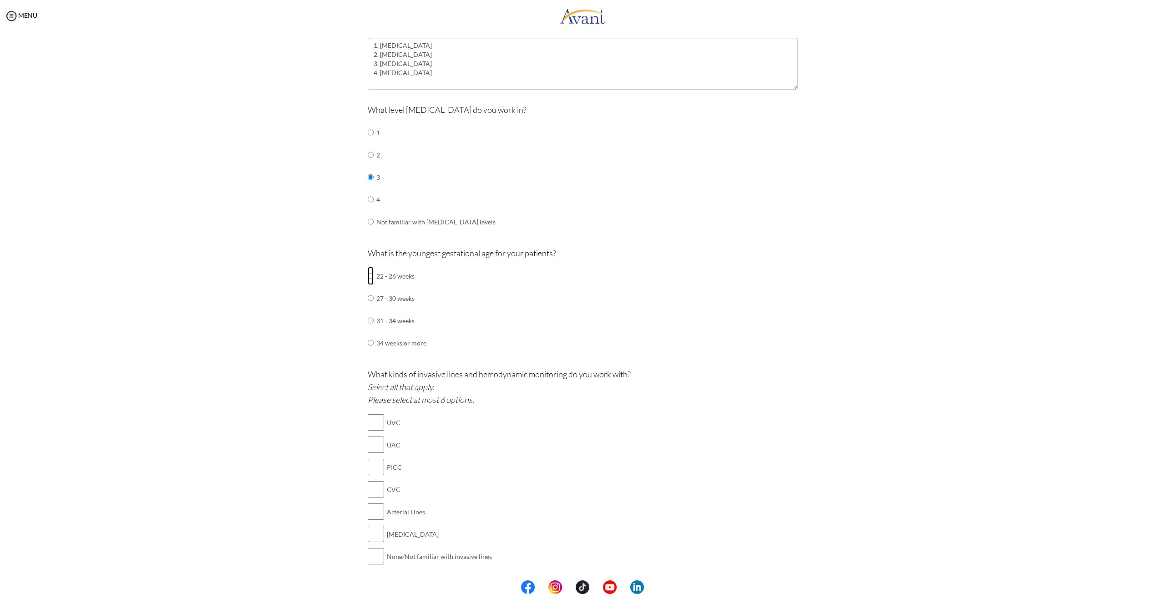
click at [368, 277] on input "radio" at bounding box center [371, 276] width 6 height 18
radio input "true"
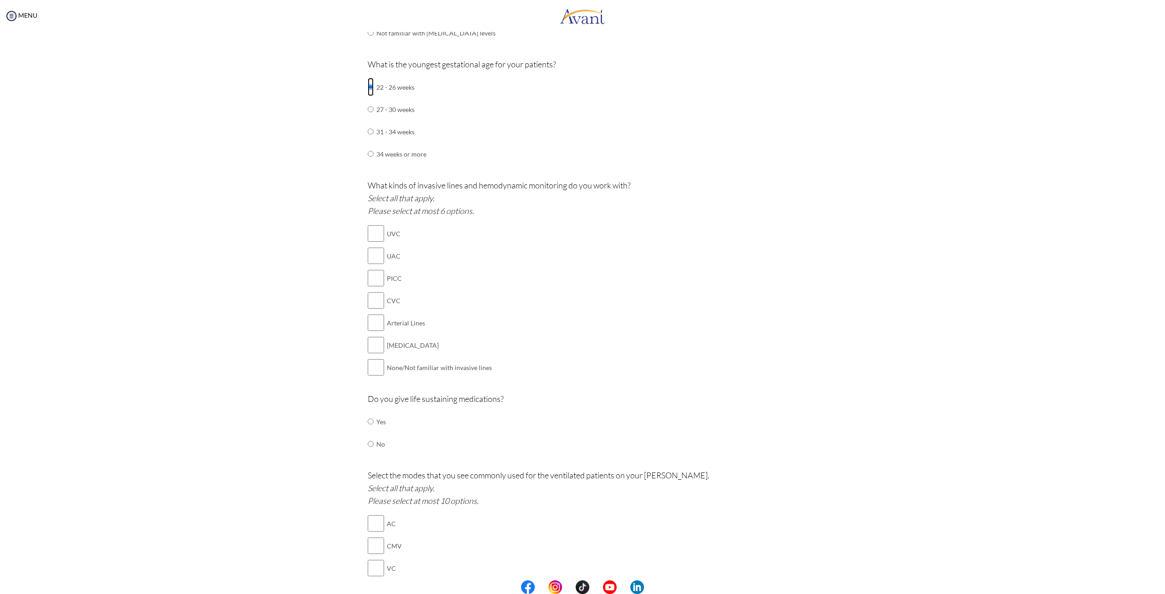
scroll to position [364, 0]
click at [370, 246] on input "checkbox" at bounding box center [376, 240] width 16 height 18
checkbox input "true"
click at [362, 290] on div "Are you currently in school now? Yes No Have you taken the NCLEX-RN exam before…" at bounding box center [583, 254] width 444 height 1078
click at [373, 288] on input "checkbox" at bounding box center [376, 285] width 16 height 18
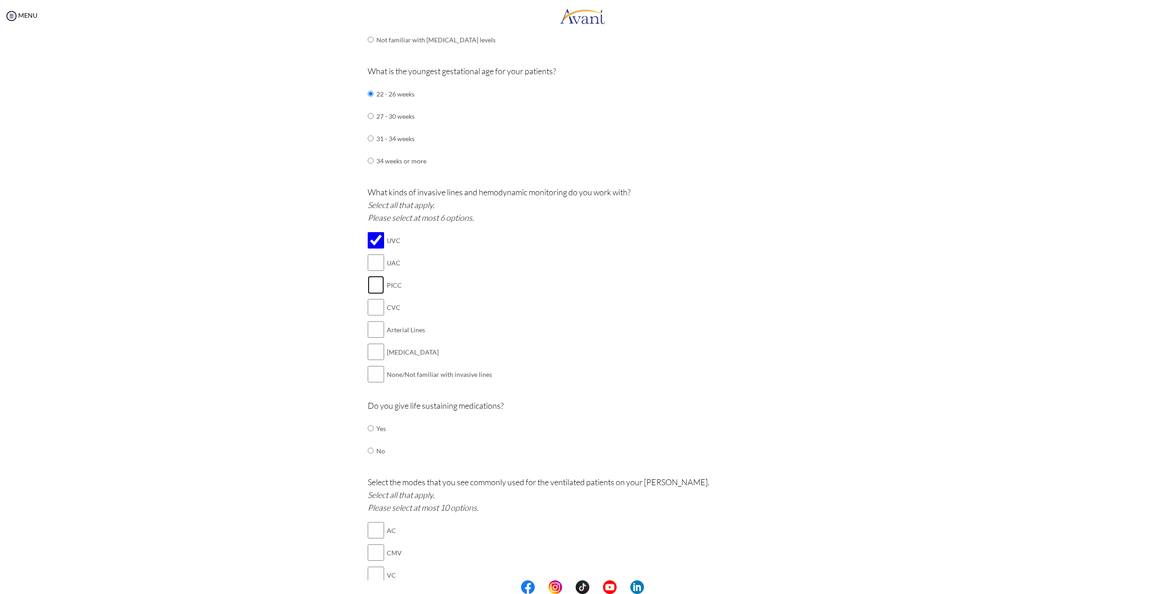
checkbox input "true"
click at [368, 259] on input "checkbox" at bounding box center [376, 262] width 16 height 18
click at [372, 261] on input "checkbox" at bounding box center [376, 262] width 16 height 18
checkbox input "false"
click at [373, 331] on input "checkbox" at bounding box center [376, 329] width 16 height 18
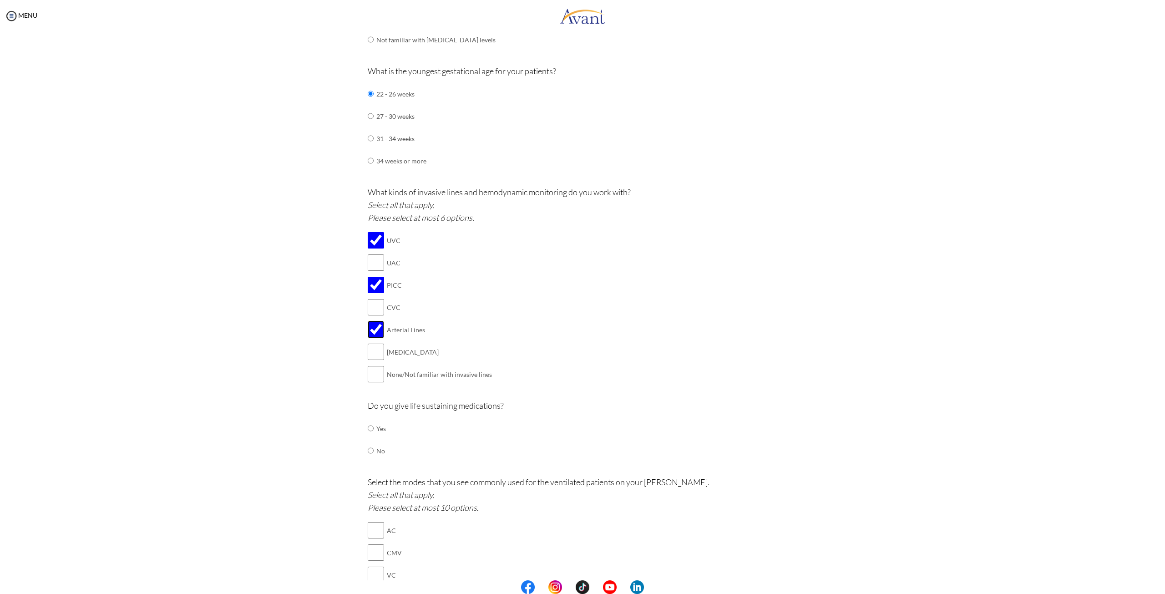
click at [372, 331] on input "checkbox" at bounding box center [376, 329] width 16 height 18
checkbox input "false"
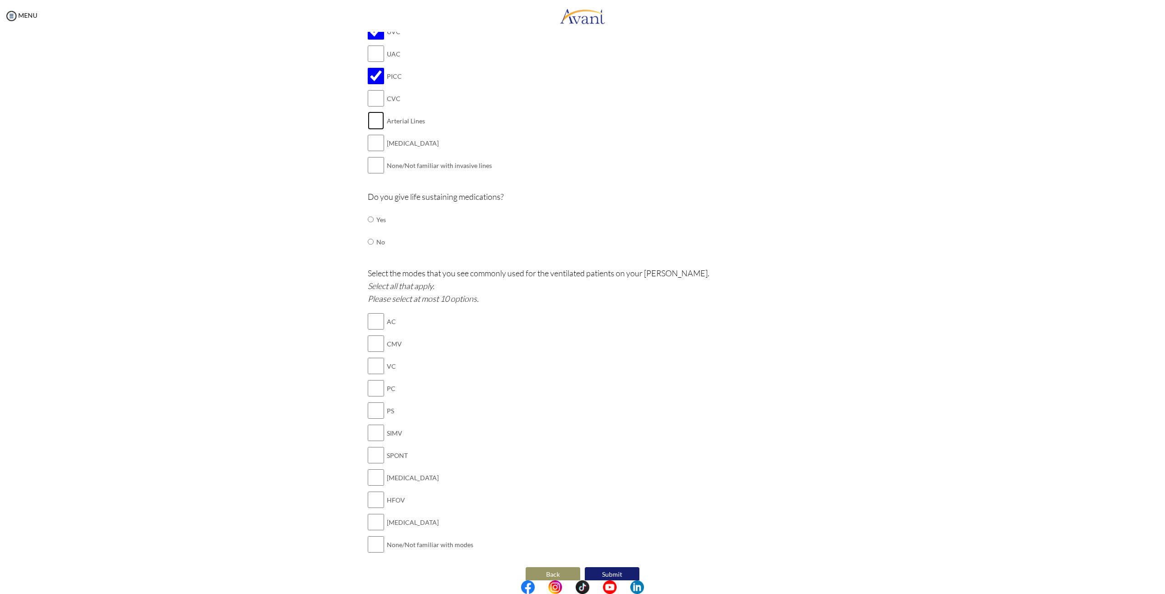
scroll to position [585, 0]
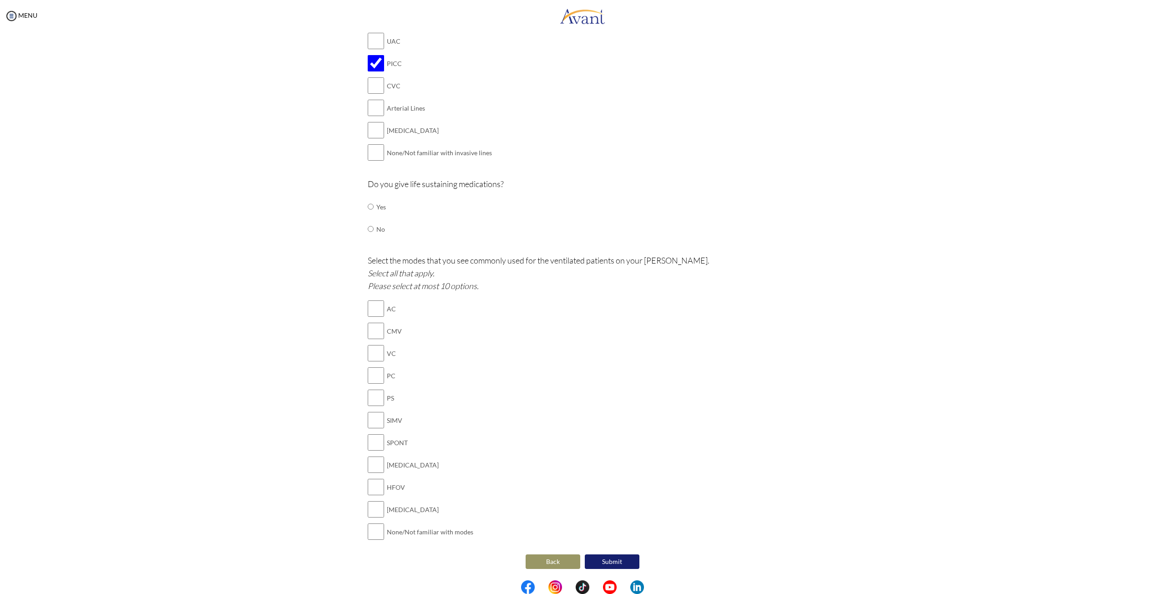
click at [751, 274] on p "Select the modes that you see commonly used for the ventilated patients on your…" at bounding box center [583, 273] width 430 height 38
click at [376, 208] on td "Yes" at bounding box center [381, 207] width 10 height 22
click at [368, 207] on input "radio" at bounding box center [371, 206] width 6 height 18
radio input "true"
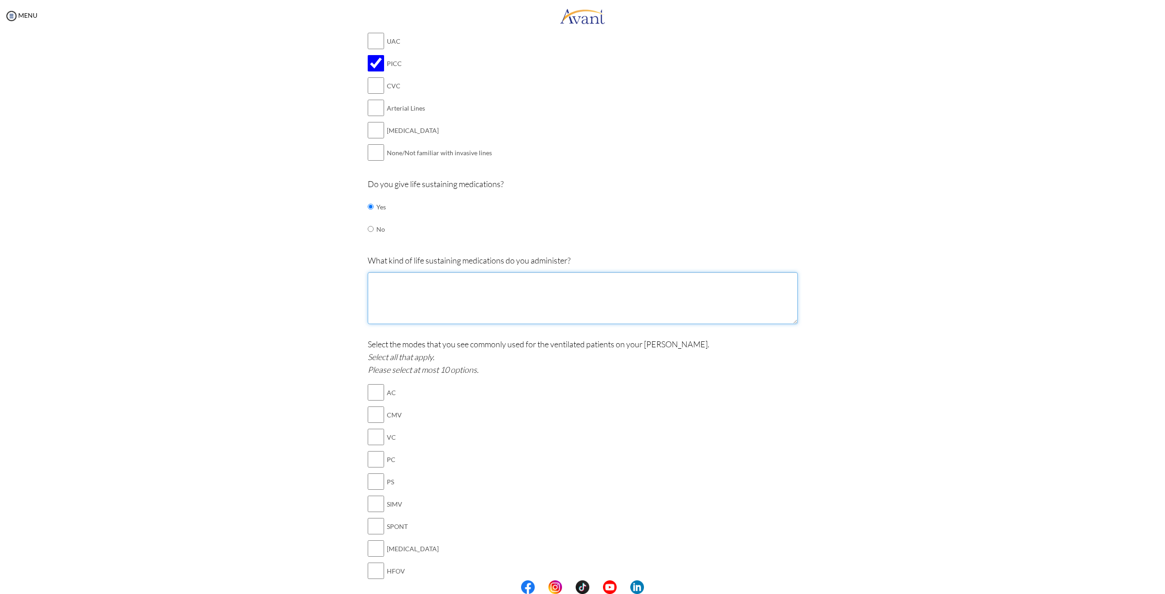
click at [411, 285] on textarea at bounding box center [583, 298] width 430 height 52
click at [417, 277] on textarea at bounding box center [583, 298] width 430 height 52
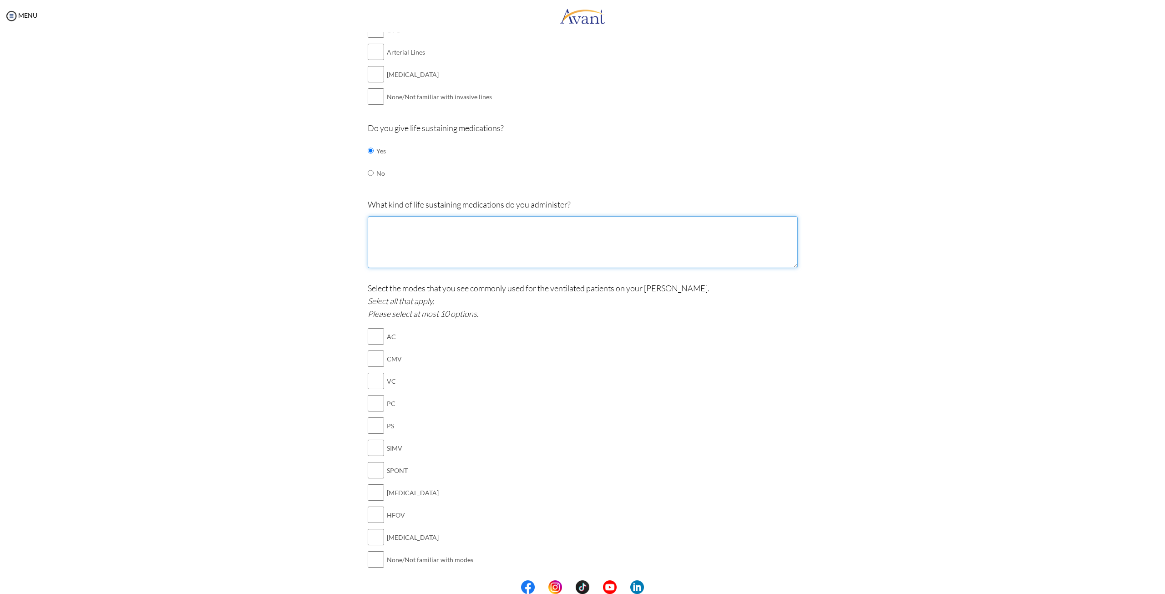
scroll to position [669, 0]
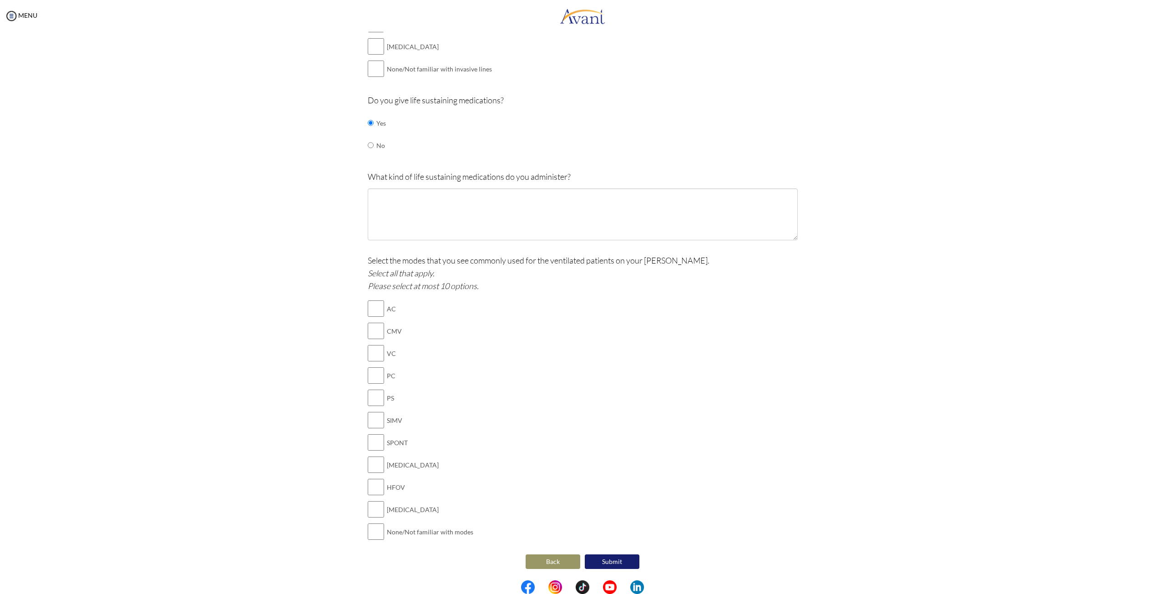
click at [555, 283] on p "Select the modes that you see commonly used for the ventilated patients on your…" at bounding box center [583, 273] width 430 height 38
click at [379, 317] on input "checkbox" at bounding box center [376, 308] width 16 height 18
checkbox input "true"
click at [373, 421] on input "checkbox" at bounding box center [376, 420] width 16 height 18
checkbox input "true"
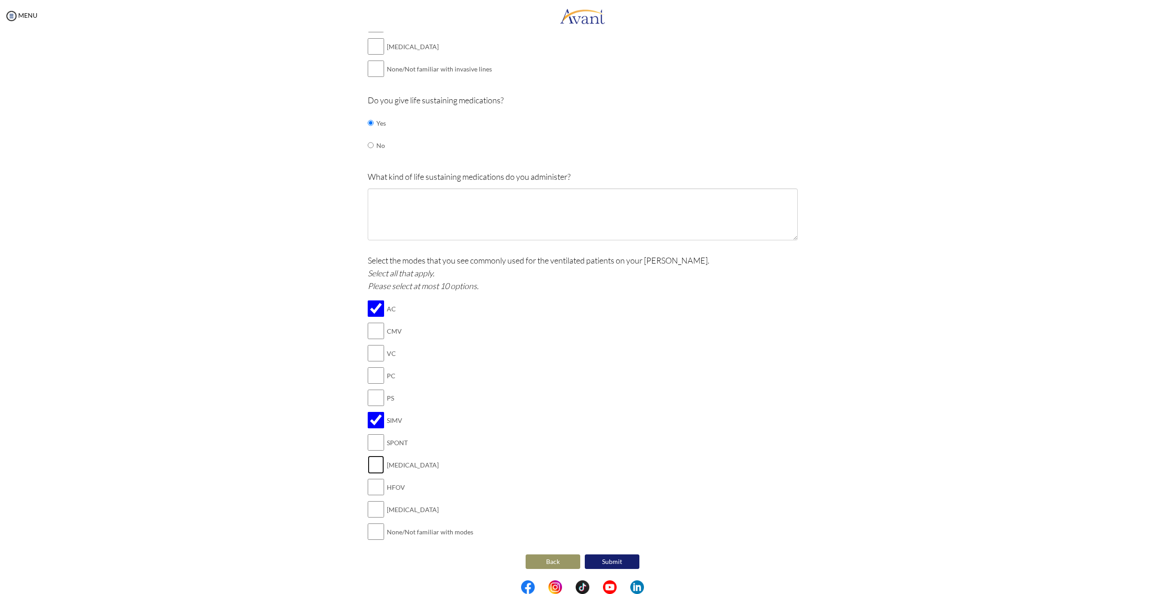
click at [369, 468] on input "checkbox" at bounding box center [376, 464] width 16 height 18
checkbox input "true"
click at [474, 473] on div "Select the modes that you see commonly used for the ventilated patients on your…" at bounding box center [583, 403] width 430 height 298
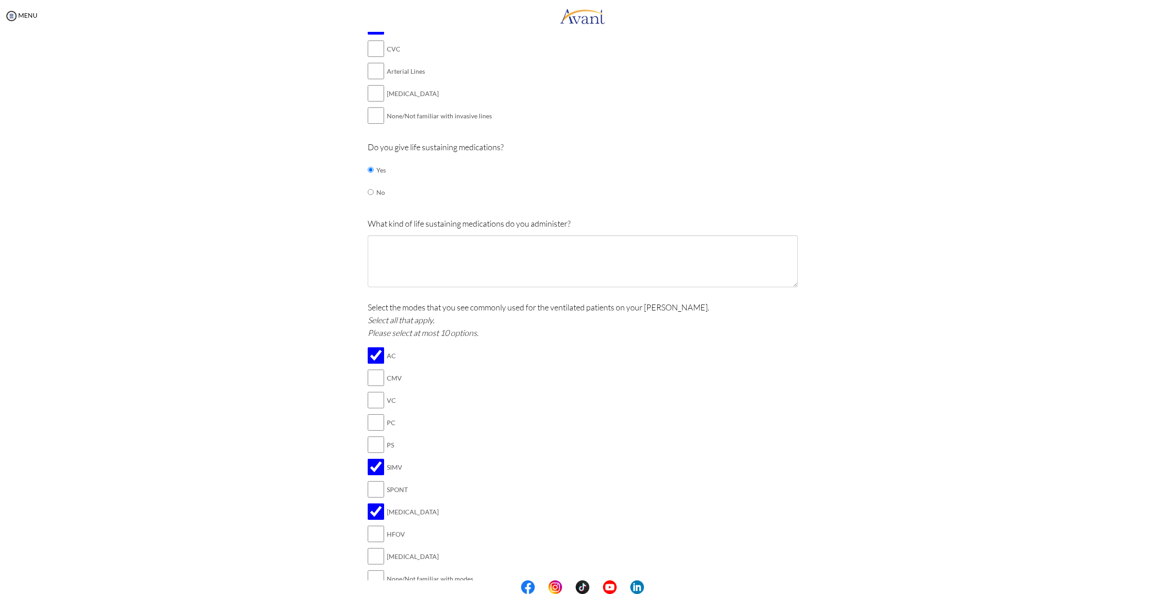
scroll to position [487, 0]
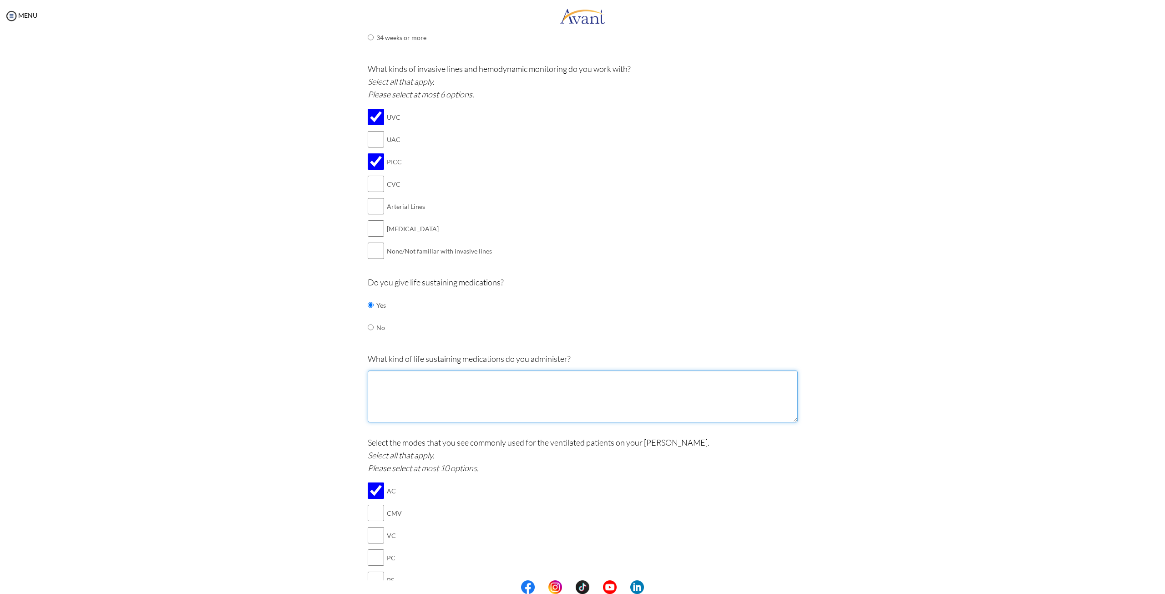
click at [467, 411] on textarea at bounding box center [583, 396] width 430 height 52
type textarea "1. Epinephrine 2."
click at [596, 420] on textarea "1. Epinephrine 2." at bounding box center [583, 396] width 430 height 52
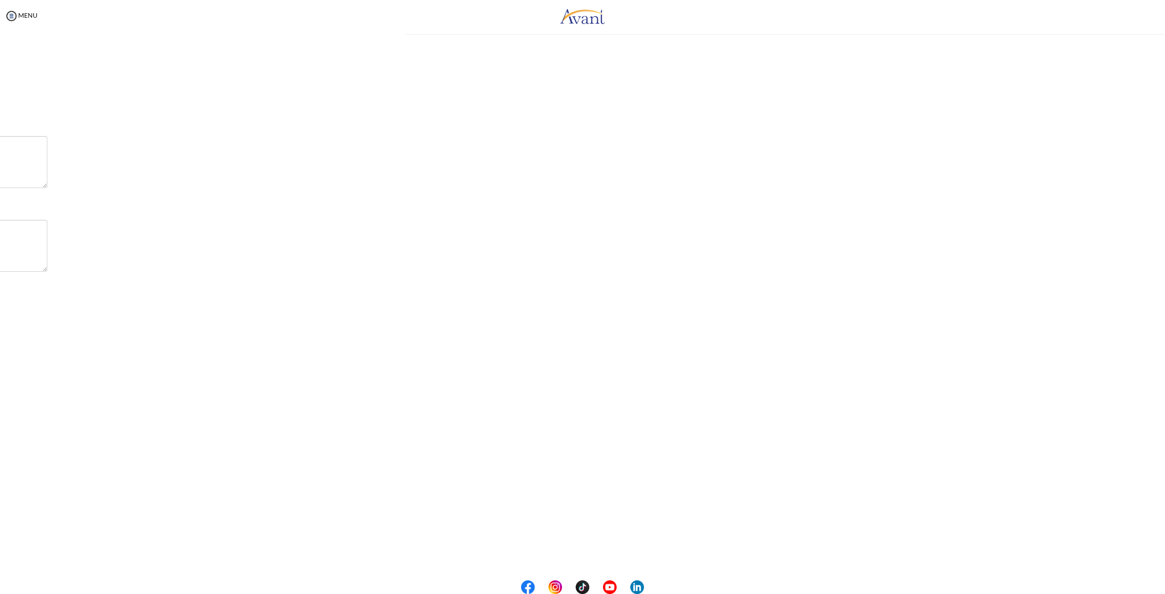
scroll to position [546, 0]
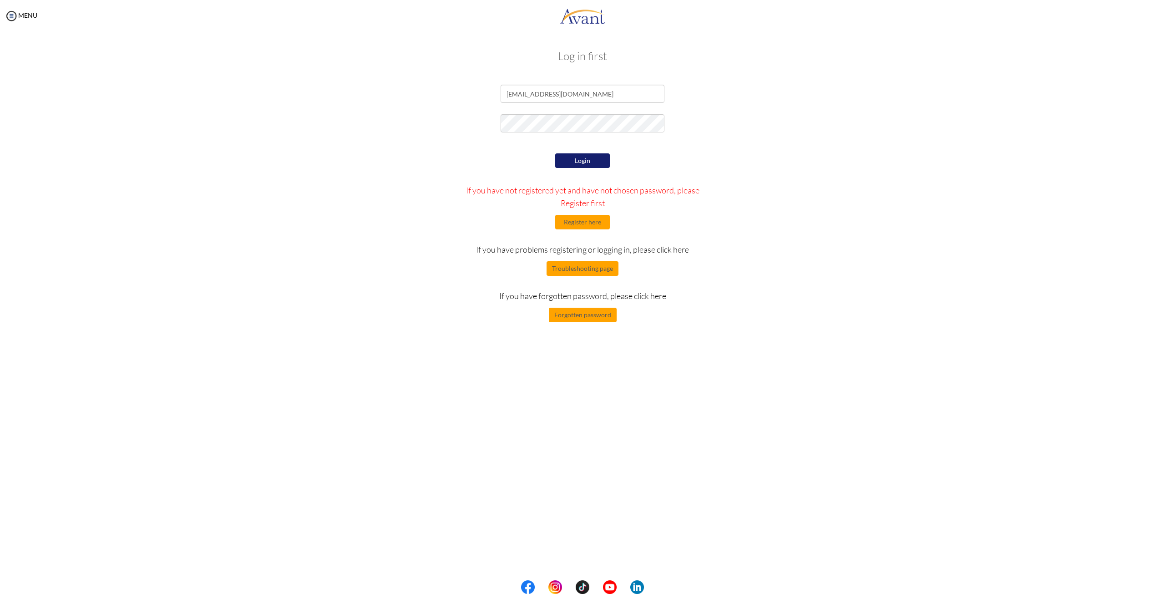
click at [593, 160] on button "Login" at bounding box center [582, 160] width 55 height 15
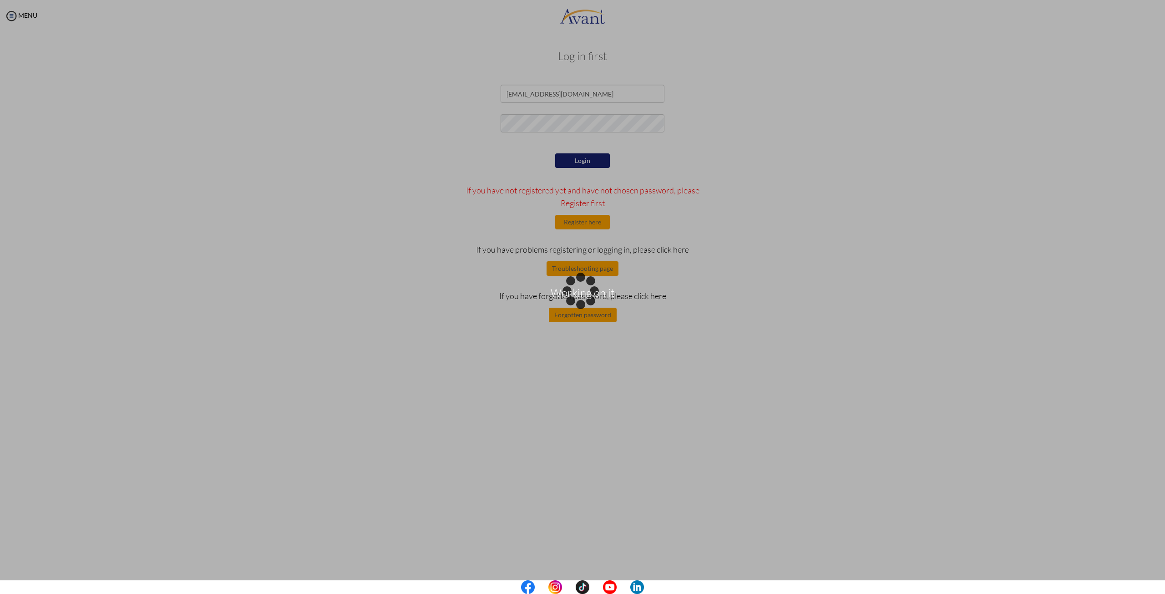
click at [589, 291] on div "Working on it" at bounding box center [582, 297] width 13 height 13
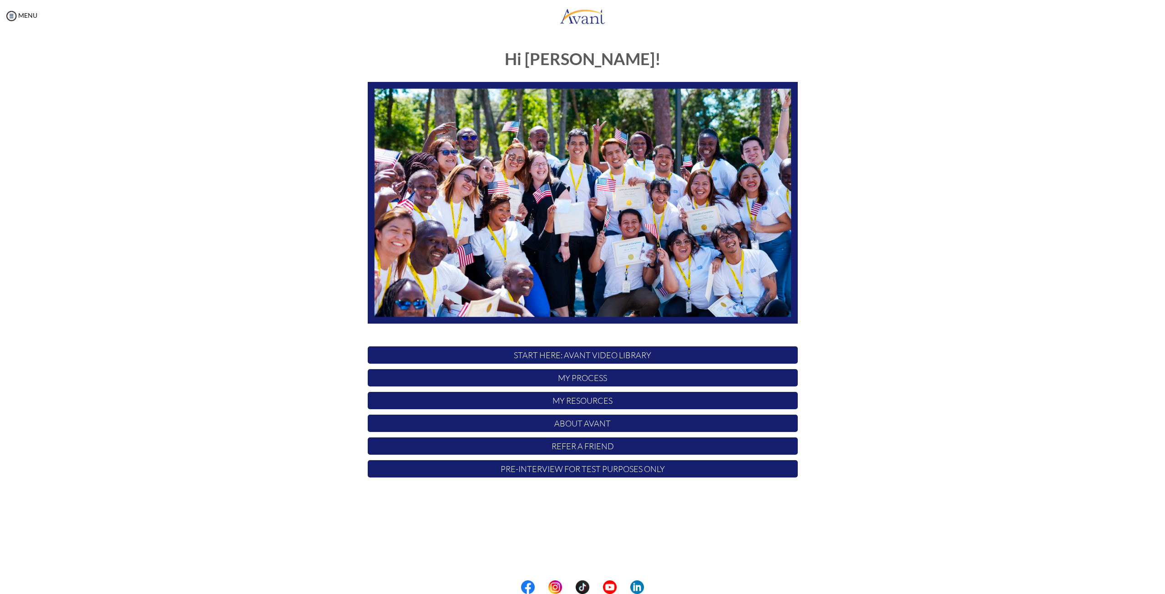
click at [579, 379] on p "My Process" at bounding box center [583, 377] width 430 height 17
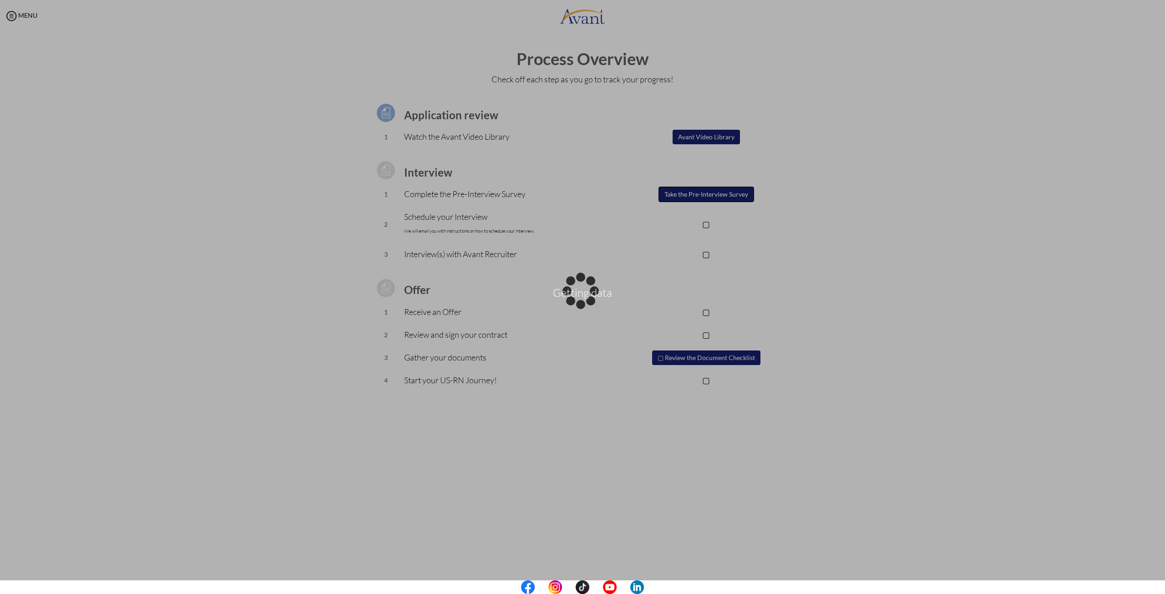
click at [720, 195] on button "Take the Pre-Interview Survey" at bounding box center [706, 194] width 96 height 15
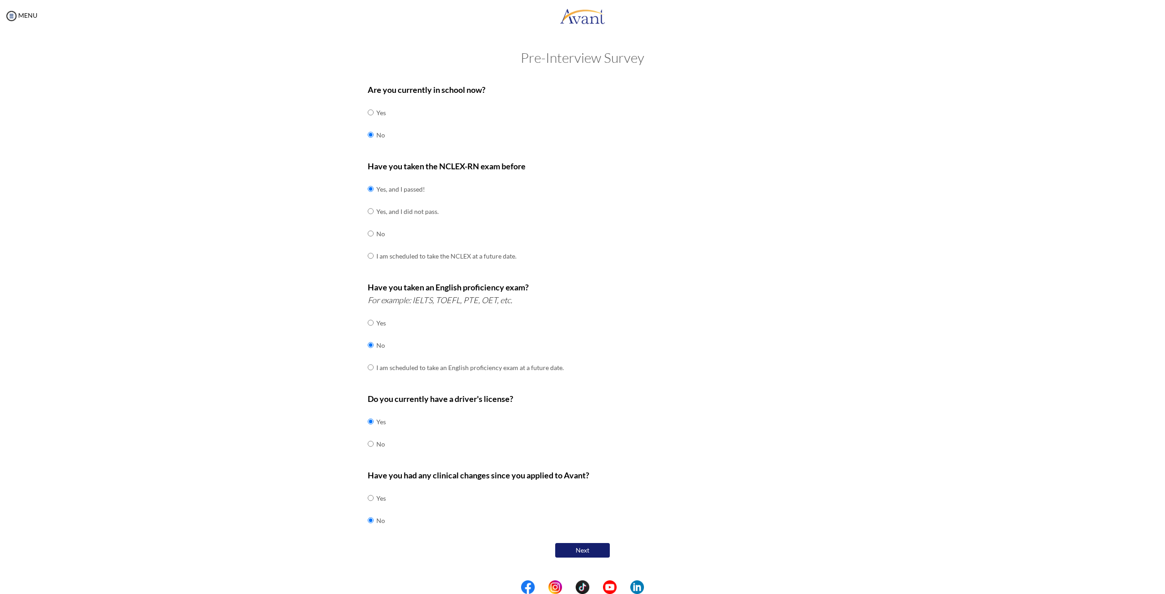
click at [593, 547] on button "Next" at bounding box center [582, 550] width 55 height 15
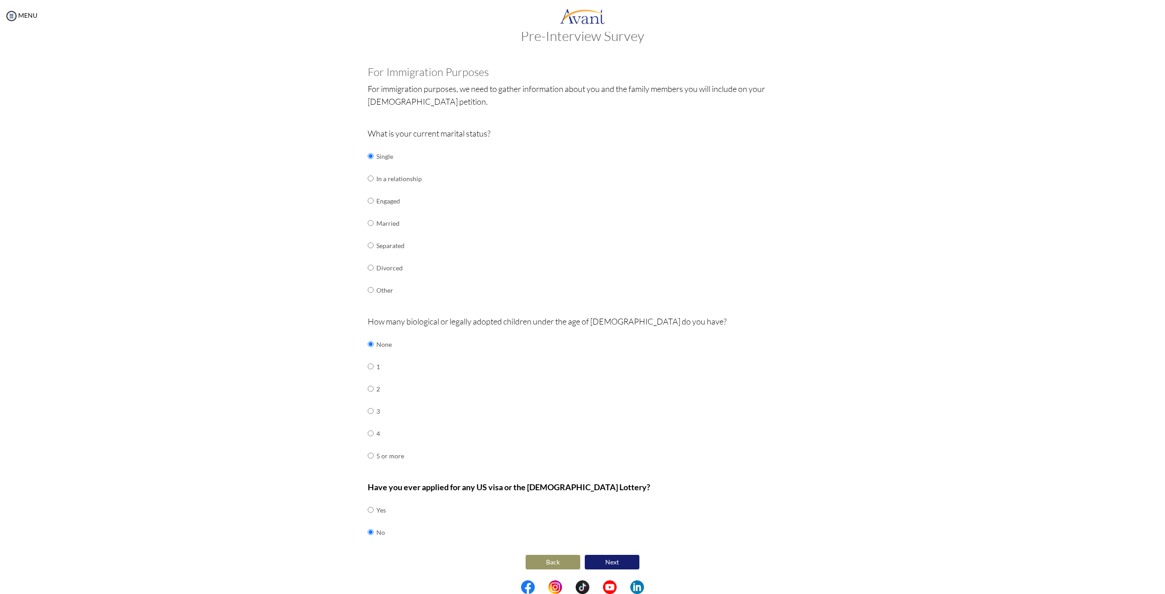
scroll to position [22, 0]
drag, startPoint x: 620, startPoint y: 560, endPoint x: 621, endPoint y: 555, distance: 5.5
click at [621, 560] on button "Next" at bounding box center [612, 561] width 55 height 15
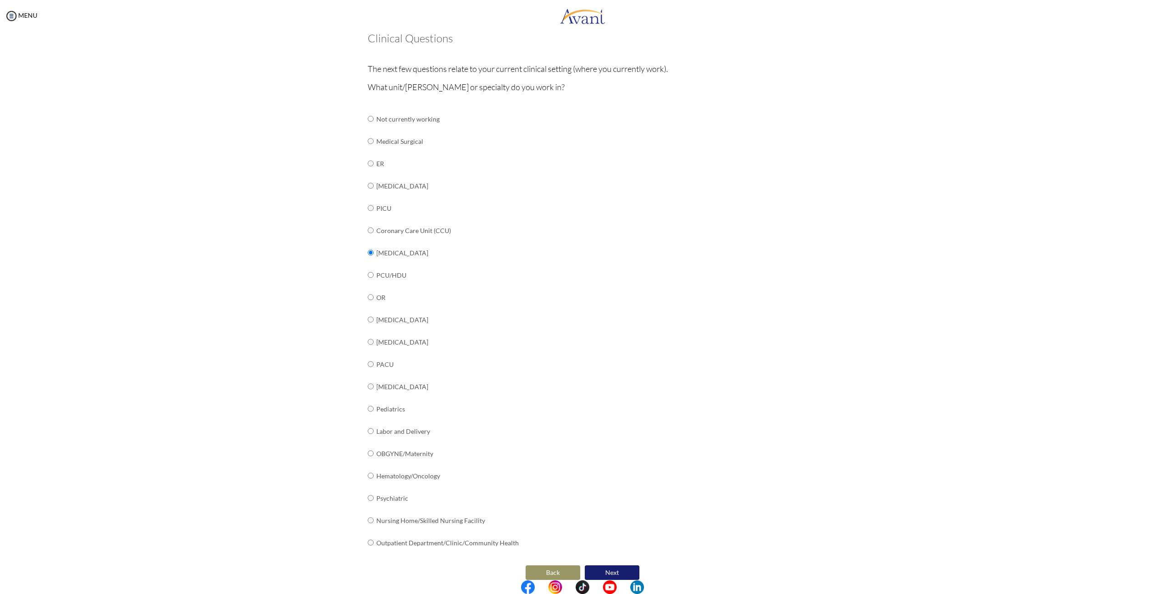
scroll to position [66, 0]
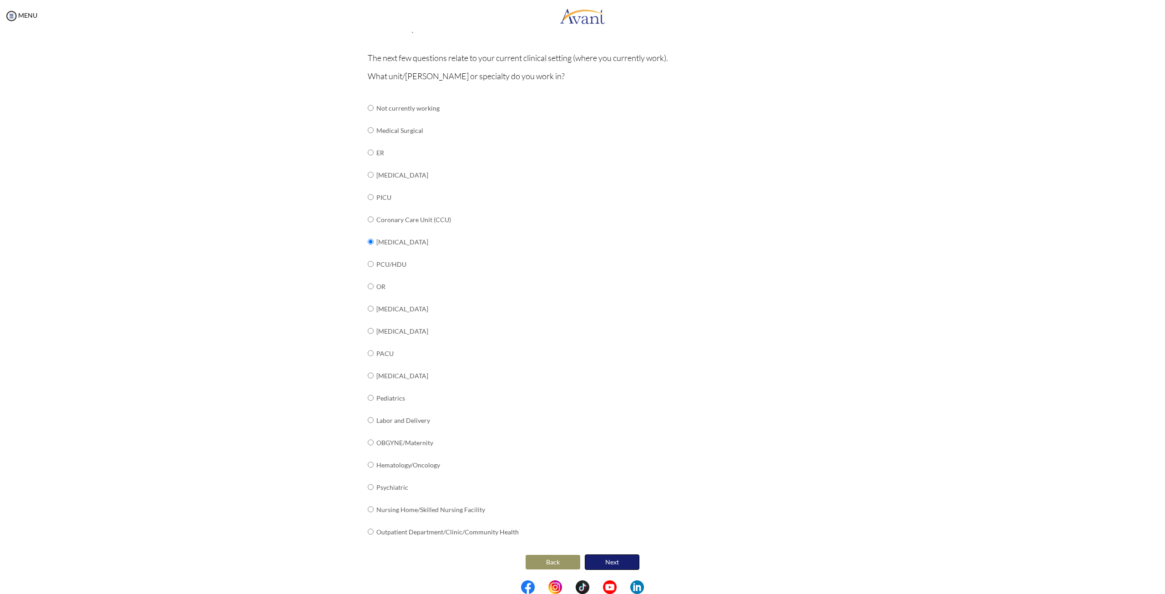
click at [616, 565] on button "Next" at bounding box center [612, 561] width 55 height 15
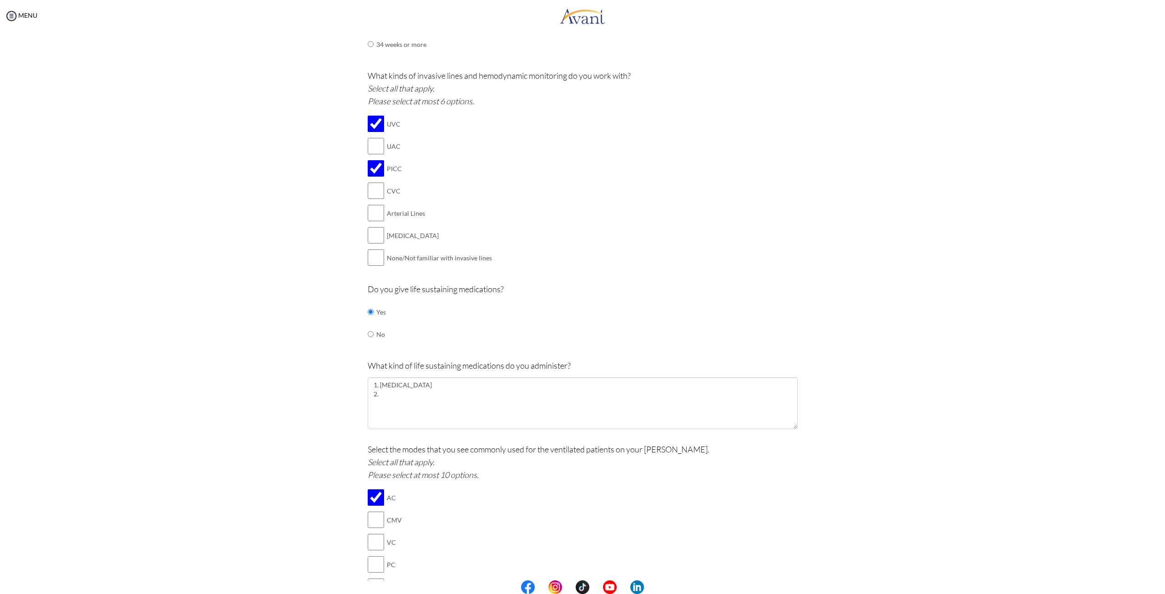
scroll to position [442, 0]
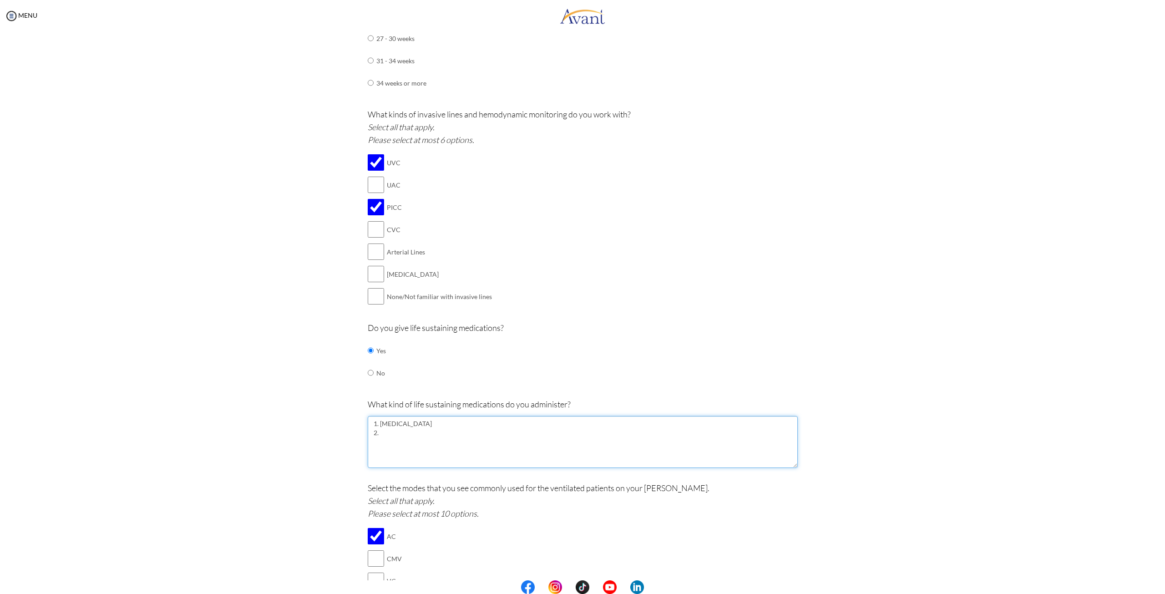
click at [395, 434] on textarea "1. Epinephrine 2." at bounding box center [583, 442] width 430 height 52
drag, startPoint x: 414, startPoint y: 454, endPoint x: 378, endPoint y: 453, distance: 36.4
click at [378, 453] on textarea "1. Epinephrine 2. Naloxone 3. Dobutamine 4. Dopamine 5. Sodium Bicarbonate" at bounding box center [583, 442] width 430 height 52
click at [825, 357] on div "Are you currently in school now? Yes No Have you taken the NCLEX-RN exam before…" at bounding box center [582, 217] width 532 height 1161
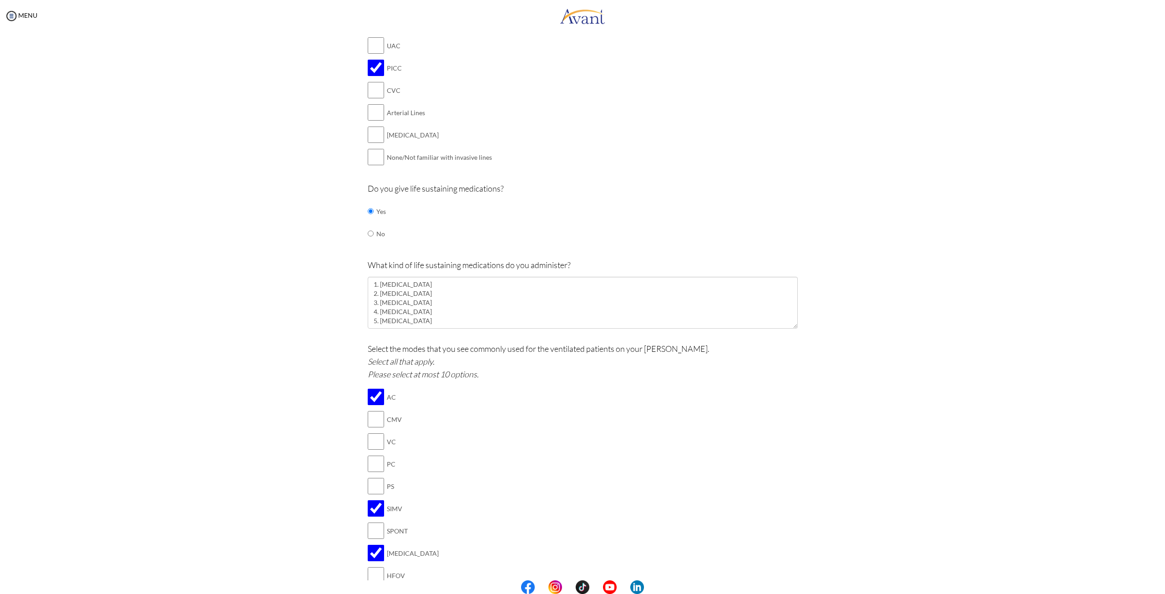
scroll to position [533, 0]
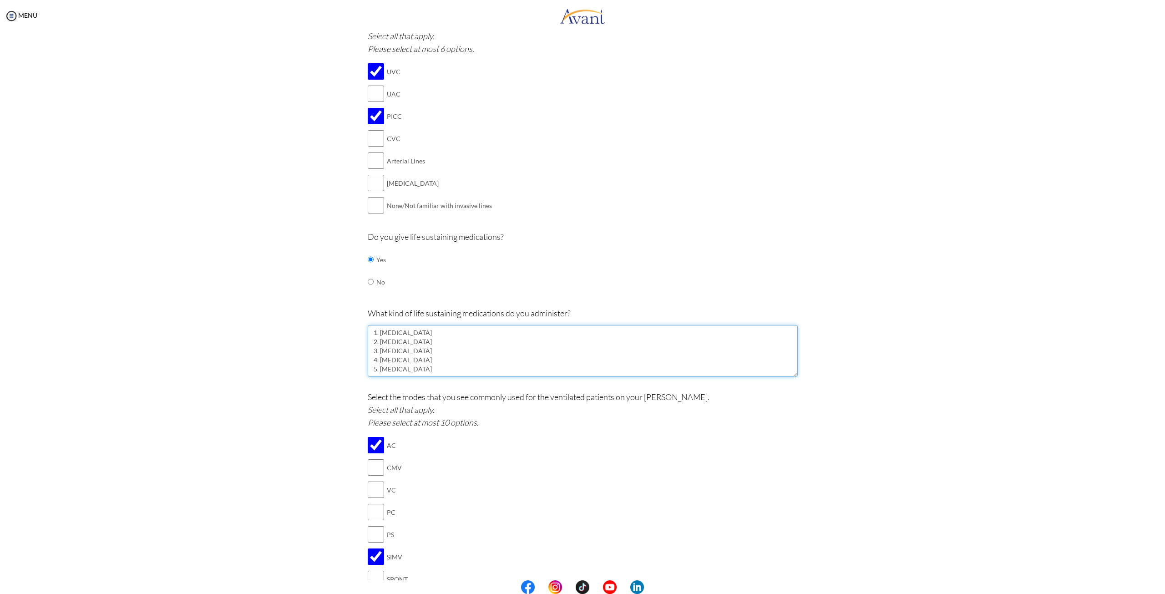
drag, startPoint x: 455, startPoint y: 372, endPoint x: 363, endPoint y: 325, distance: 103.6
click at [363, 325] on div "Are you currently in school now? Yes No Have you taken the NCLEX-RN exam before…" at bounding box center [583, 126] width 444 height 1161
drag, startPoint x: 399, startPoint y: 346, endPoint x: 427, endPoint y: 328, distance: 33.4
click at [427, 328] on textarea "1. Epinephrine 2. Naloxone 3. Dobutamine 4. Milrinone 5. Sodium Bicarbonate" at bounding box center [583, 351] width 430 height 52
drag, startPoint x: 410, startPoint y: 359, endPoint x: 368, endPoint y: 352, distance: 42.5
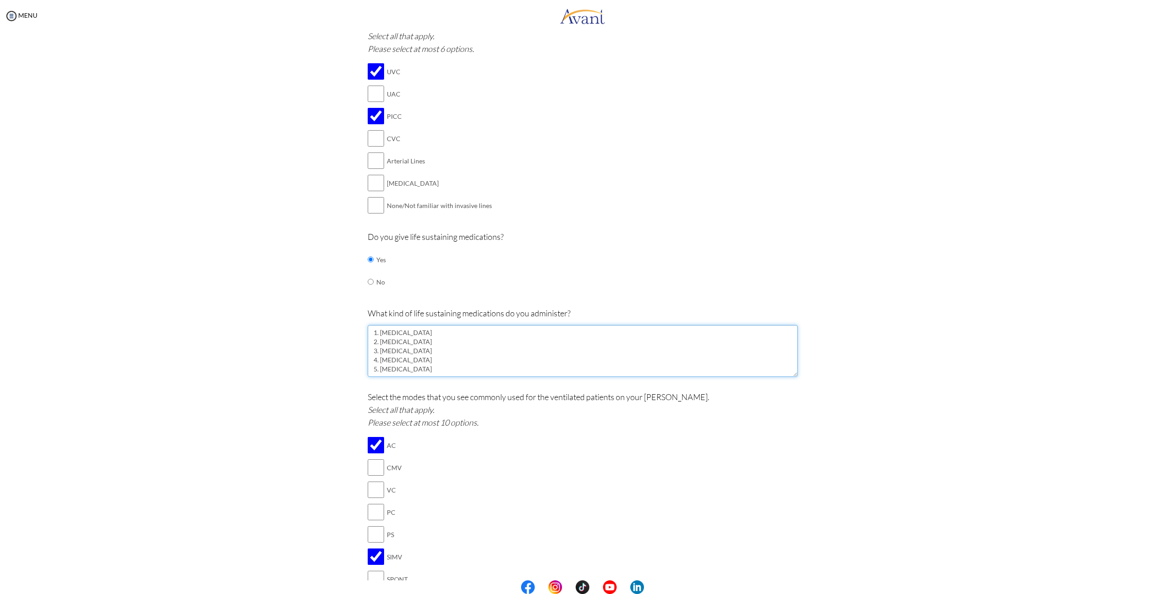
click at [368, 352] on textarea "1. Epinephrine 2. Naloxone 3. Dobutamine 4. Milrinone 5. Sodium Bicarbonate" at bounding box center [583, 351] width 430 height 52
click at [437, 363] on textarea "1. Epinephrine 2. Naloxone 3. Dobutamine 4. Milrinone 5. Sodium Bicarbonate" at bounding box center [583, 351] width 430 height 52
drag, startPoint x: 442, startPoint y: 372, endPoint x: 367, endPoint y: 332, distance: 85.3
click at [368, 332] on textarea "1. Epinephrine 2. Naloxone 3. Dobutamine 4. Milrinone 5. Sodium Bicarbonate" at bounding box center [583, 351] width 430 height 52
click at [414, 358] on textarea "1. Epinephrine 2. Naloxone 3. Dobutamine 4. Milrinone 5. Sodium Bicarbonate" at bounding box center [583, 351] width 430 height 52
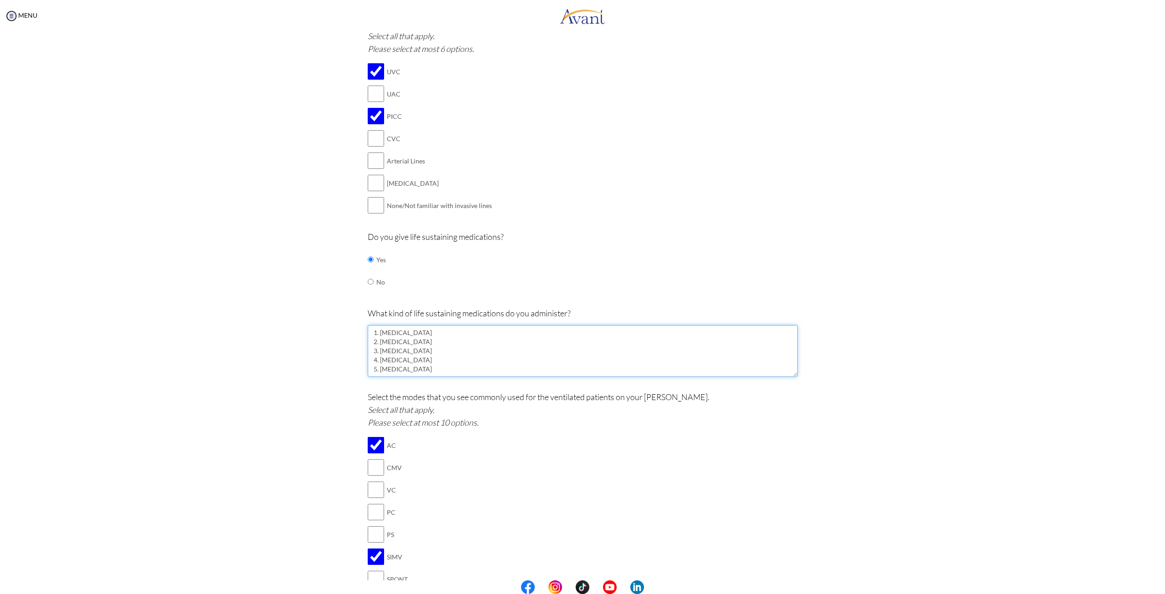
drag, startPoint x: 411, startPoint y: 361, endPoint x: 376, endPoint y: 352, distance: 36.6
click at [376, 352] on textarea "1. Epinephrine 2. Naloxone 3. Dobutamine 4. Milrinone 5. Sodium Bicarbonate" at bounding box center [583, 351] width 430 height 52
click at [433, 339] on textarea "1. Epinephrine 2. Naloxone 3. Inotropes such as Dobutamine, Dopamine and Milrin…" at bounding box center [583, 351] width 430 height 52
click at [374, 357] on textarea "1. Epinephrine 2. Naloxone 3. Inotropes such as Dobutamine, Dopamine and Milrin…" at bounding box center [583, 351] width 430 height 52
click at [436, 346] on textarea "1. Epinephrine 2. Naloxone 3. Inotropes such as Dobutamine, Dopamine and Milrin…" at bounding box center [583, 351] width 430 height 52
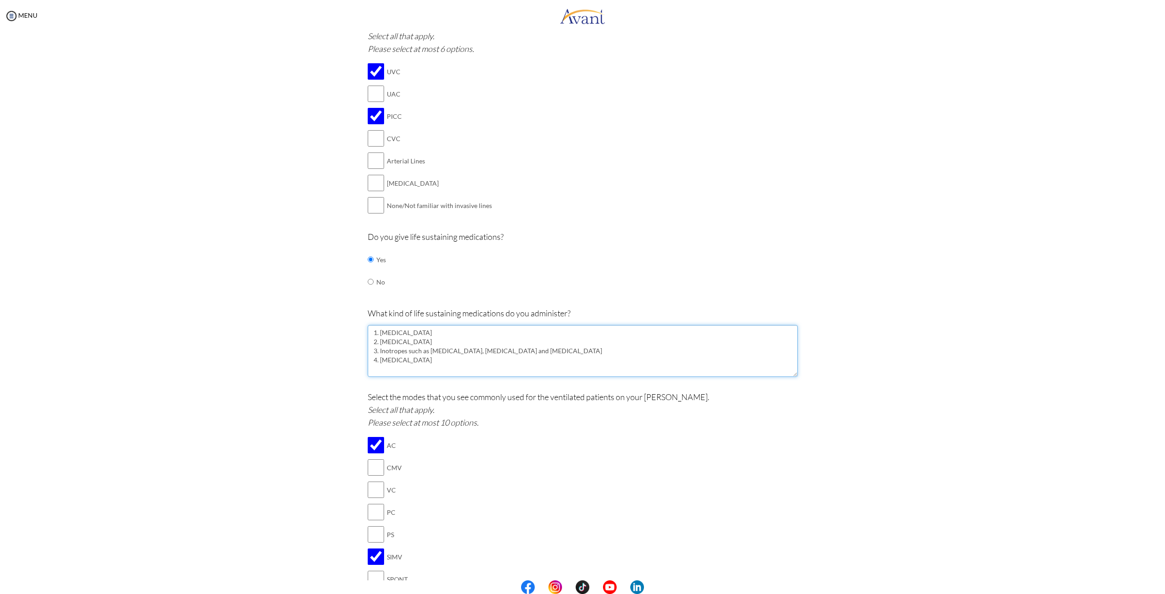
click at [444, 336] on textarea "1. Epinephrine 2. Naloxone 3. Inotropes such as Dobutamine, Dopamine and Milrin…" at bounding box center [583, 351] width 430 height 52
click at [451, 368] on textarea "1. Epinephrine 2. Naloxone 3. Inotropes such as Dobutamine, Dopamine and Milrin…" at bounding box center [583, 351] width 430 height 52
click at [550, 265] on div "Do you give life sustaining medications? Yes No" at bounding box center [583, 266] width 430 height 72
click at [442, 327] on textarea "1. Epinephrine 2. Naloxone 3. Inotropes such as Dobutamine, Dopamine and Milrin…" at bounding box center [583, 351] width 430 height 52
click at [527, 267] on div "Do you give life sustaining medications? Yes No" at bounding box center [583, 266] width 430 height 72
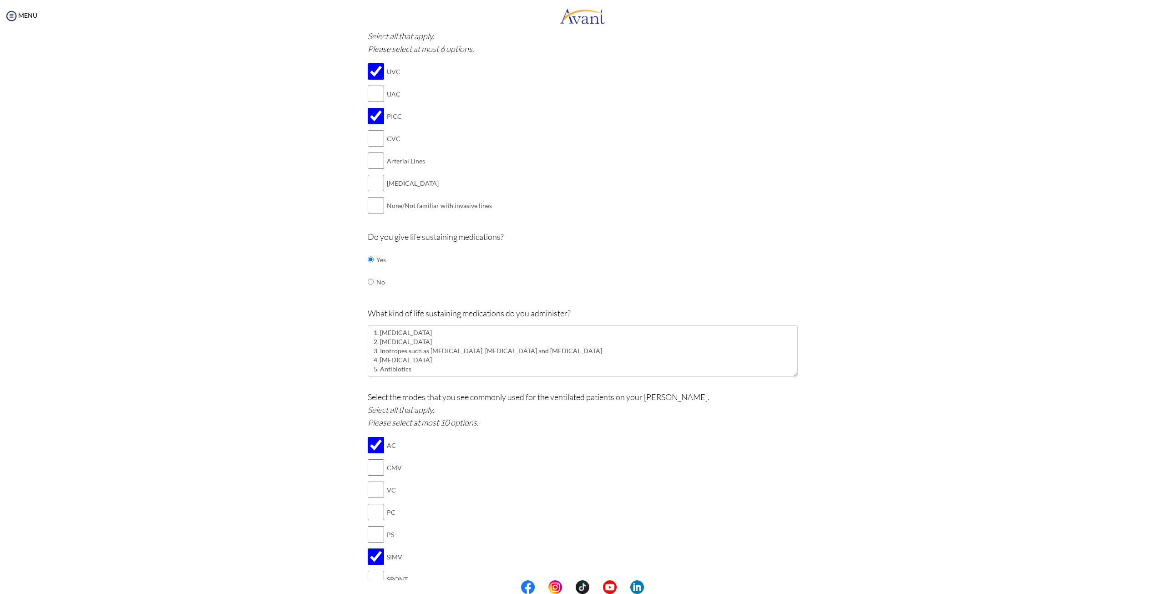
click at [834, 263] on div "Are you currently in school now? Yes No Have you taken the NCLEX-RN exam before…" at bounding box center [582, 126] width 532 height 1161
click at [706, 360] on textarea "1. Epinephrine 2. Naloxone 3. Inotropes such as Dobutamine, Dopamine and Milrin…" at bounding box center [583, 351] width 430 height 52
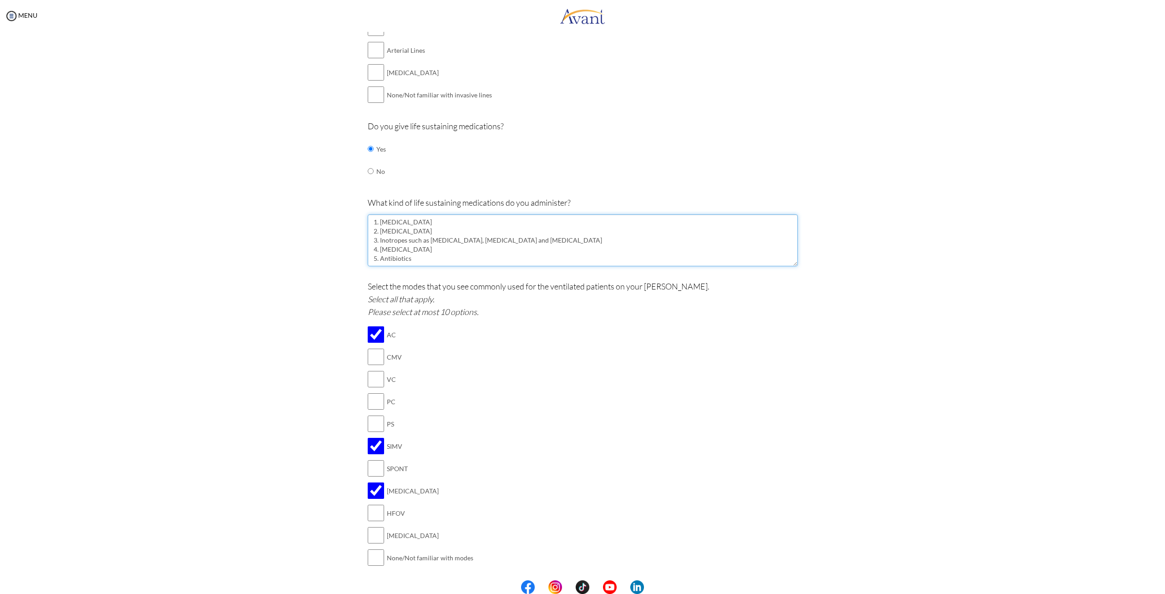
scroll to position [669, 0]
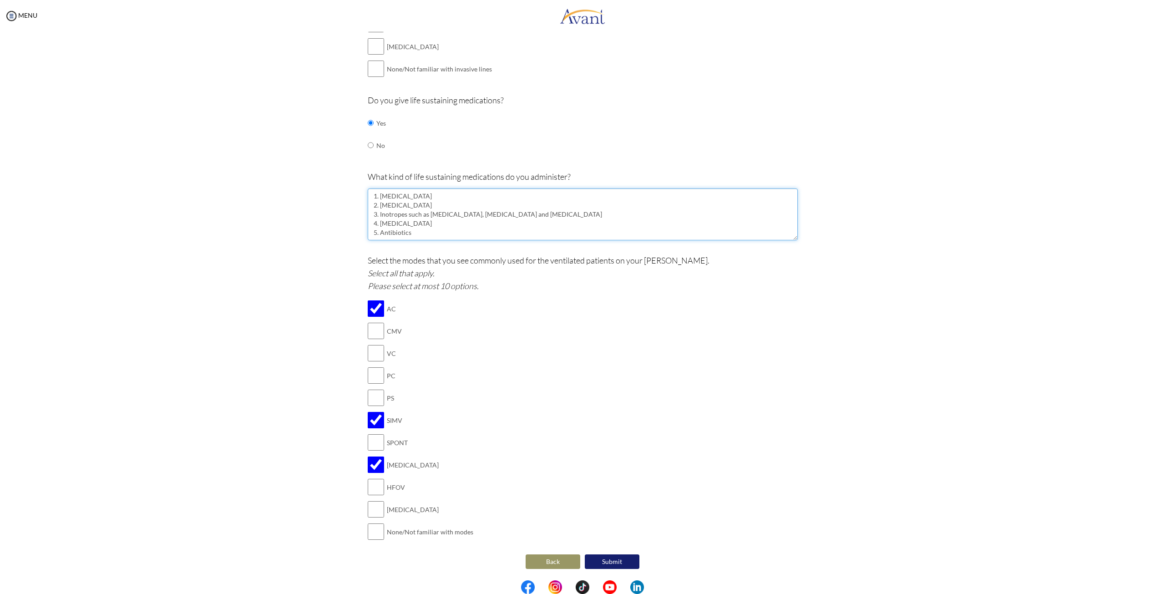
drag, startPoint x: 421, startPoint y: 198, endPoint x: 372, endPoint y: 194, distance: 49.7
click at [372, 194] on textarea "1. Epinephrine 2. Naloxone 3. Inotropes such as Dobutamine, Dopamine and Milrin…" at bounding box center [583, 214] width 430 height 52
drag, startPoint x: 555, startPoint y: 196, endPoint x: 515, endPoint y: 195, distance: 39.6
click at [515, 195] on textarea "1. Vasopressors such as epinephrine, norepinephrine, dopamine 2. Naloxone 3. In…" at bounding box center [583, 214] width 430 height 52
click at [470, 195] on textarea "1. Vasopressors such as epinephrine, norepinephrine 2. Naloxone 3. Inotropes su…" at bounding box center [583, 214] width 430 height 52
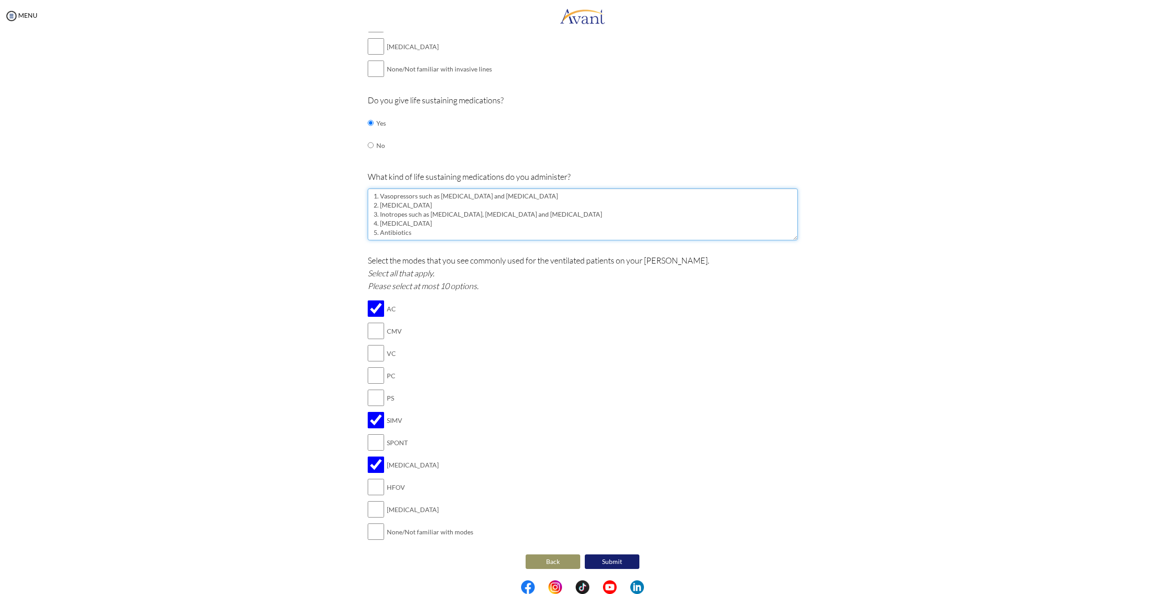
click at [414, 209] on textarea "1. Vasopressors such as epinephrine and norepinephrine 2. Naloxone 3. Inotropes…" at bounding box center [583, 214] width 430 height 52
click at [420, 219] on textarea "1. Vasopressors such as epinephrine and norepinephrine 2. Naloxone 3. Inotropes…" at bounding box center [583, 214] width 430 height 52
click at [377, 216] on textarea "1. Vasopressors such as epinephrine and norepinephrine 2. Naloxone 3. Inotropes…" at bounding box center [583, 214] width 430 height 52
drag, startPoint x: 463, startPoint y: 213, endPoint x: 502, endPoint y: 214, distance: 38.7
click at [502, 214] on textarea "1. Vasopressors such as epinephrine and norepinephrine 2. Naloxone 3. Inotropes…" at bounding box center [583, 214] width 430 height 52
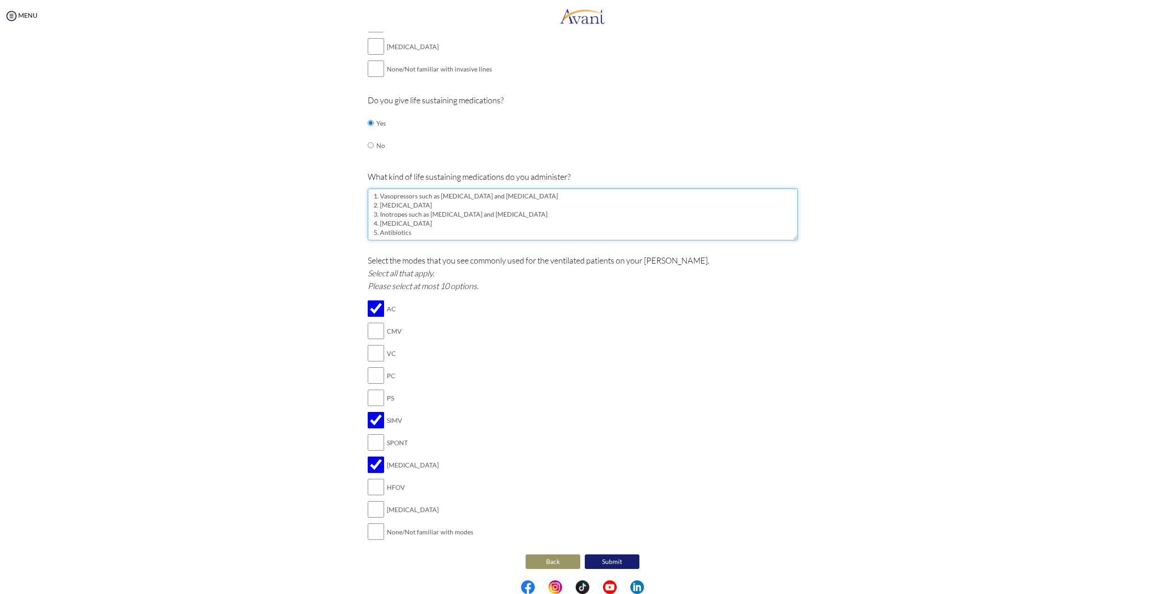
click at [457, 233] on textarea "1. Vasopressors such as epinephrine and norepinephrine 2. Naloxone 3. Inotropes…" at bounding box center [583, 214] width 430 height 52
click at [450, 228] on textarea "1. Vasopressors such as epinephrine and norepinephrine 2. Naloxone 3. Inotropes…" at bounding box center [583, 214] width 430 height 52
type textarea "1. Vasopressors such as epinephrine and norepinephrine 2. Naloxone 3. Inotropes…"
click at [614, 295] on div "Select the modes that you see commonly used for the ventilated patients on your…" at bounding box center [583, 403] width 430 height 298
click at [625, 560] on button "Submit" at bounding box center [612, 561] width 55 height 15
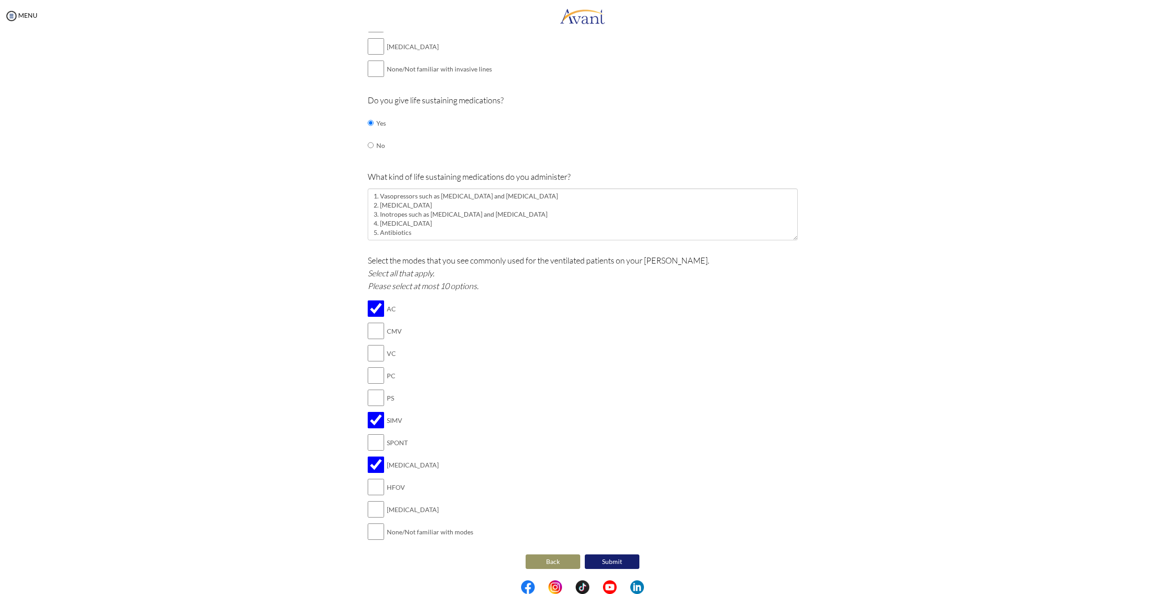
scroll to position [0, 0]
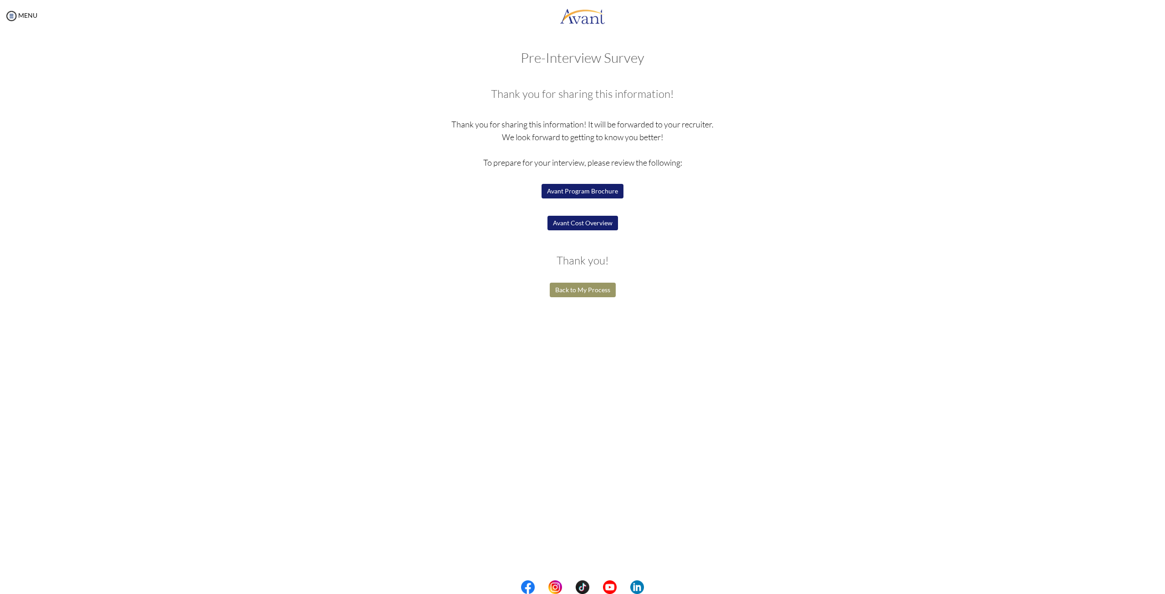
drag, startPoint x: 611, startPoint y: 190, endPoint x: 578, endPoint y: 189, distance: 33.7
click at [578, 189] on button "Avant Program Brochure" at bounding box center [582, 191] width 82 height 15
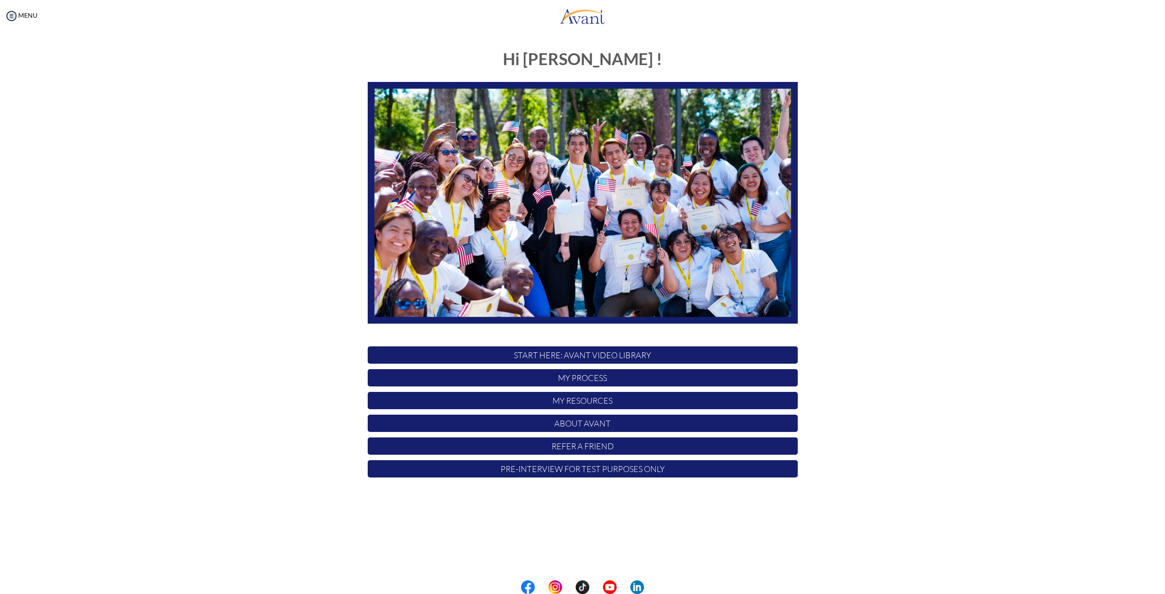
click at [577, 382] on p "My Process" at bounding box center [583, 377] width 430 height 17
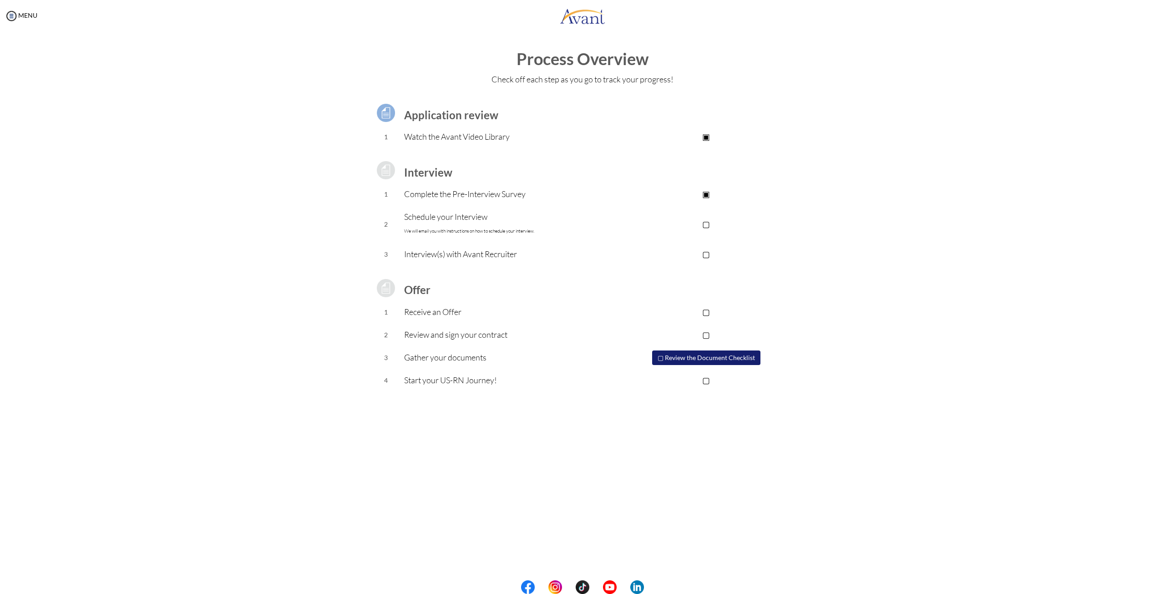
click at [680, 358] on button "▢ Review the Document Checklist" at bounding box center [706, 357] width 108 height 15
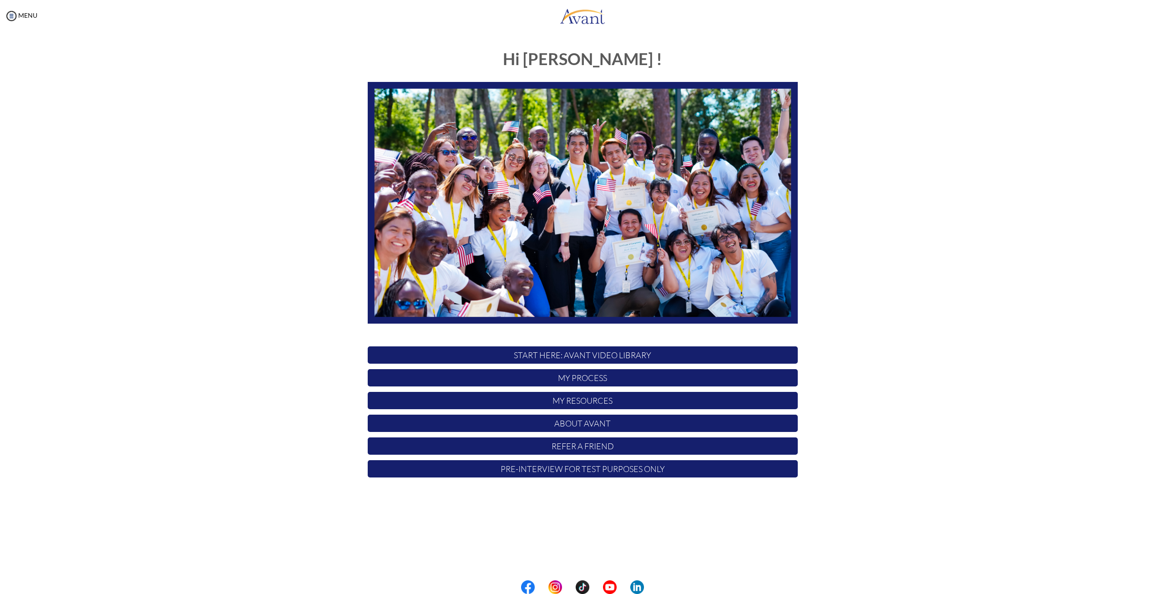
click at [582, 402] on p "My Resources" at bounding box center [583, 400] width 430 height 17
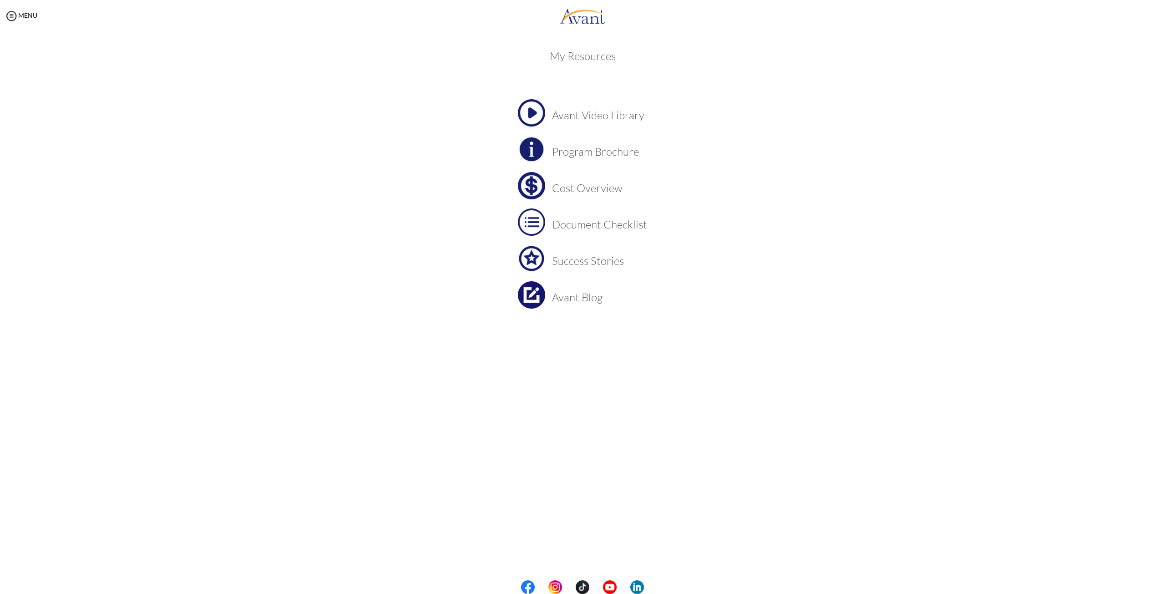
drag, startPoint x: 564, startPoint y: 189, endPoint x: 541, endPoint y: 189, distance: 22.3
click at [541, 189] on img at bounding box center [531, 185] width 27 height 27
click at [591, 191] on h3 "Cost Overview" at bounding box center [599, 188] width 95 height 12
